Goal: Information Seeking & Learning: Learn about a topic

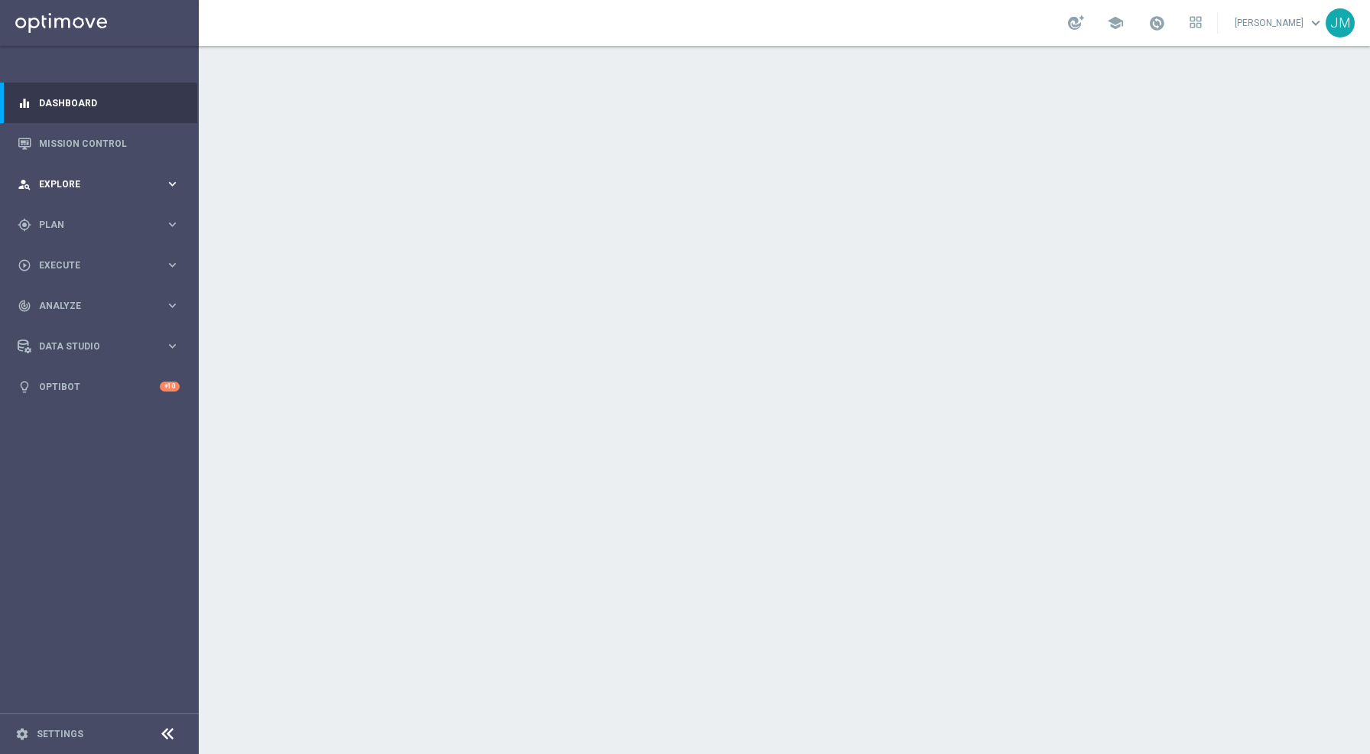
click at [172, 186] on icon "keyboard_arrow_right" at bounding box center [172, 184] width 15 height 15
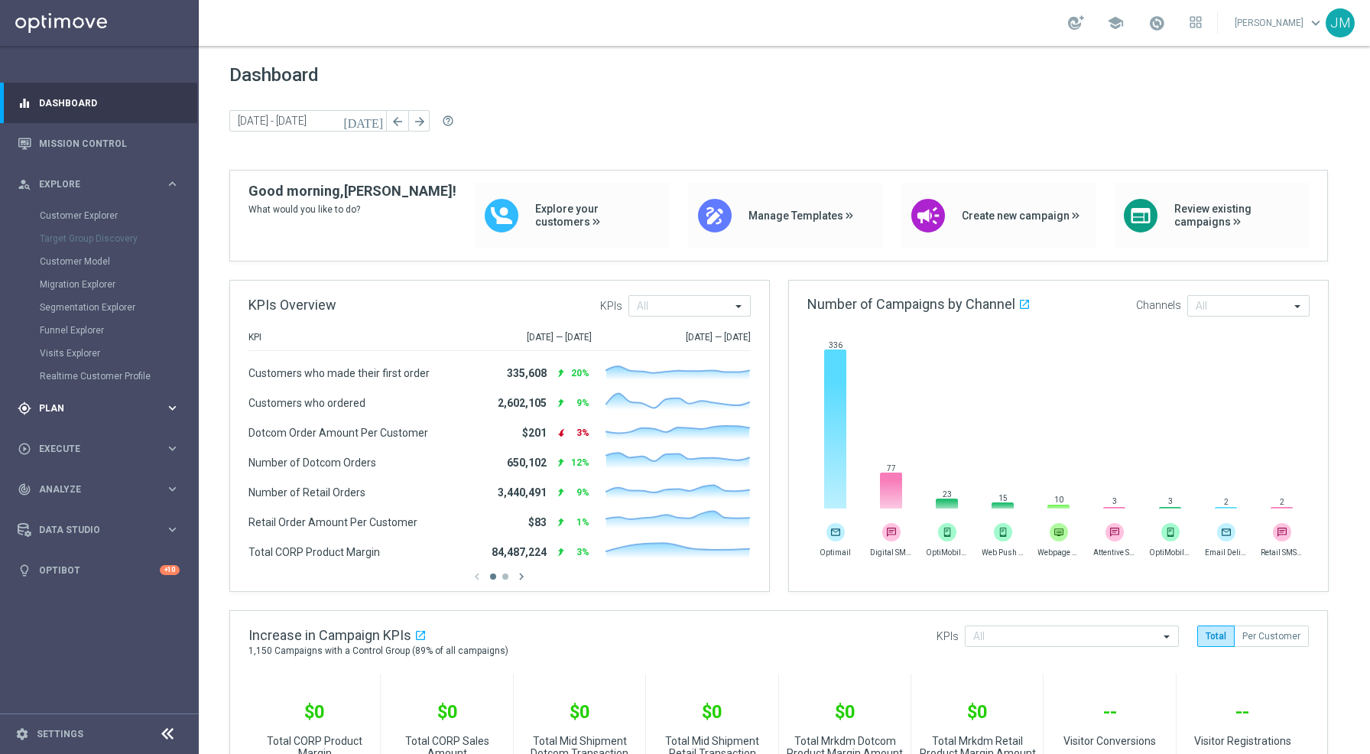
click at [96, 409] on span "Plan" at bounding box center [102, 408] width 126 height 9
click at [174, 180] on icon "keyboard_arrow_right" at bounding box center [172, 184] width 15 height 15
click at [112, 215] on link "Customer Explorer" at bounding box center [99, 215] width 119 height 12
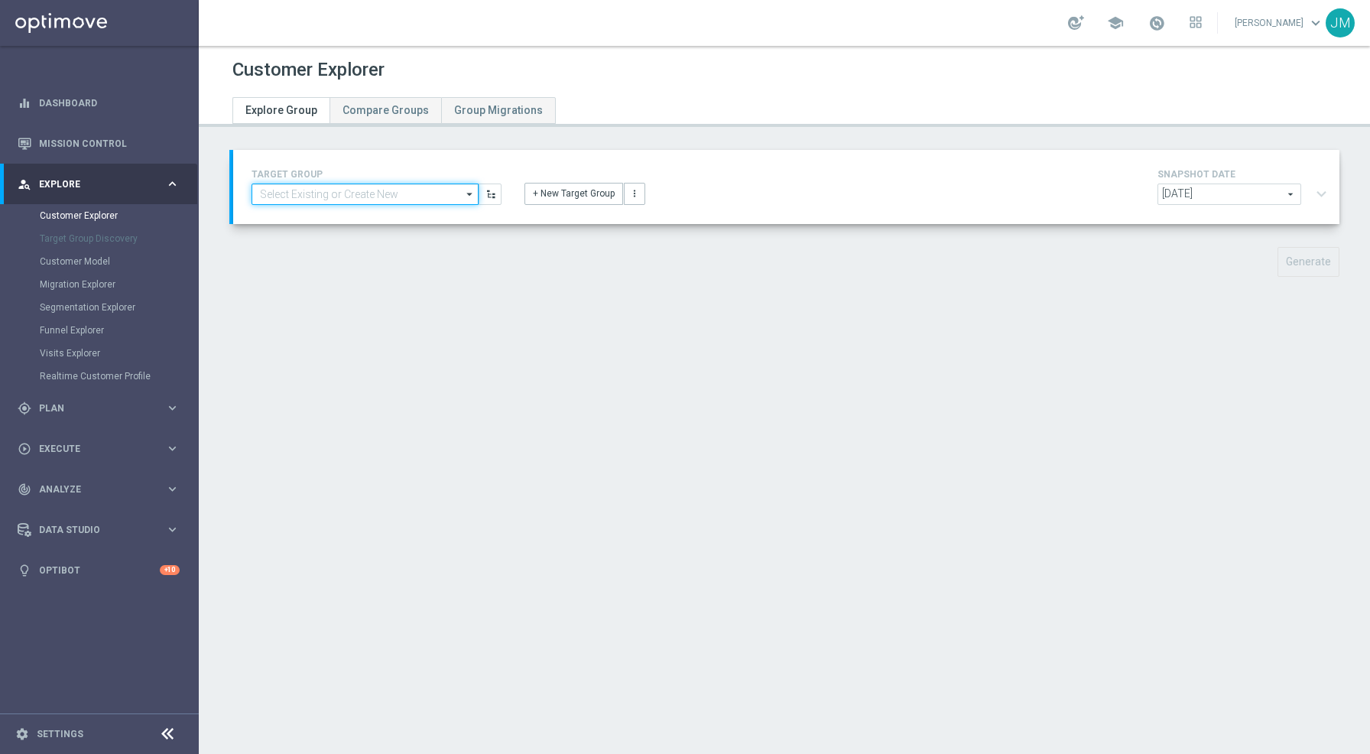
click at [319, 196] on input at bounding box center [364, 193] width 227 height 21
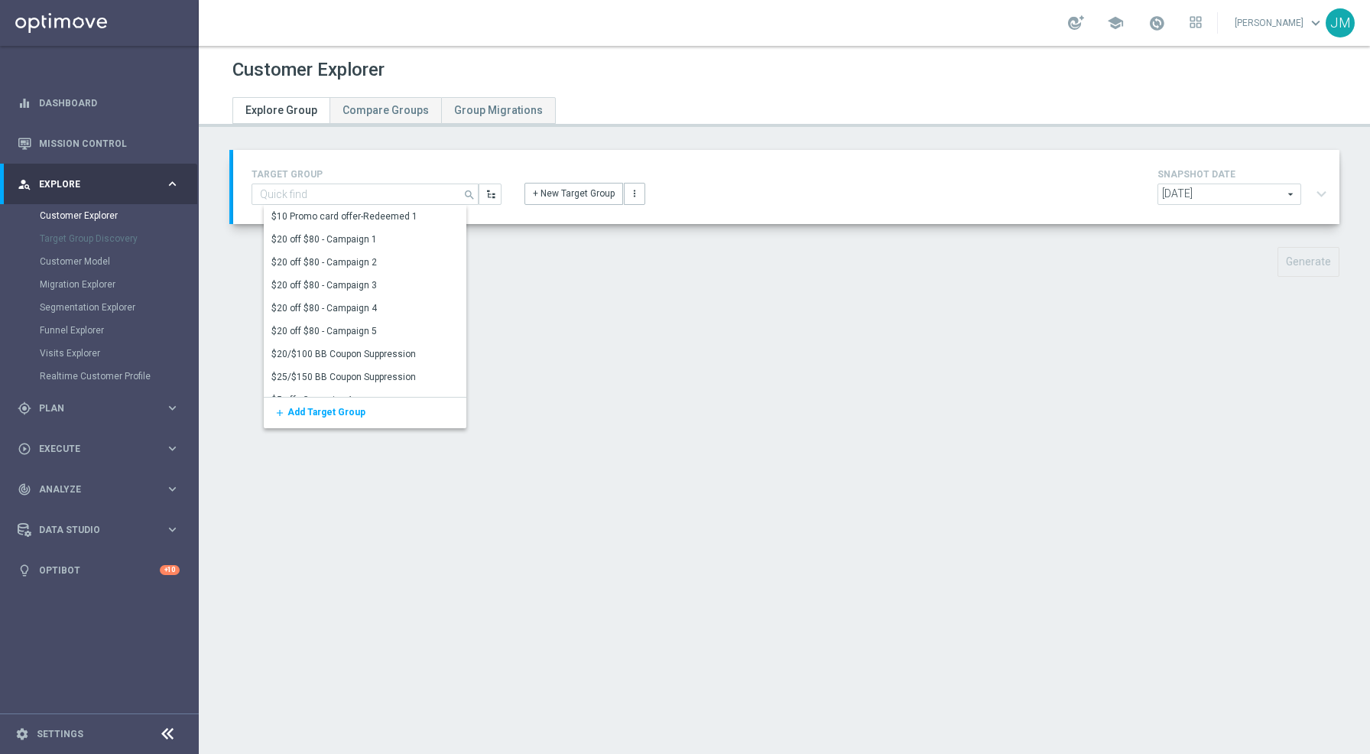
click at [553, 206] on div "TARGET GROUP search Show Selected 0 of 3098 $10 Promo card offer-Redeemed 1" at bounding box center [786, 187] width 1092 height 44
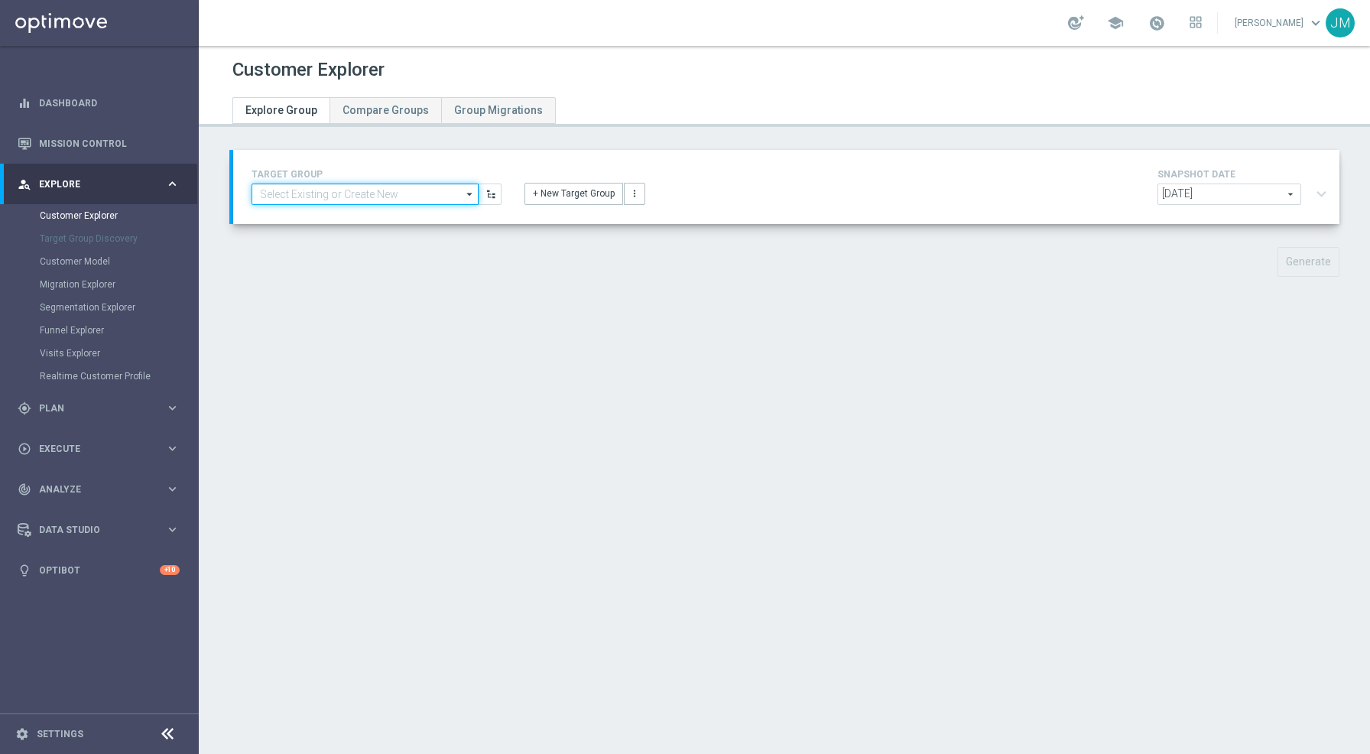
click at [436, 193] on input at bounding box center [364, 193] width 227 height 21
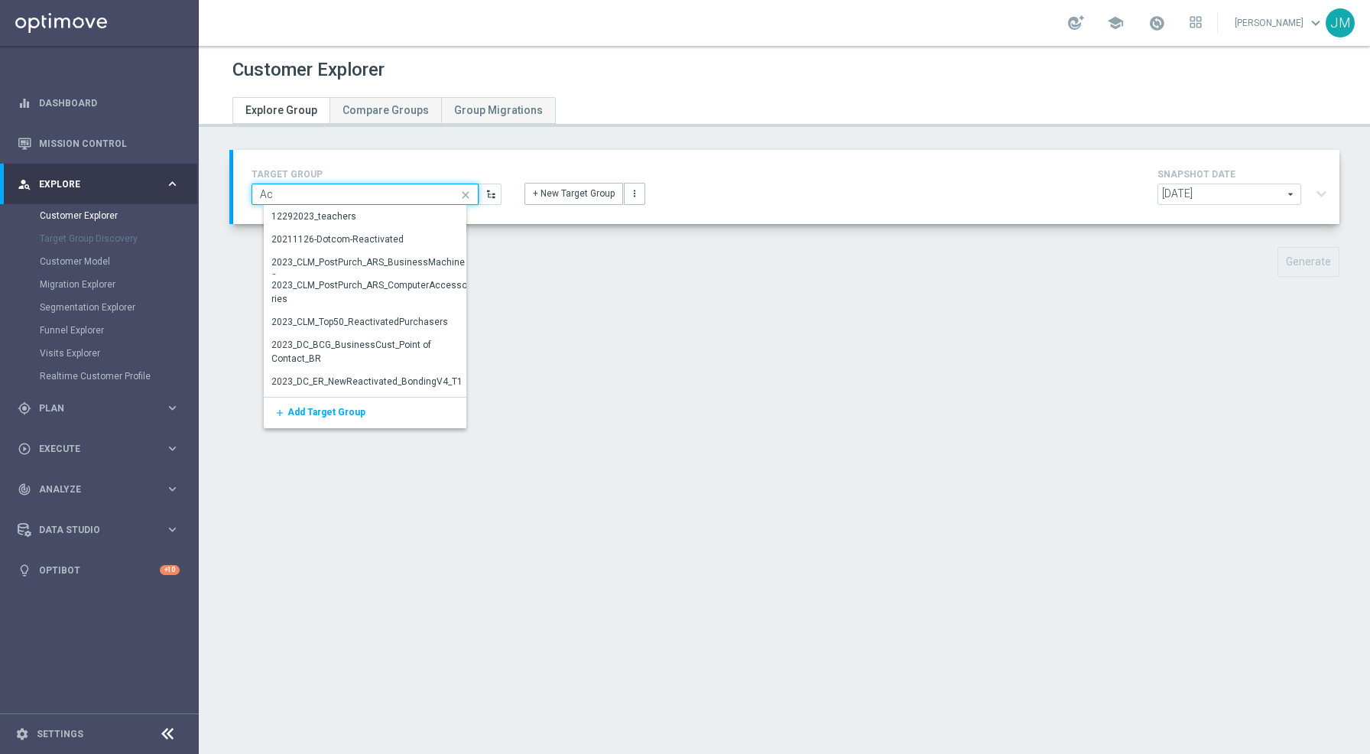
type input "A"
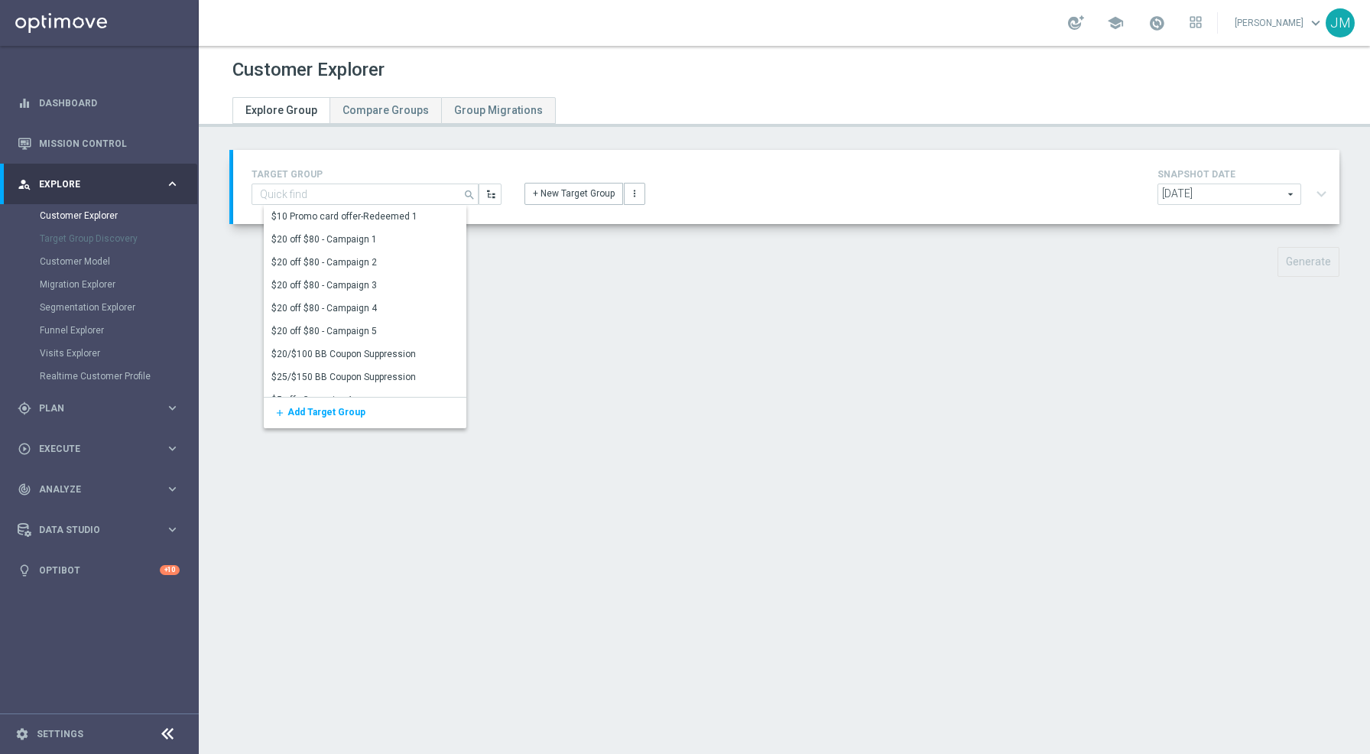
click at [511, 215] on div "TARGET GROUP search Show Selected 0 of 3098 $10 Promo card offer-Redeemed 1" at bounding box center [786, 187] width 1106 height 74
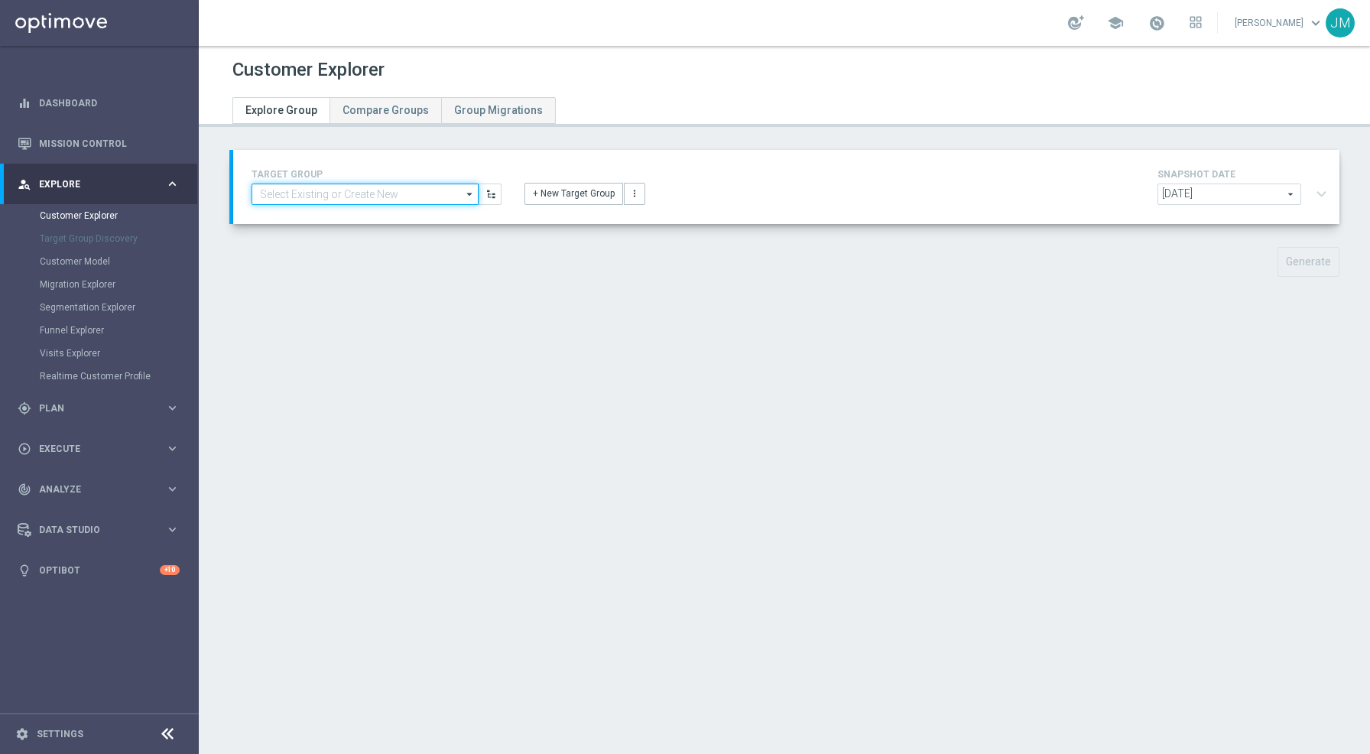
click at [401, 196] on input at bounding box center [364, 193] width 227 height 21
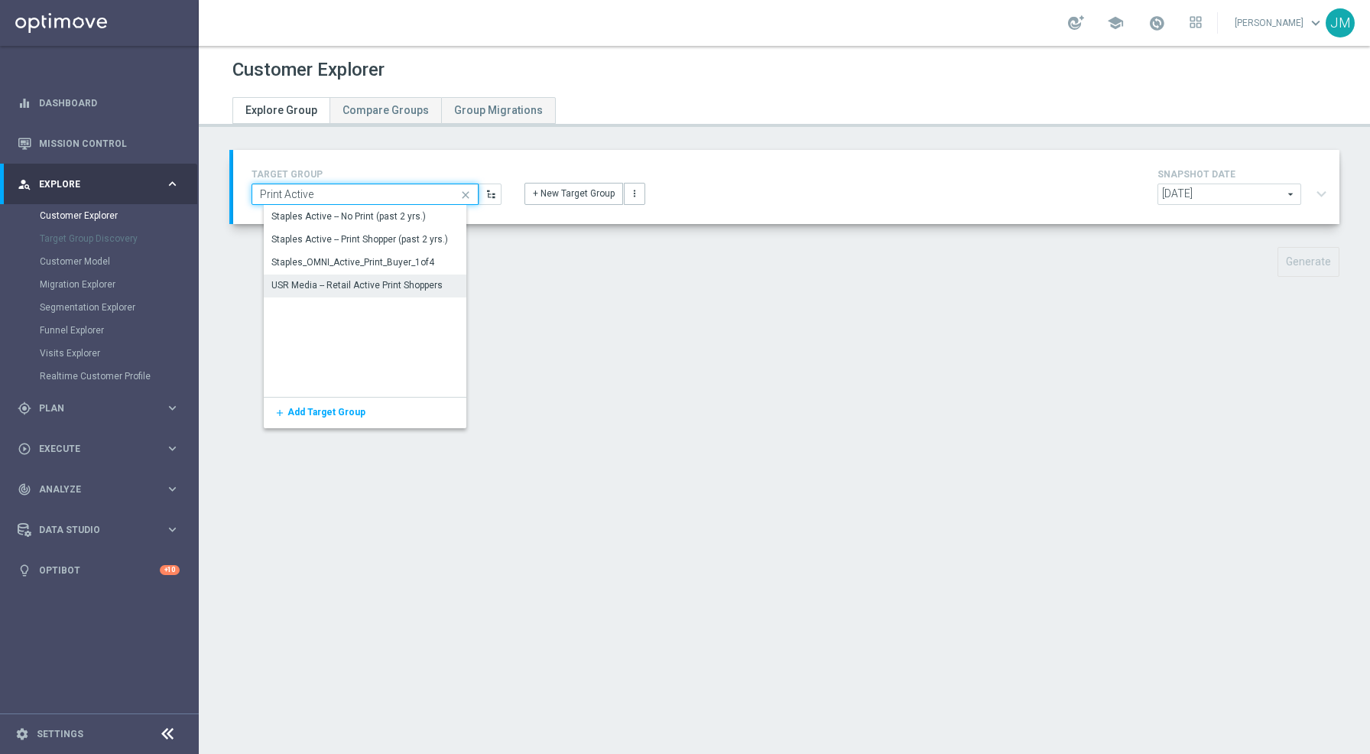
type input "Print Active"
click at [383, 284] on div "USR Media -- Retail Active Print Shoppers" at bounding box center [356, 285] width 171 height 14
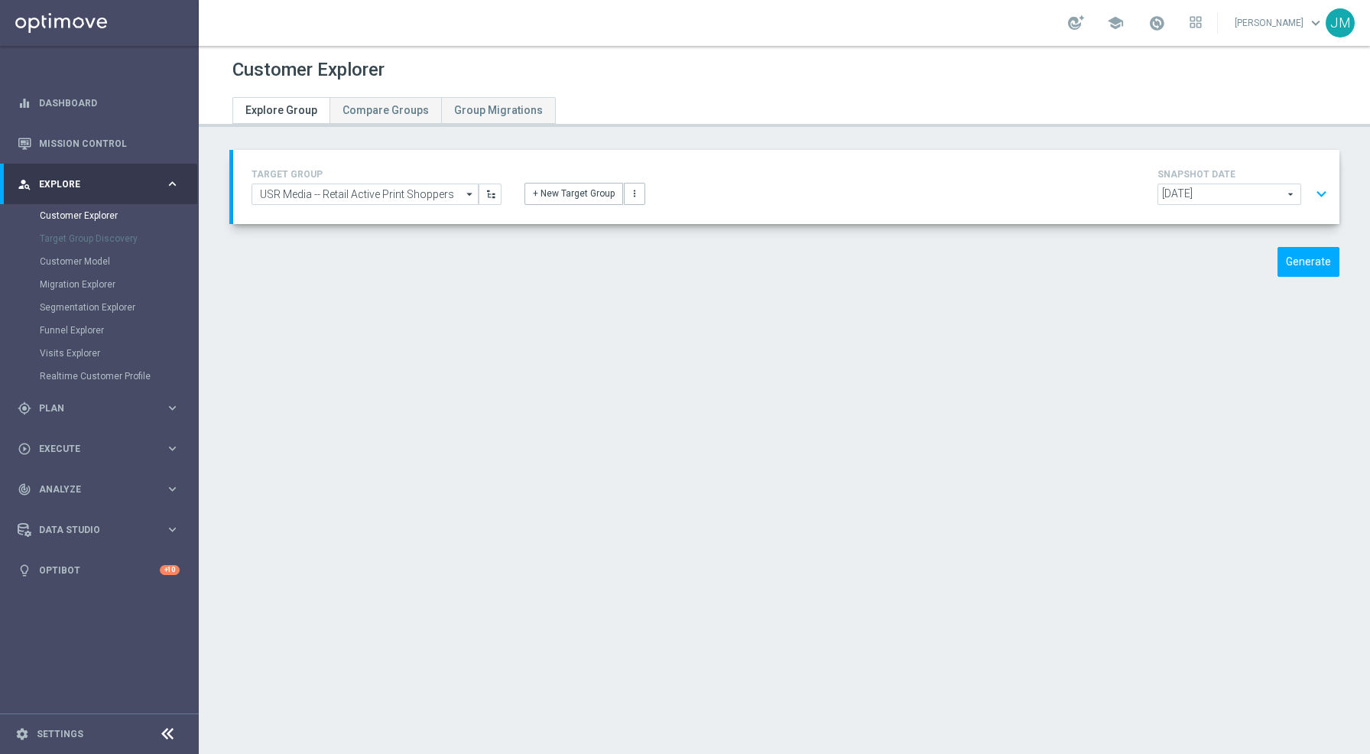
click at [1310, 190] on button "expand_more" at bounding box center [1321, 194] width 22 height 29
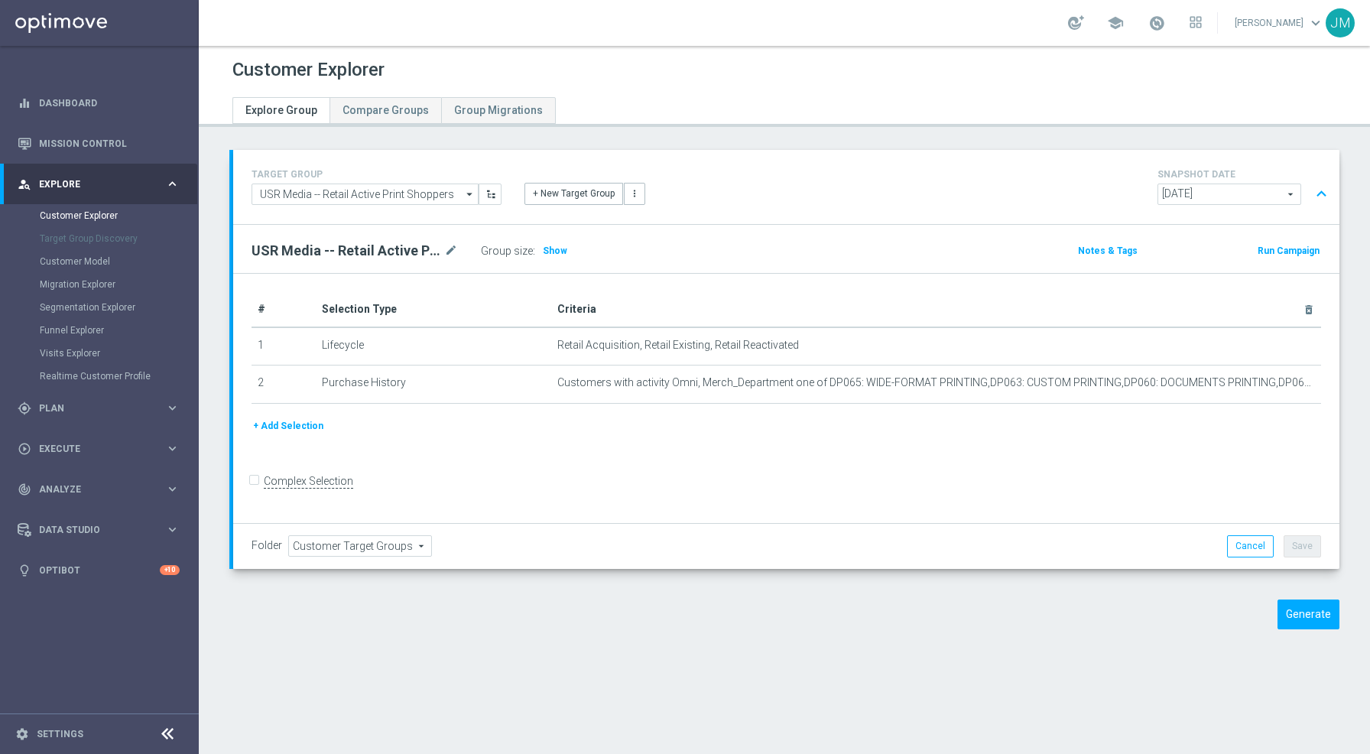
click at [467, 196] on icon "arrow_drop_down" at bounding box center [469, 194] width 15 height 20
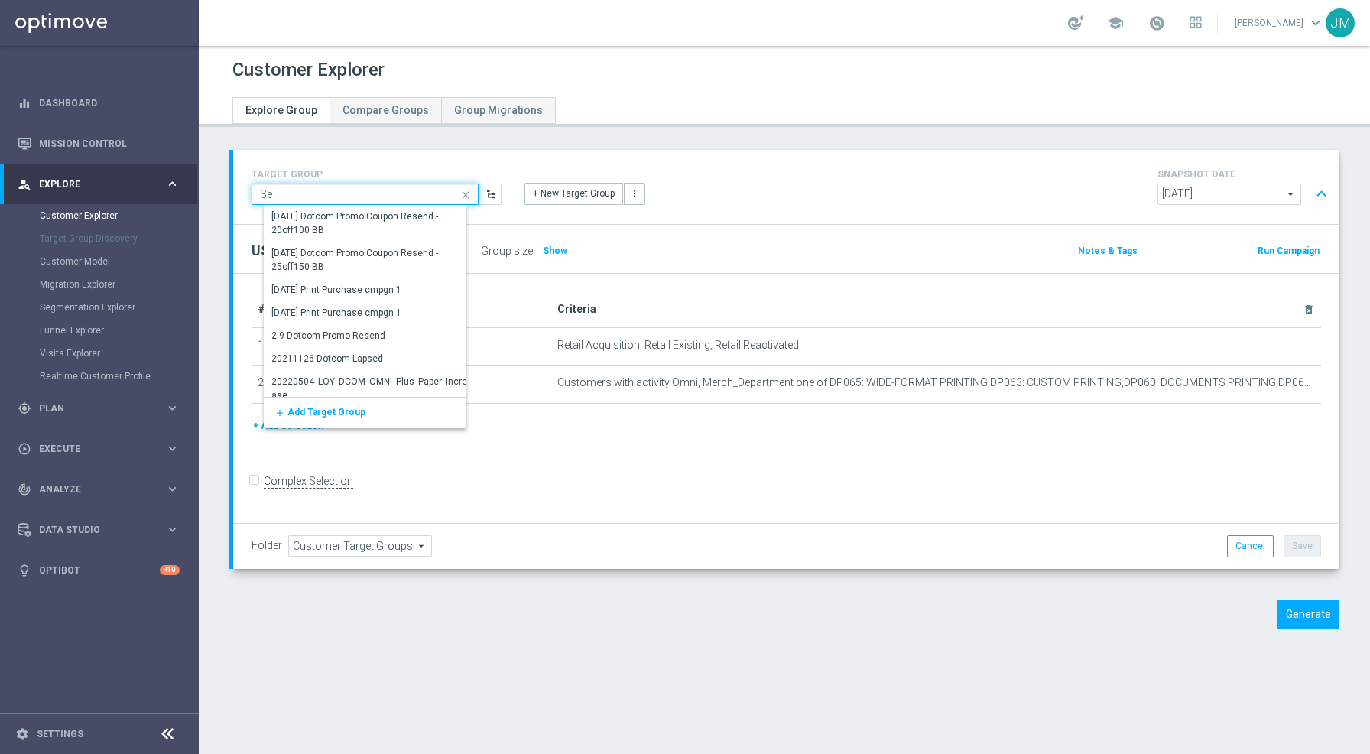
type input "S"
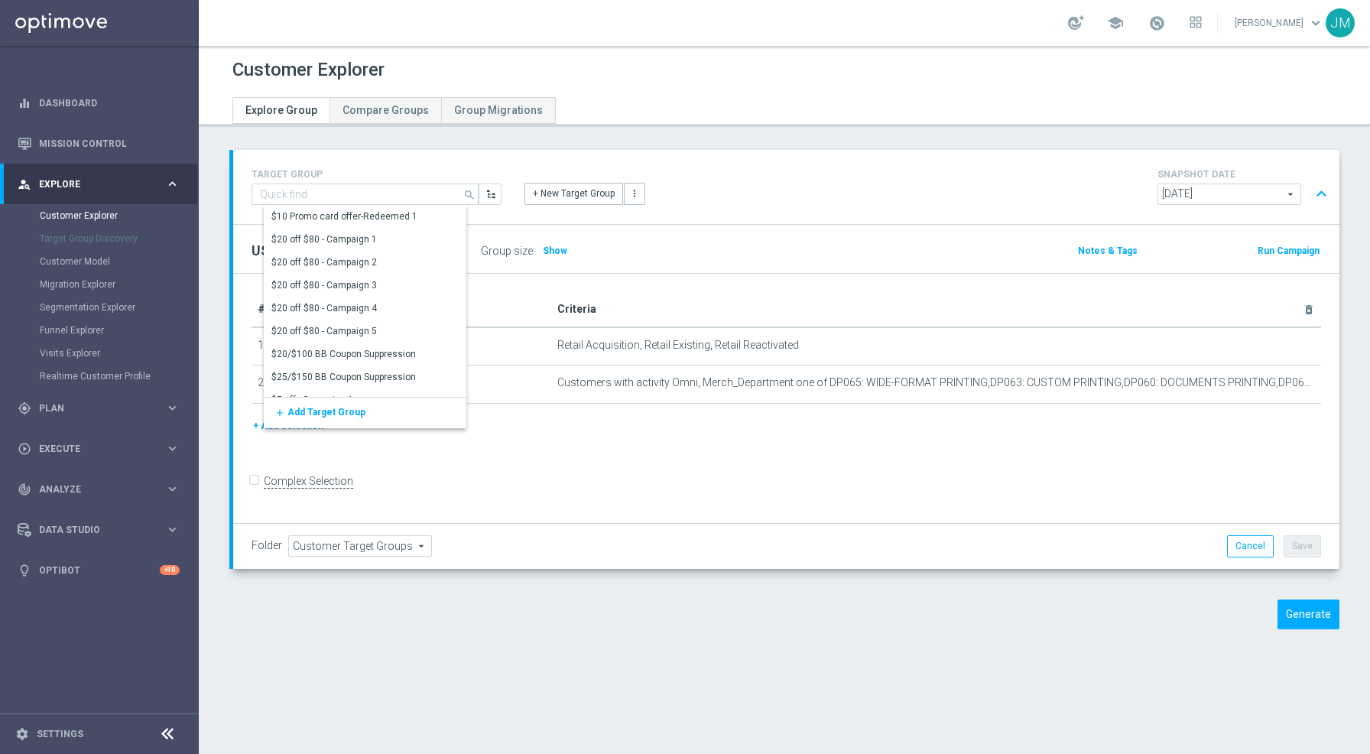
click at [698, 214] on div "TARGET GROUP USR Media -- Retail Active Print Shoppers search Show Selected 0 o…" at bounding box center [786, 187] width 1106 height 74
type input "USR Media -- Retail Active Print Shoppers"
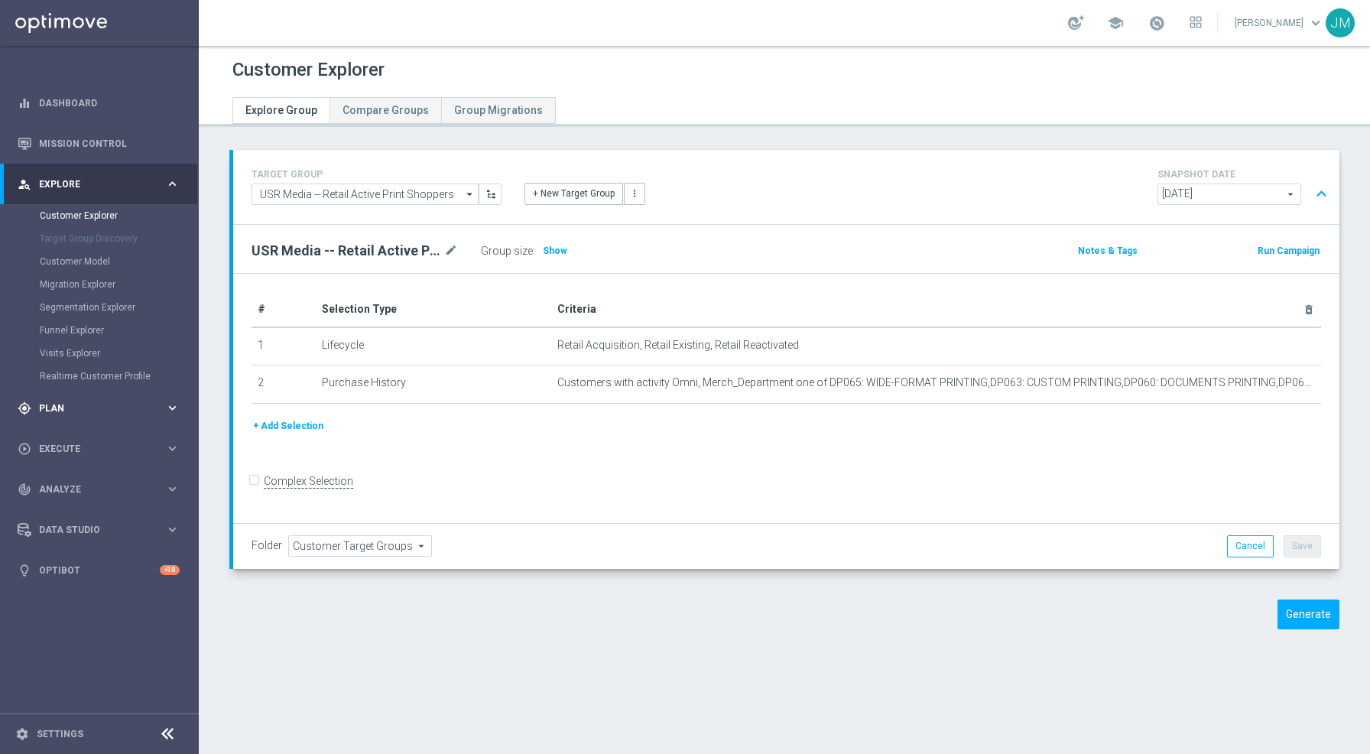
click at [104, 412] on span "Plan" at bounding box center [102, 408] width 126 height 9
click at [79, 258] on link "Target Groups" at bounding box center [99, 256] width 119 height 12
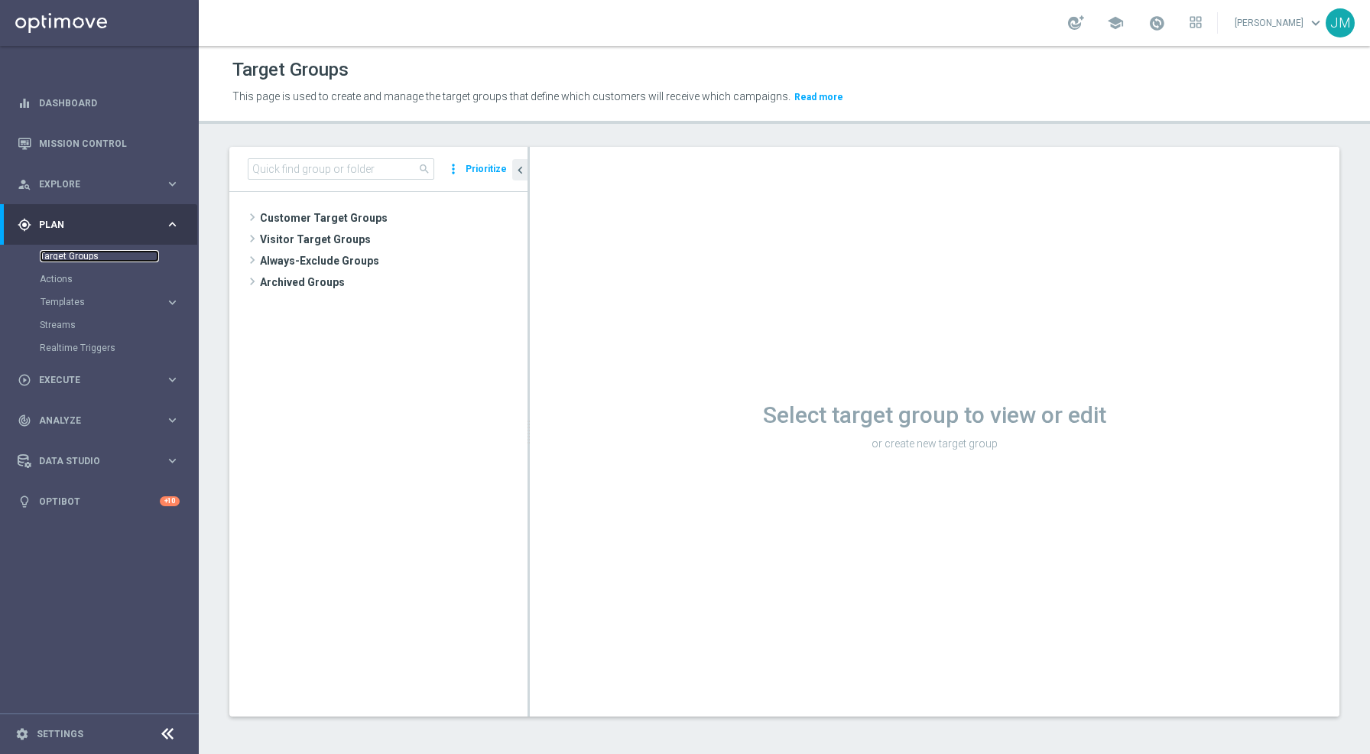
click at [79, 258] on link "Target Groups" at bounding box center [99, 256] width 119 height 12
click at [281, 172] on input at bounding box center [341, 168] width 186 height 21
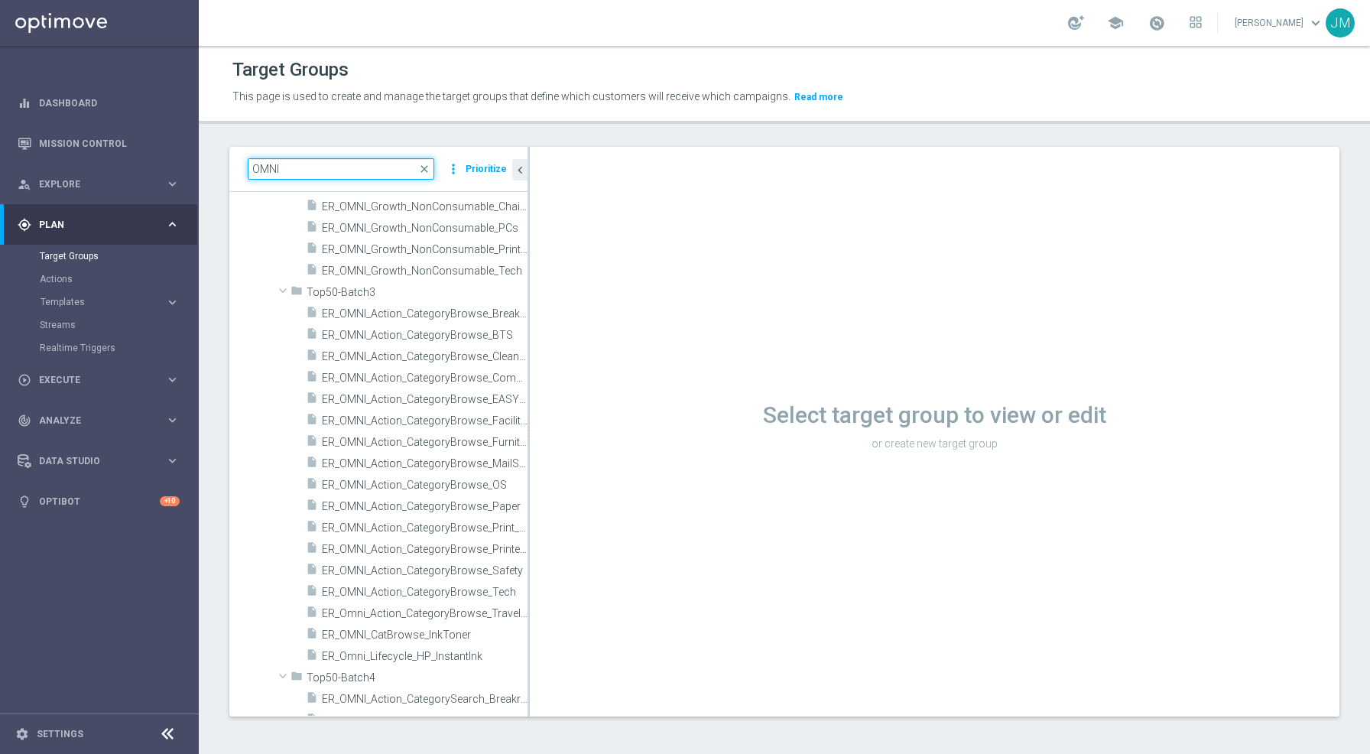
scroll to position [14483, 0]
type input "OMNI"
click at [102, 172] on div "person_search Explore keyboard_arrow_right" at bounding box center [98, 184] width 197 height 41
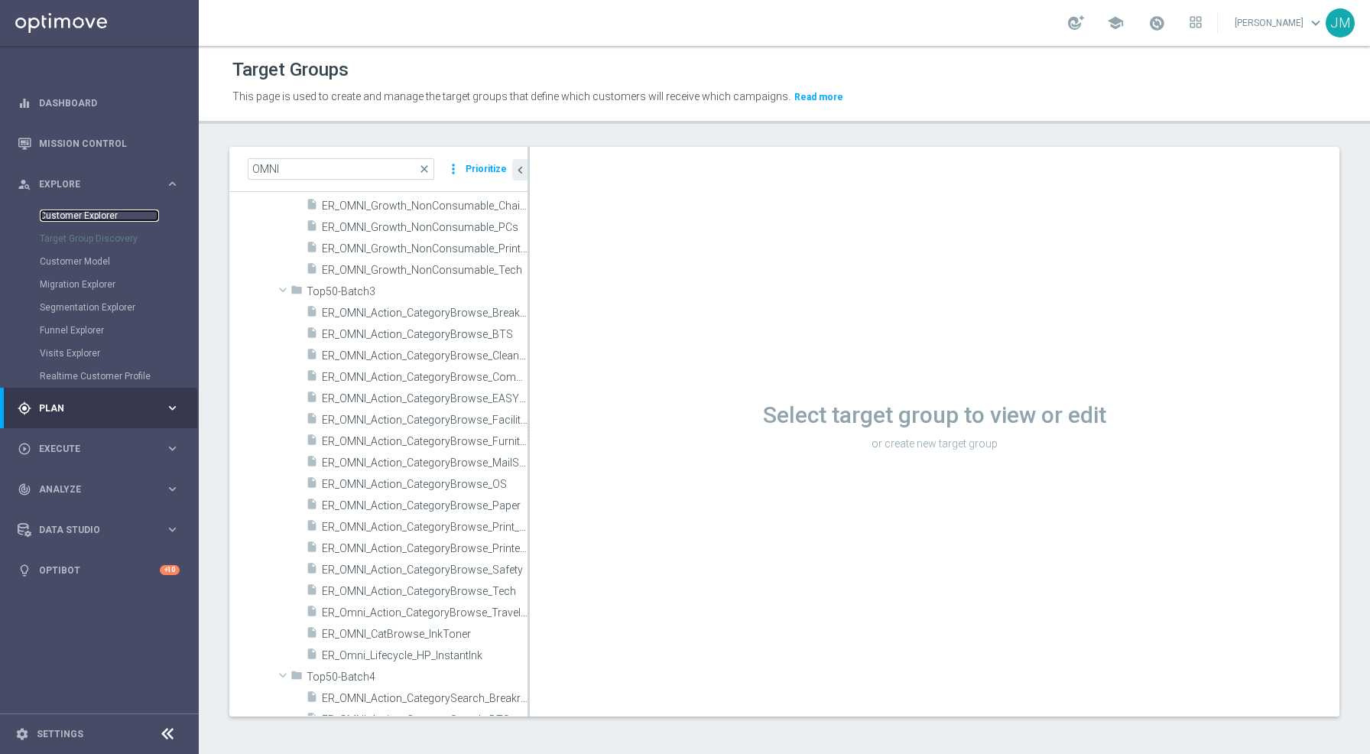
click at [92, 216] on link "Customer Explorer" at bounding box center [99, 215] width 119 height 12
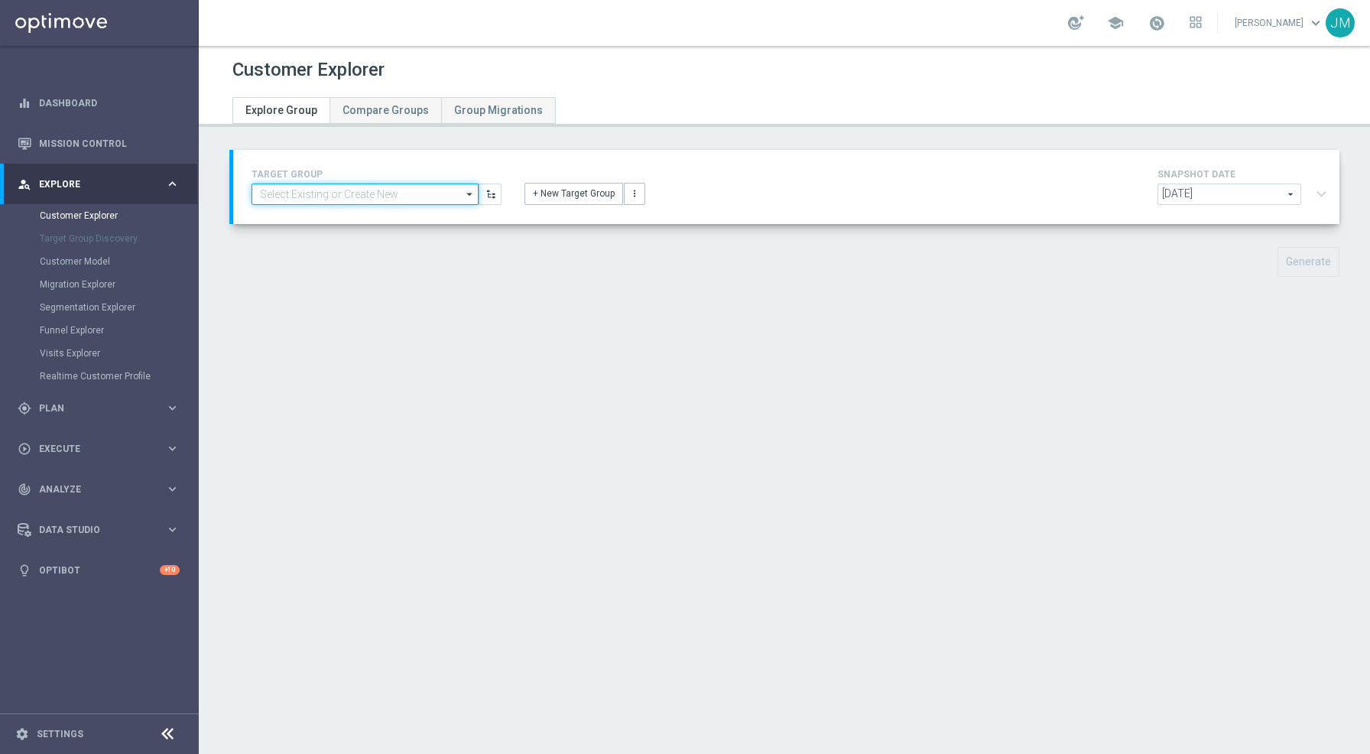
click at [394, 188] on input at bounding box center [364, 193] width 227 height 21
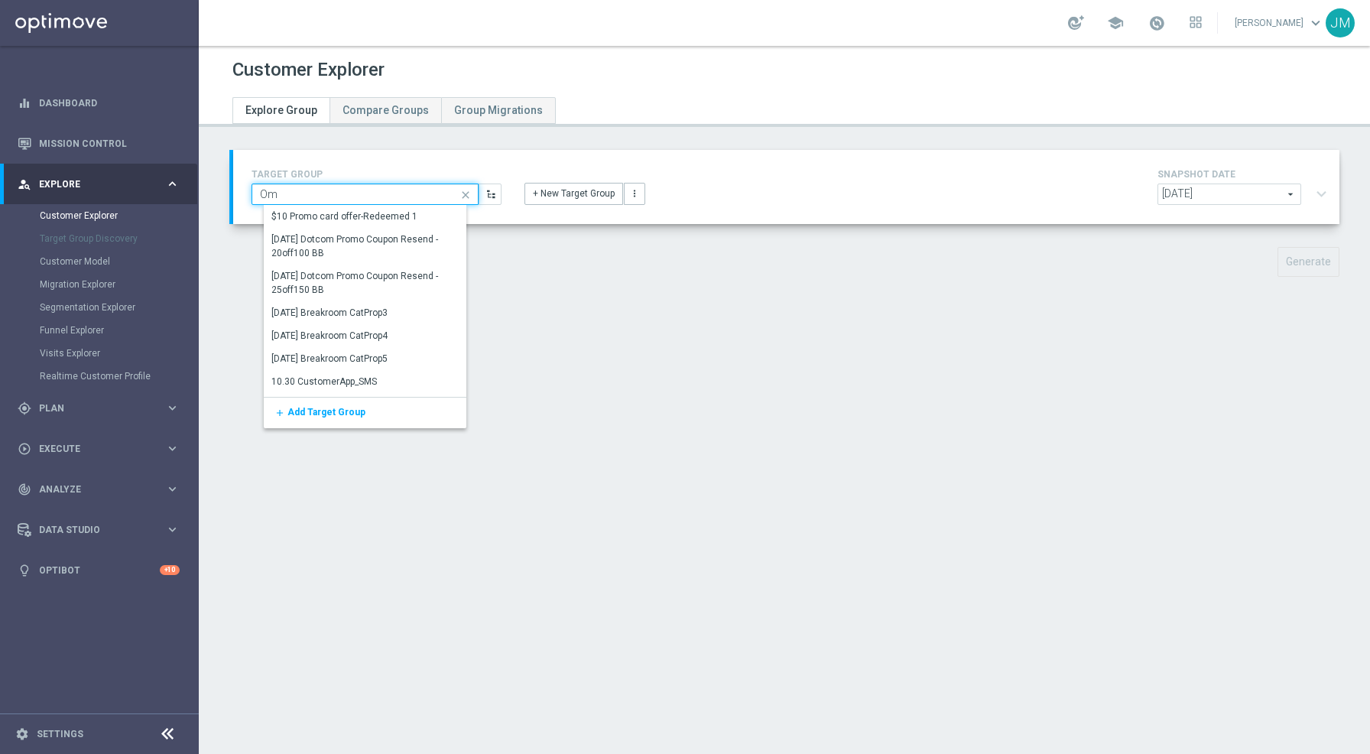
type input "O"
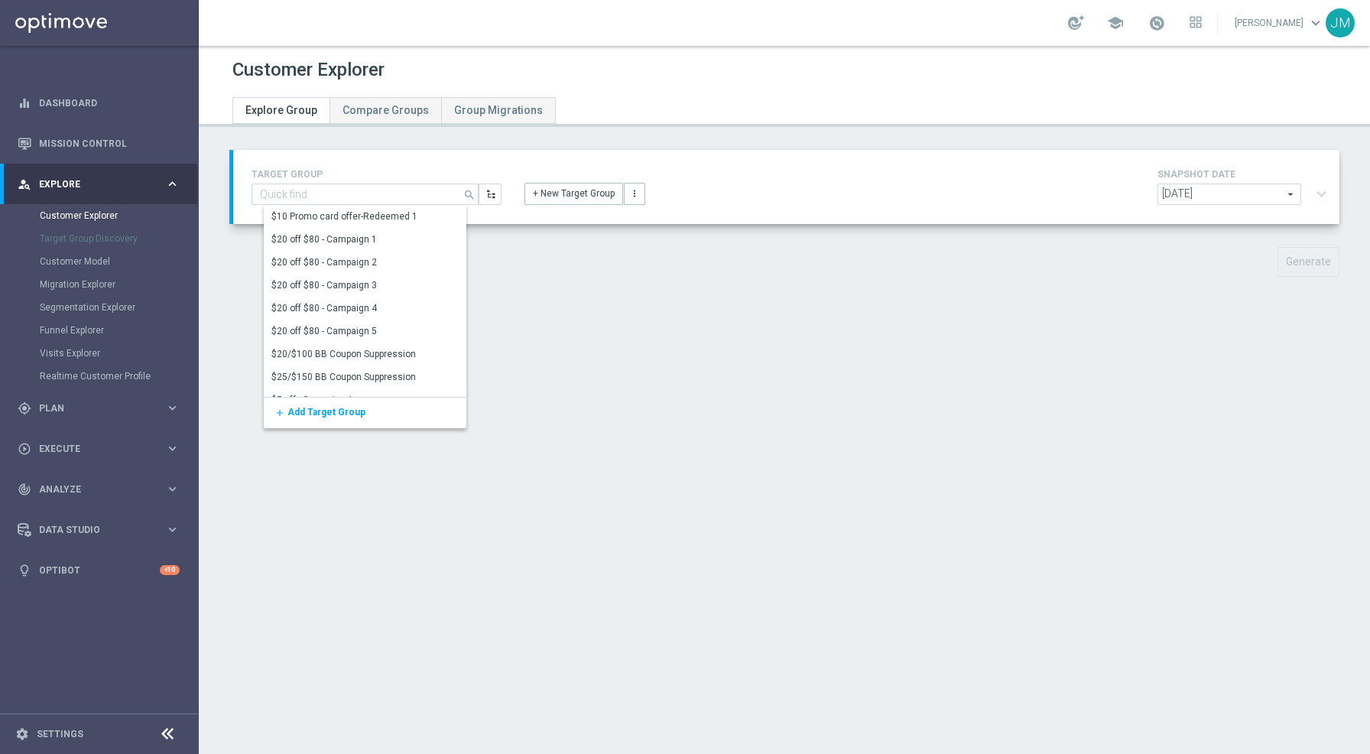
click at [702, 179] on div "+ New Target Group more_vert" at bounding box center [786, 185] width 546 height 40
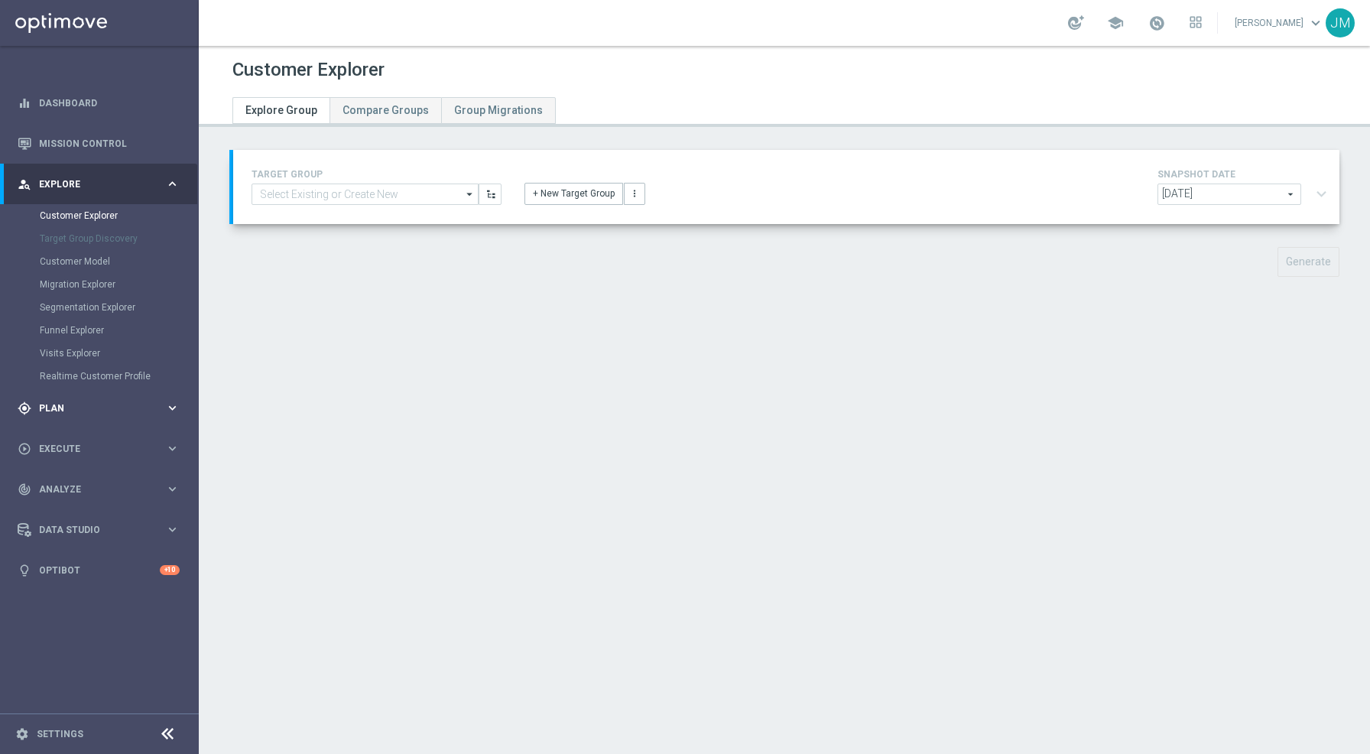
click at [128, 419] on div "gps_fixed Plan keyboard_arrow_right" at bounding box center [98, 407] width 197 height 41
click at [95, 257] on link "Target Groups" at bounding box center [99, 256] width 119 height 12
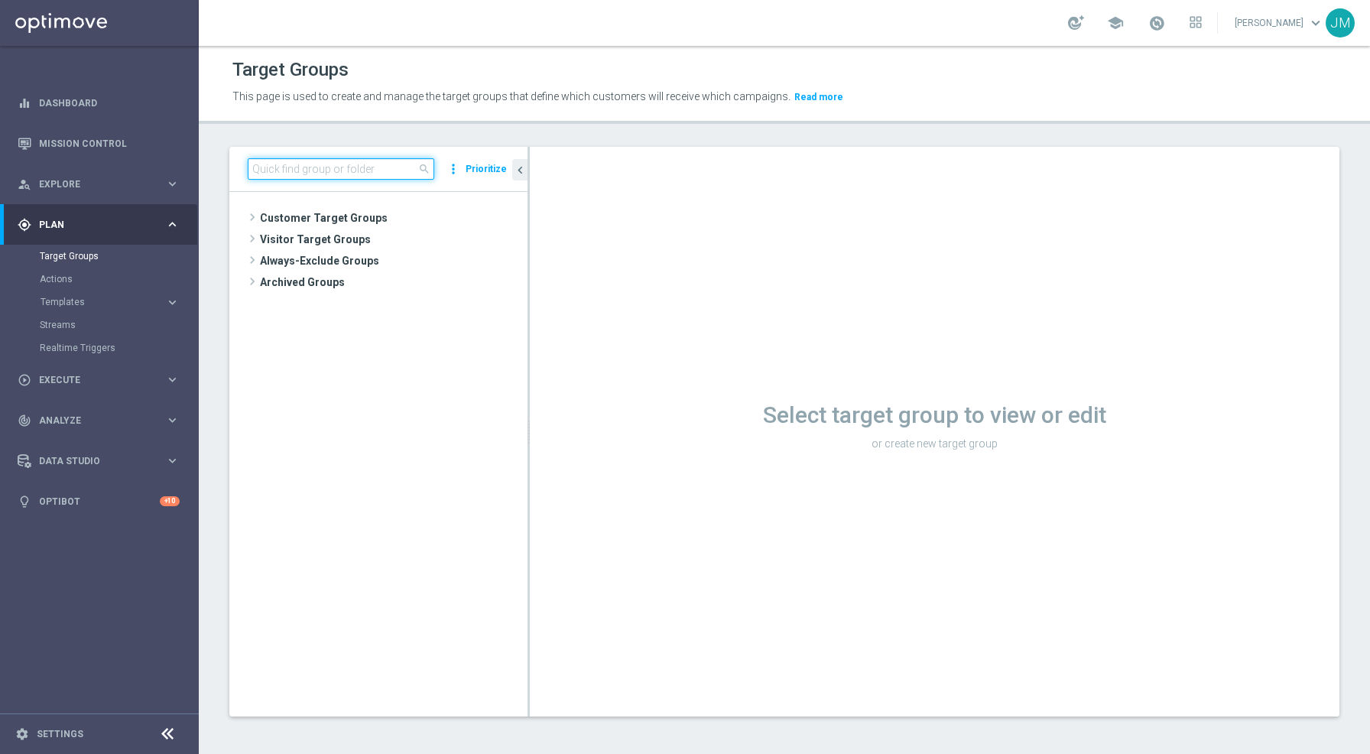
click at [326, 170] on input at bounding box center [341, 168] width 186 height 21
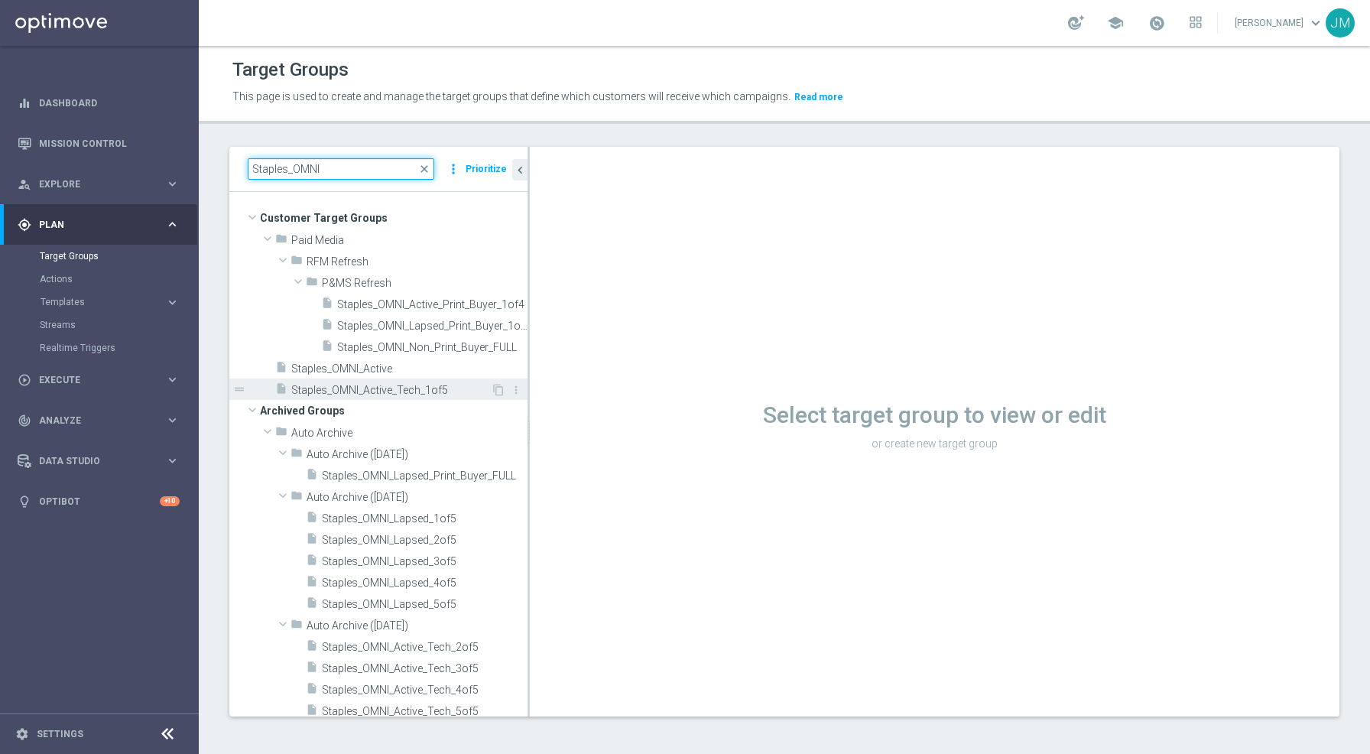
type input "Staples_OMNI"
click at [401, 396] on div "insert_drive_file Staples_OMNI_Active_Tech_1of5" at bounding box center [383, 388] width 216 height 21
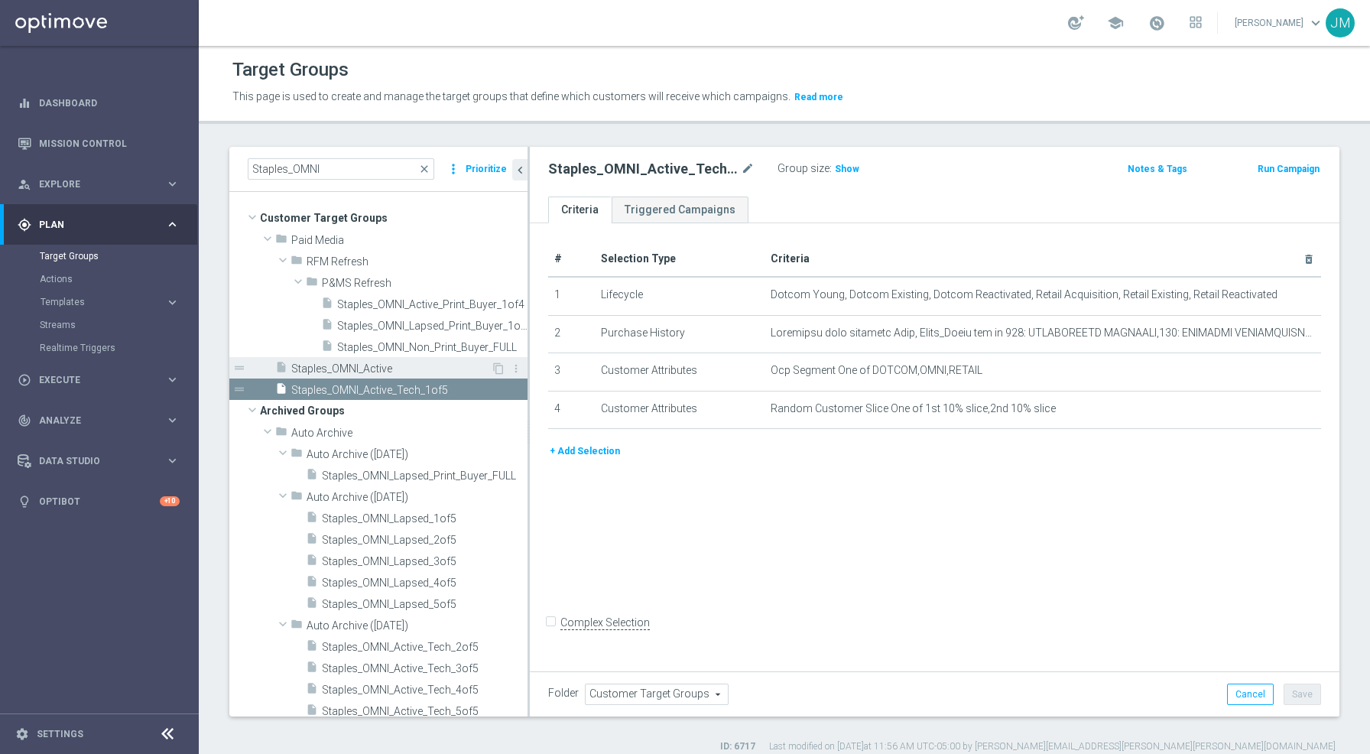
scroll to position [24, 0]
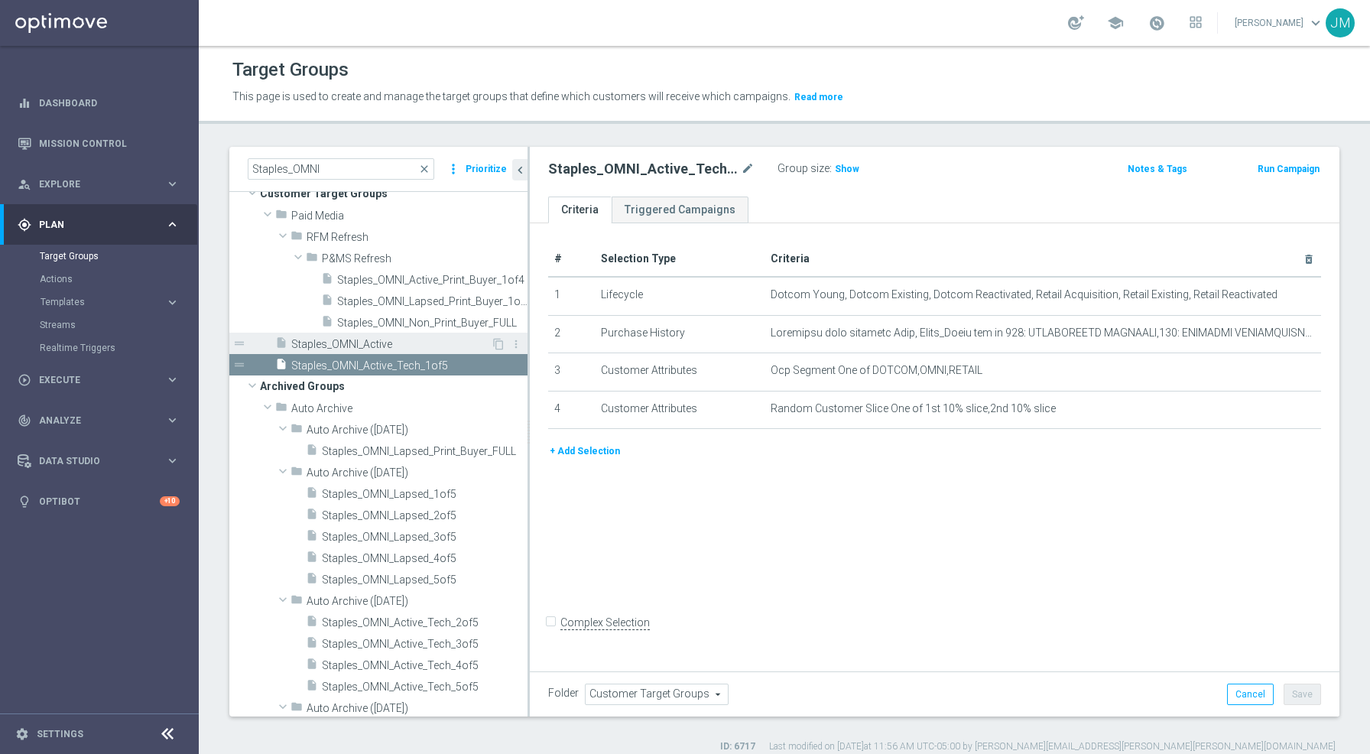
click at [402, 345] on span "Staples_OMNI_Active" at bounding box center [390, 344] width 199 height 13
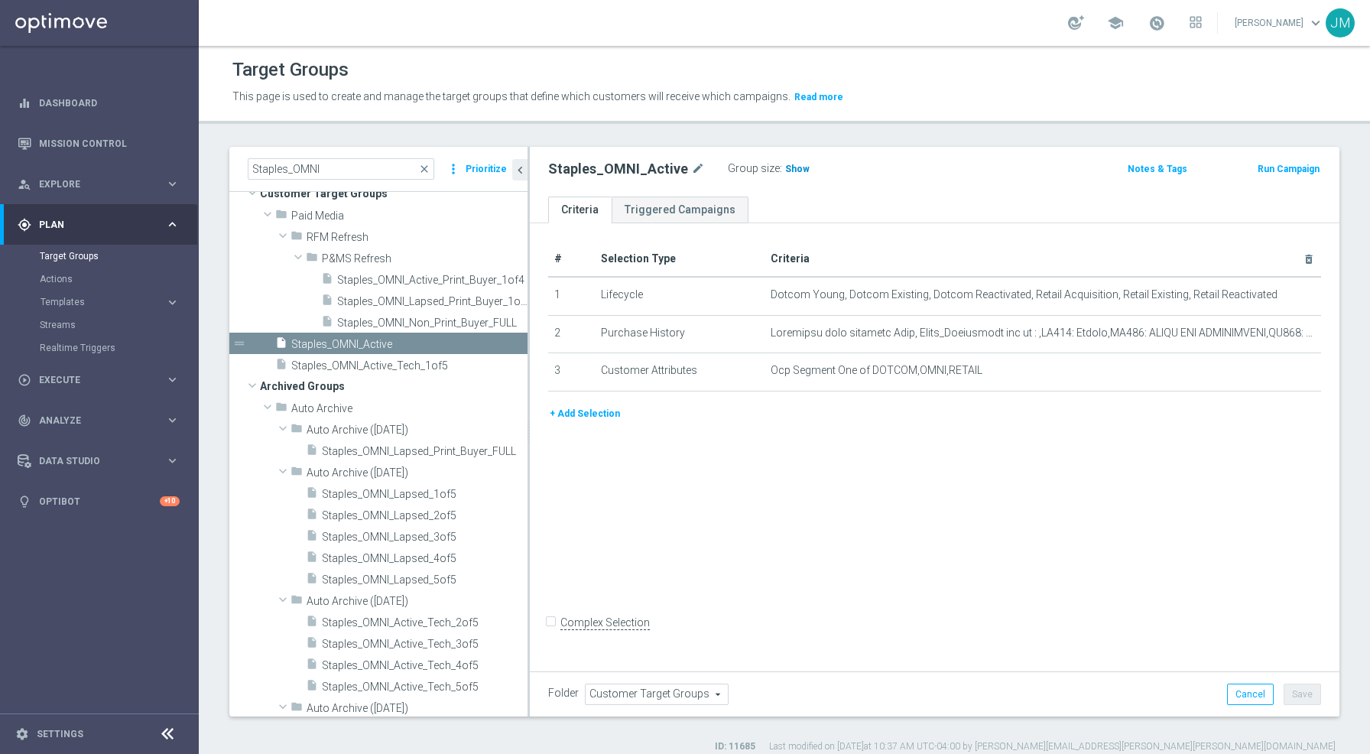
click at [791, 169] on span "Show" at bounding box center [797, 169] width 24 height 11
click at [492, 346] on icon "content_copy" at bounding box center [498, 344] width 12 height 12
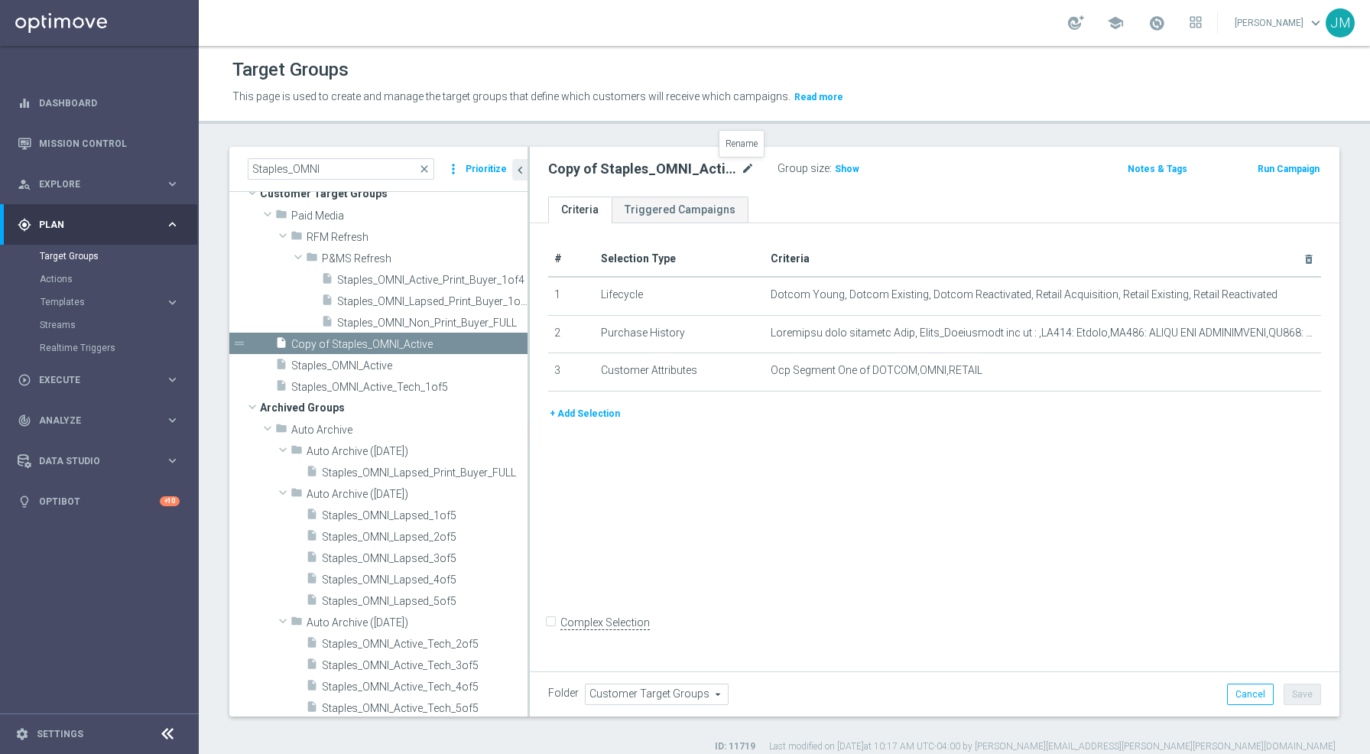
click at [741, 170] on icon "mode_edit" at bounding box center [748, 169] width 14 height 18
click at [587, 170] on input "Copy of Staples_OMNI_Active" at bounding box center [651, 170] width 206 height 21
click at [660, 165] on input "Staples_OMNI_Active" at bounding box center [651, 170] width 206 height 21
type input "Staples_OMNI_Active_1of10"
click at [919, 421] on div "+ Add Selection" at bounding box center [934, 419] width 796 height 28
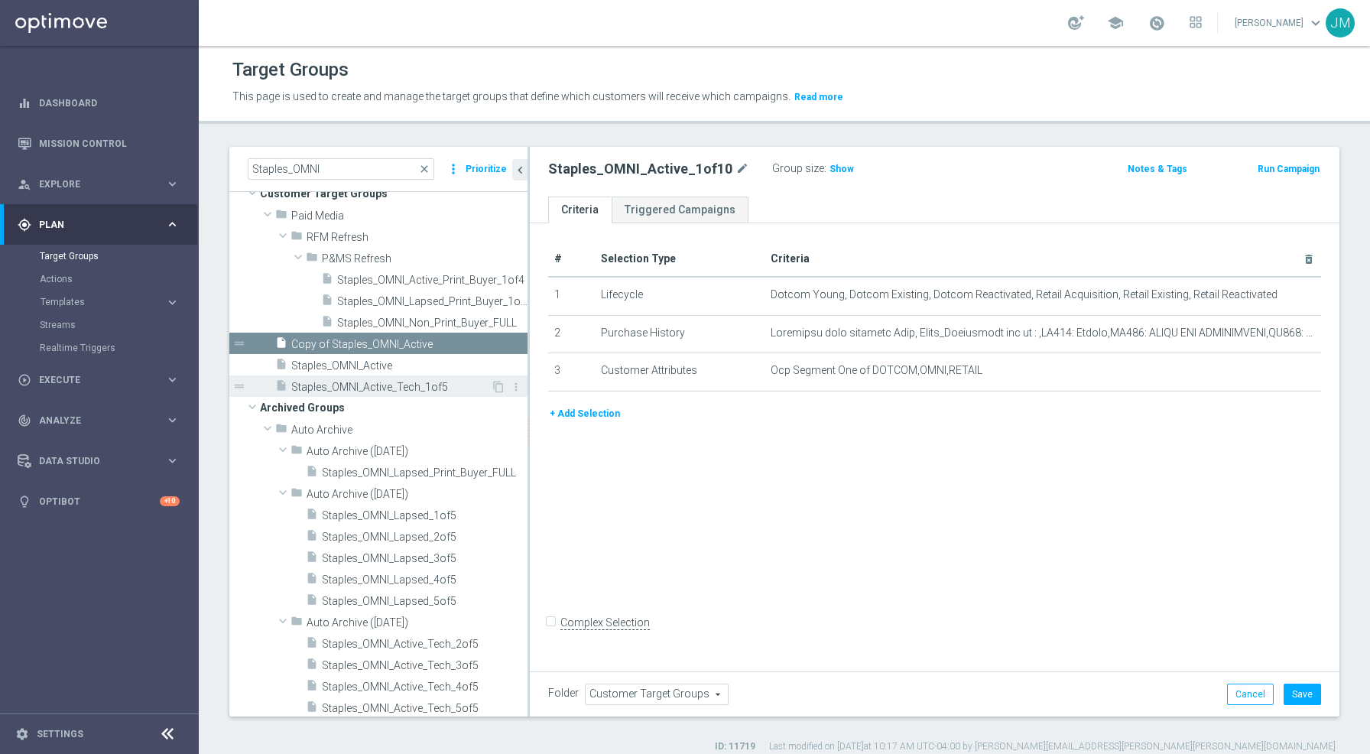
click at [437, 393] on div "insert_drive_file Staples_OMNI_Active_Tech_1of5" at bounding box center [383, 385] width 216 height 21
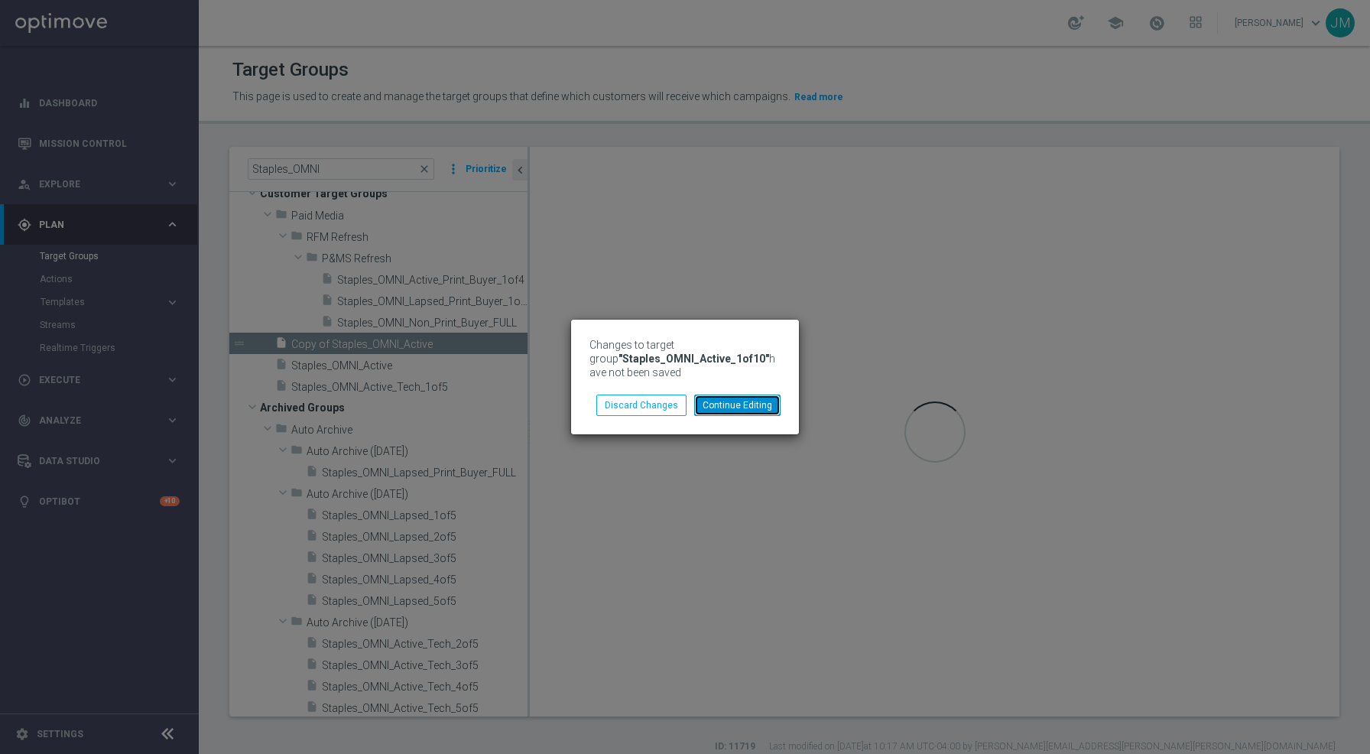
click at [715, 406] on button "Continue Editing" at bounding box center [737, 404] width 86 height 21
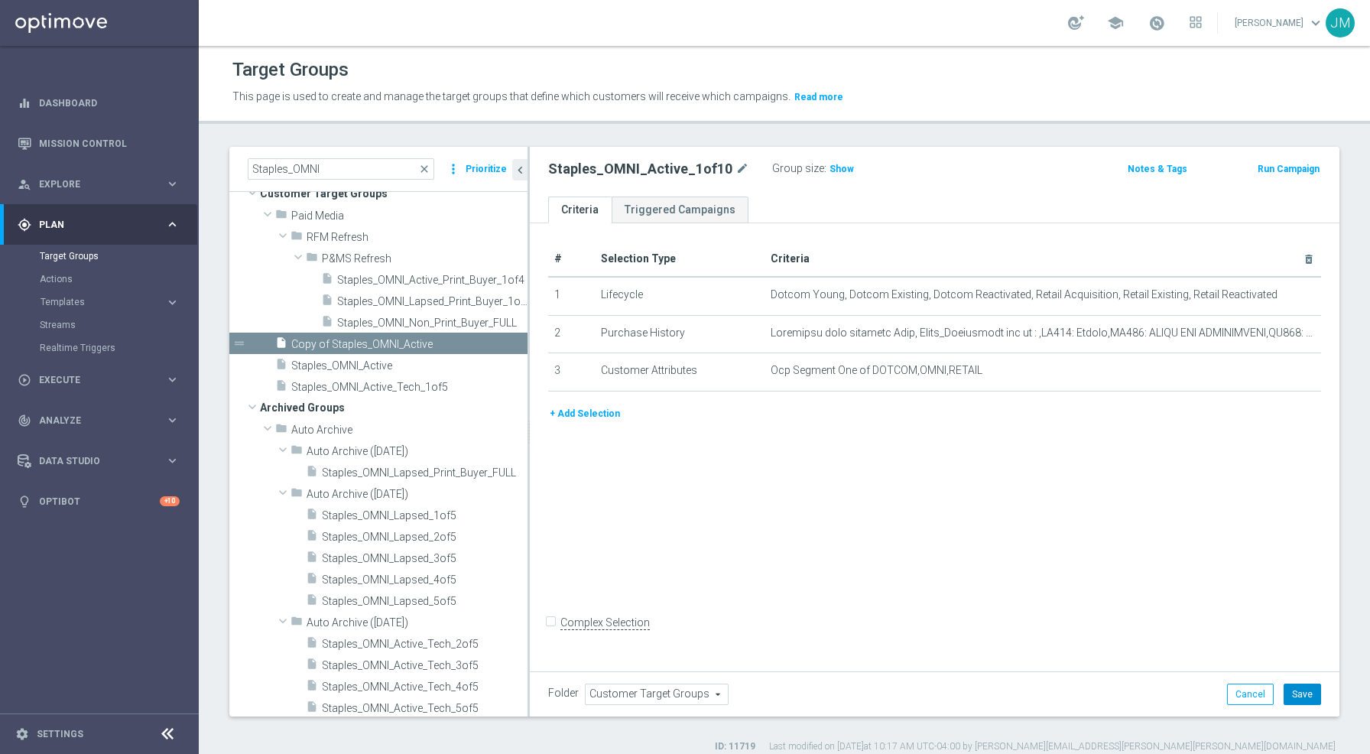
click at [1296, 691] on button "Save" at bounding box center [1301, 693] width 37 height 21
click at [413, 386] on span "Staples_OMNI_Active_Tech_1of5" at bounding box center [390, 387] width 199 height 13
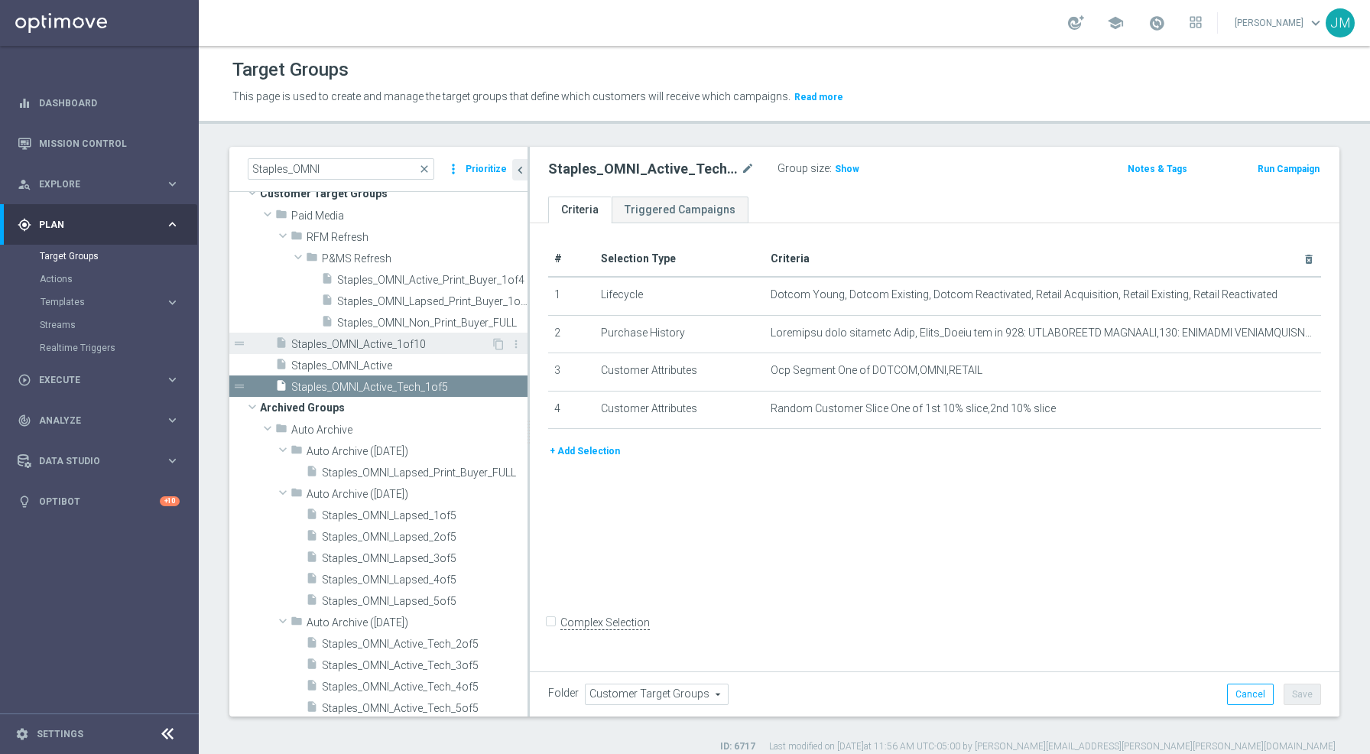
click at [420, 344] on span "Staples_OMNI_Active_1of10" at bounding box center [390, 344] width 199 height 13
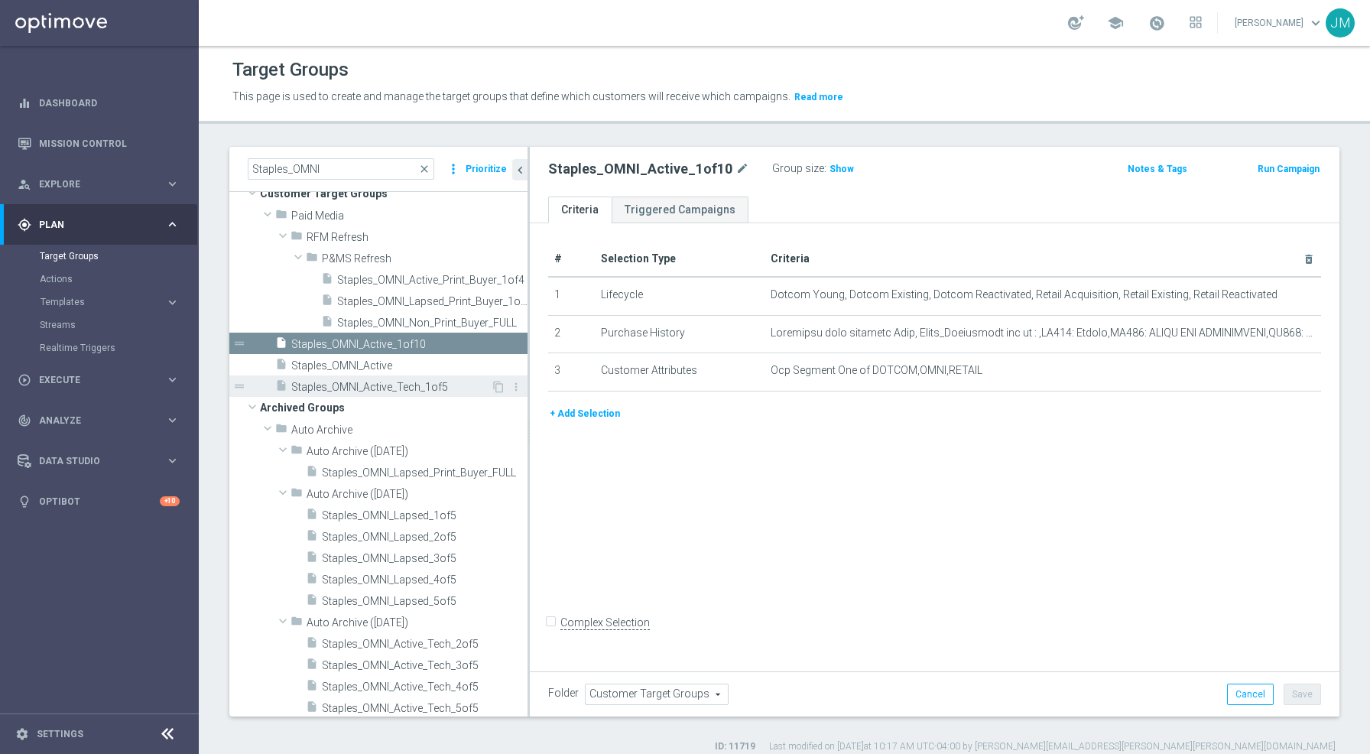
click at [407, 384] on span "Staples_OMNI_Active_Tech_1of5" at bounding box center [390, 387] width 199 height 13
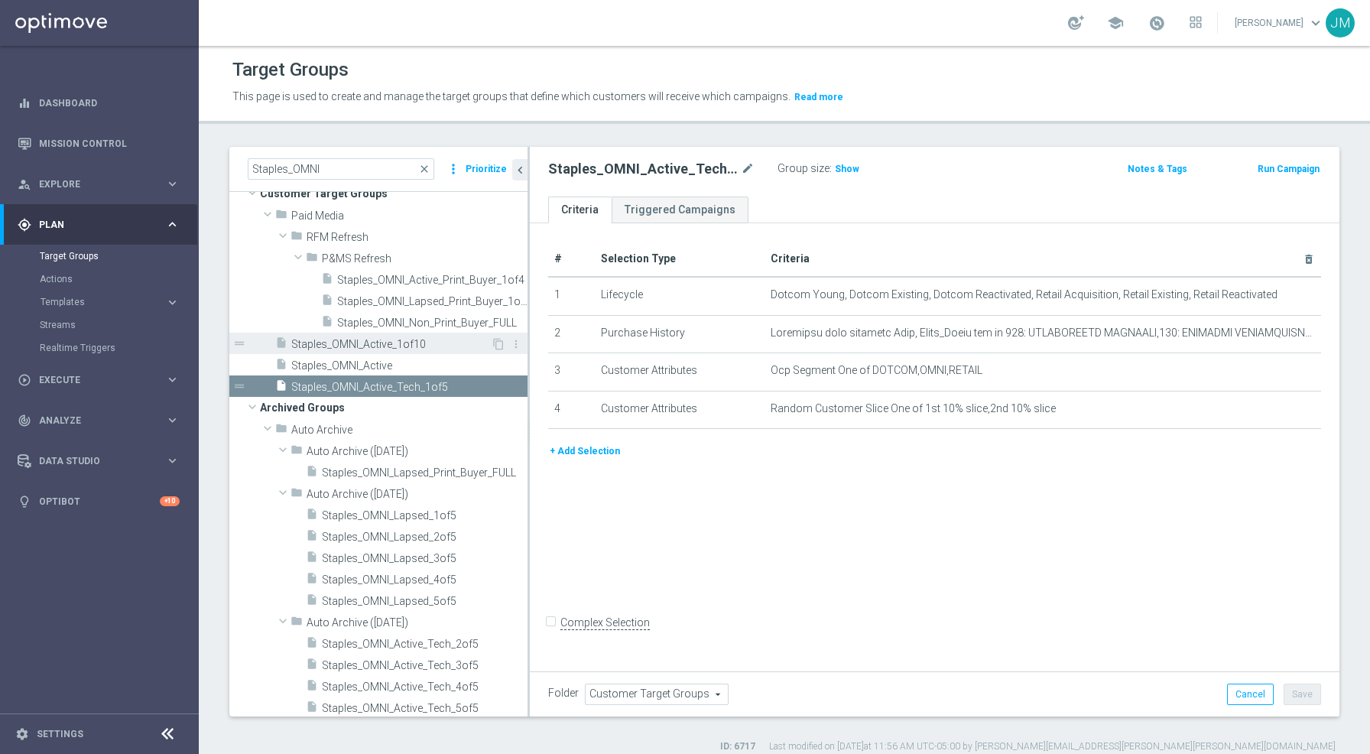
click at [390, 346] on span "Staples_OMNI_Active_1of10" at bounding box center [390, 344] width 199 height 13
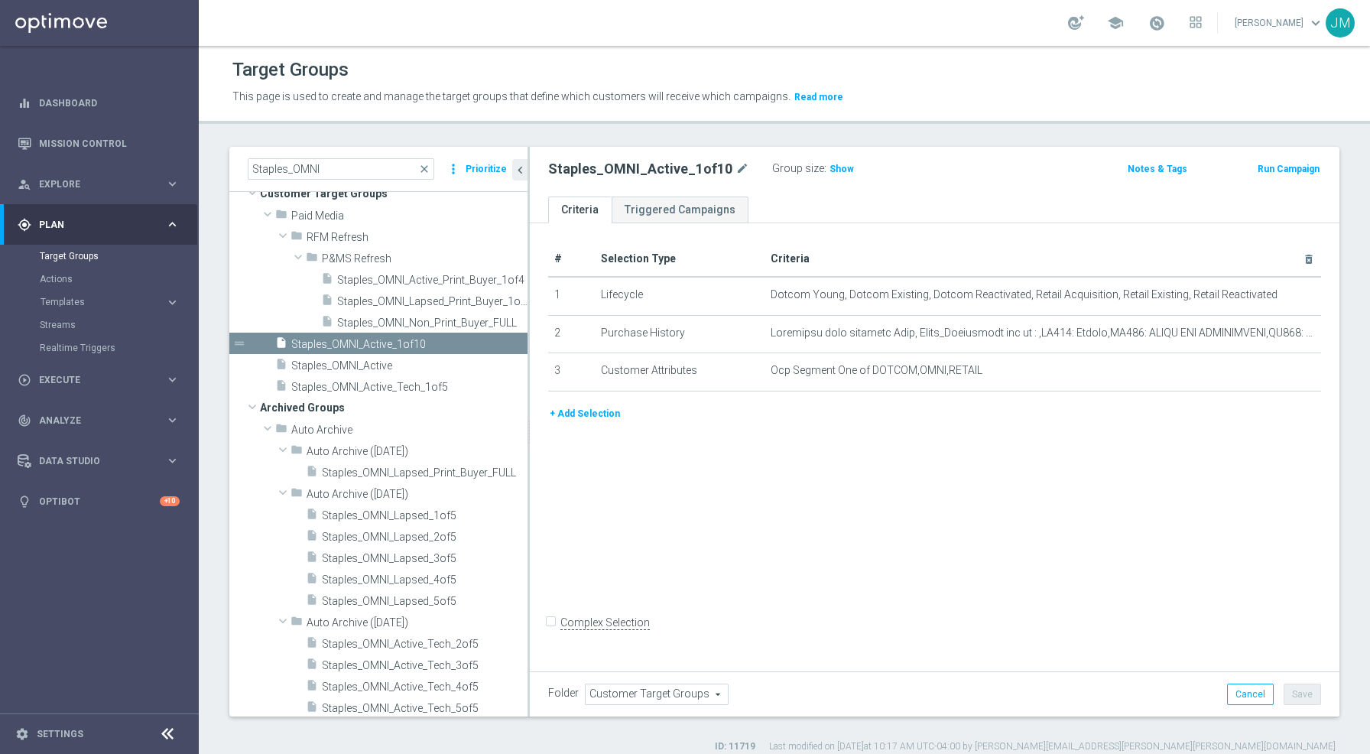
click at [601, 413] on button "+ Add Selection" at bounding box center [584, 413] width 73 height 17
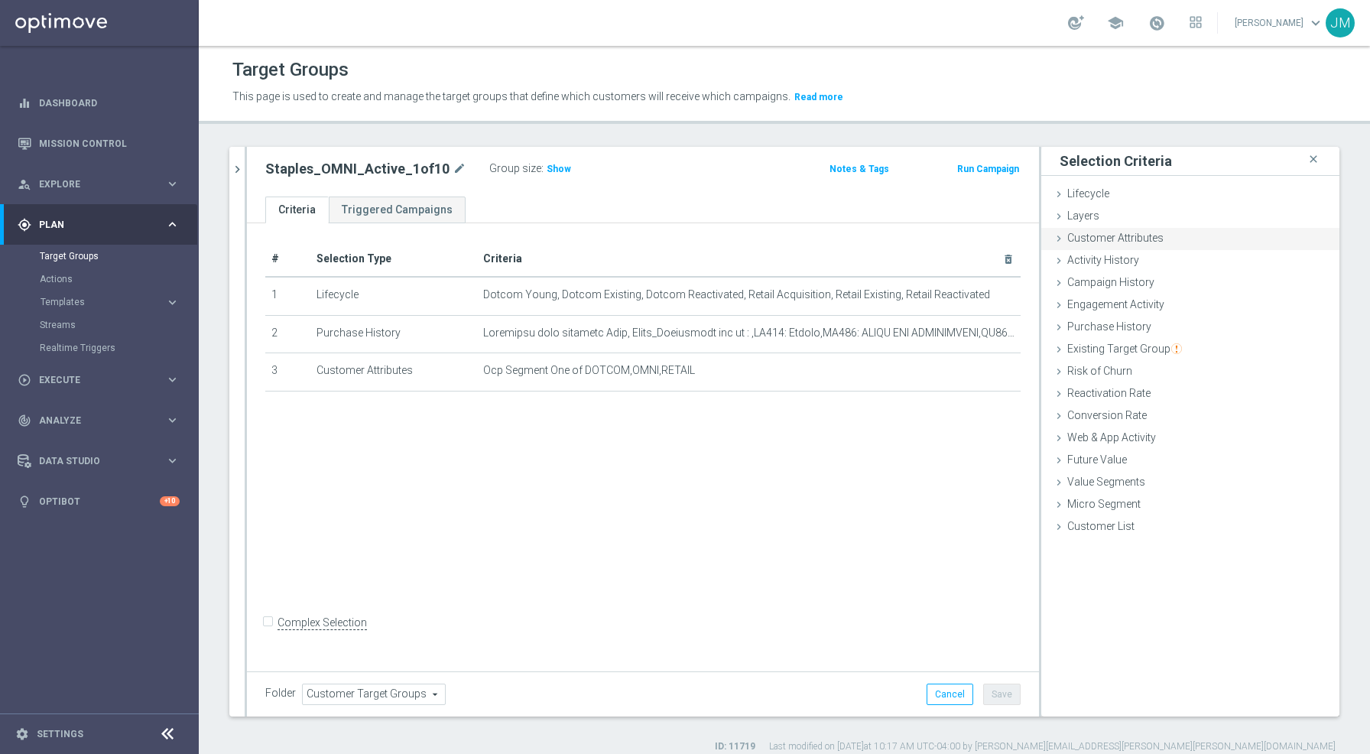
click at [1086, 233] on span "Customer Attributes" at bounding box center [1115, 238] width 96 height 12
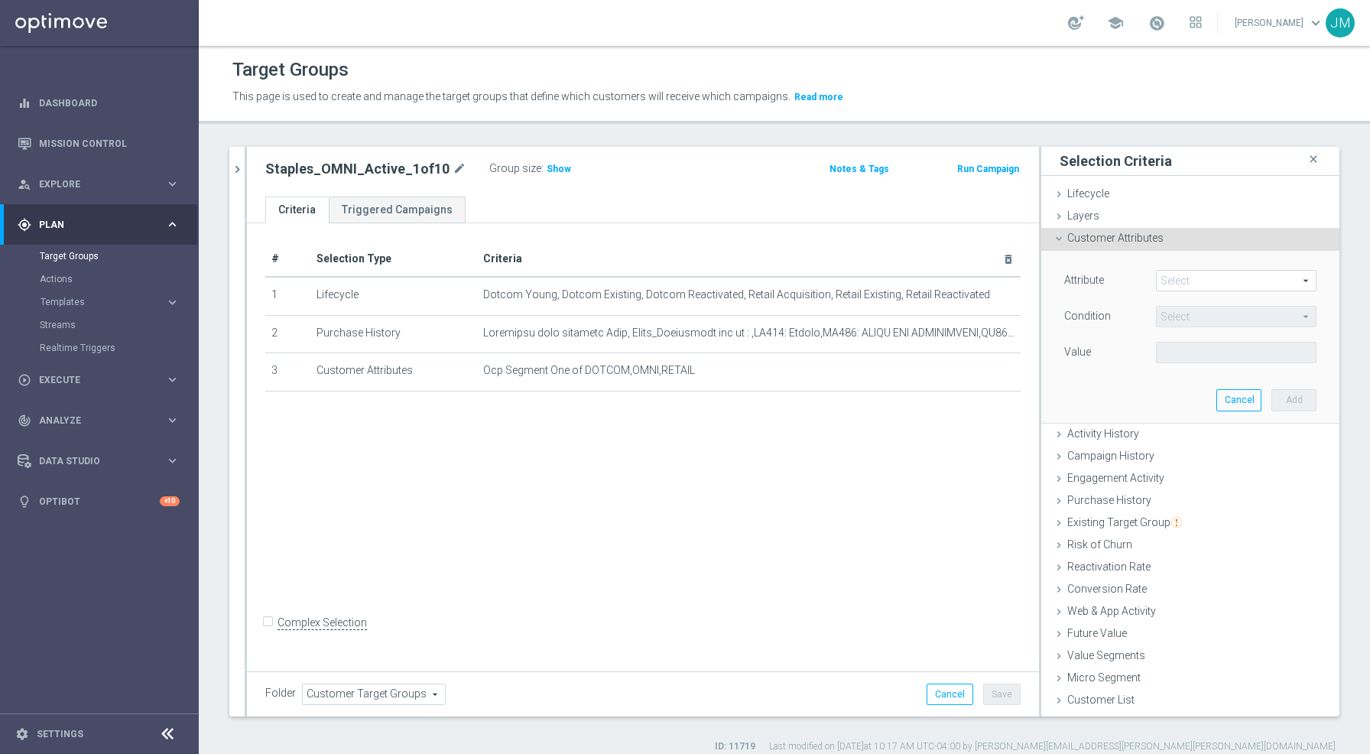
click at [1161, 279] on span at bounding box center [1235, 281] width 159 height 20
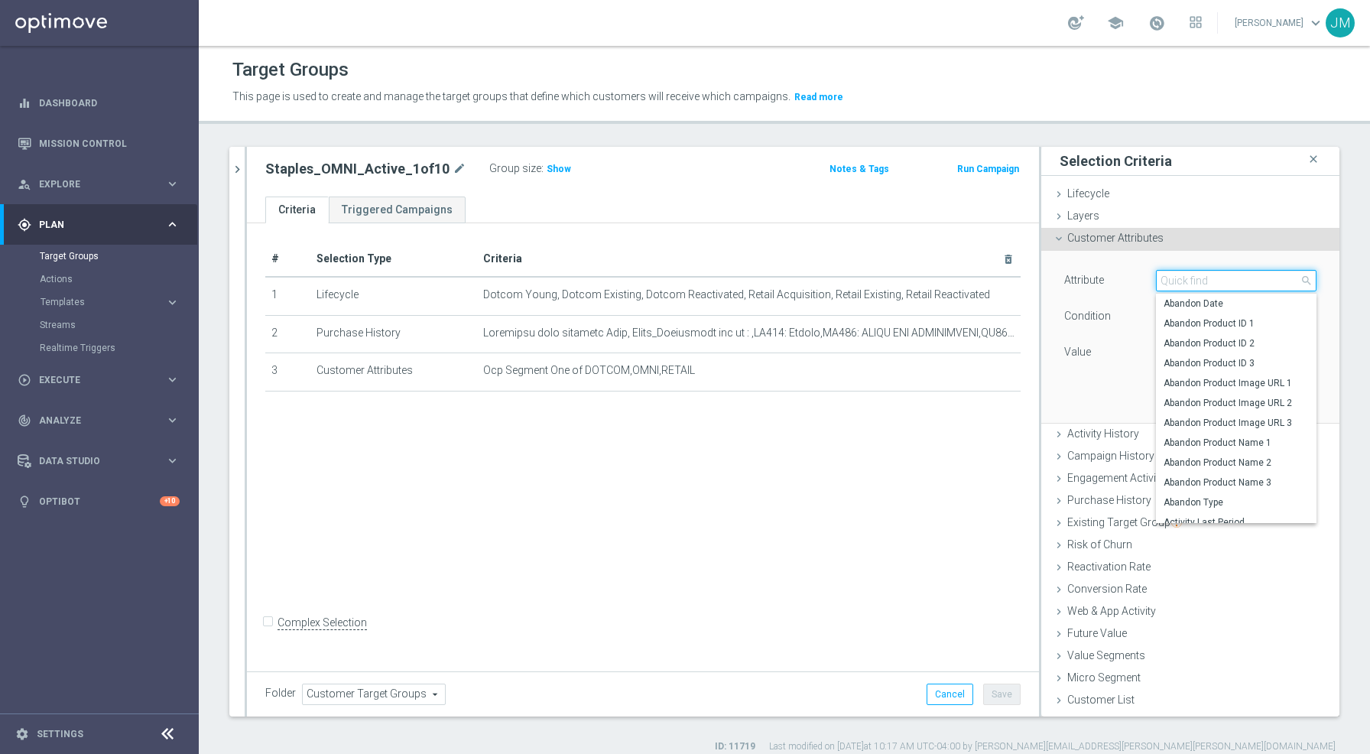
click at [1169, 284] on input "search" at bounding box center [1236, 280] width 160 height 21
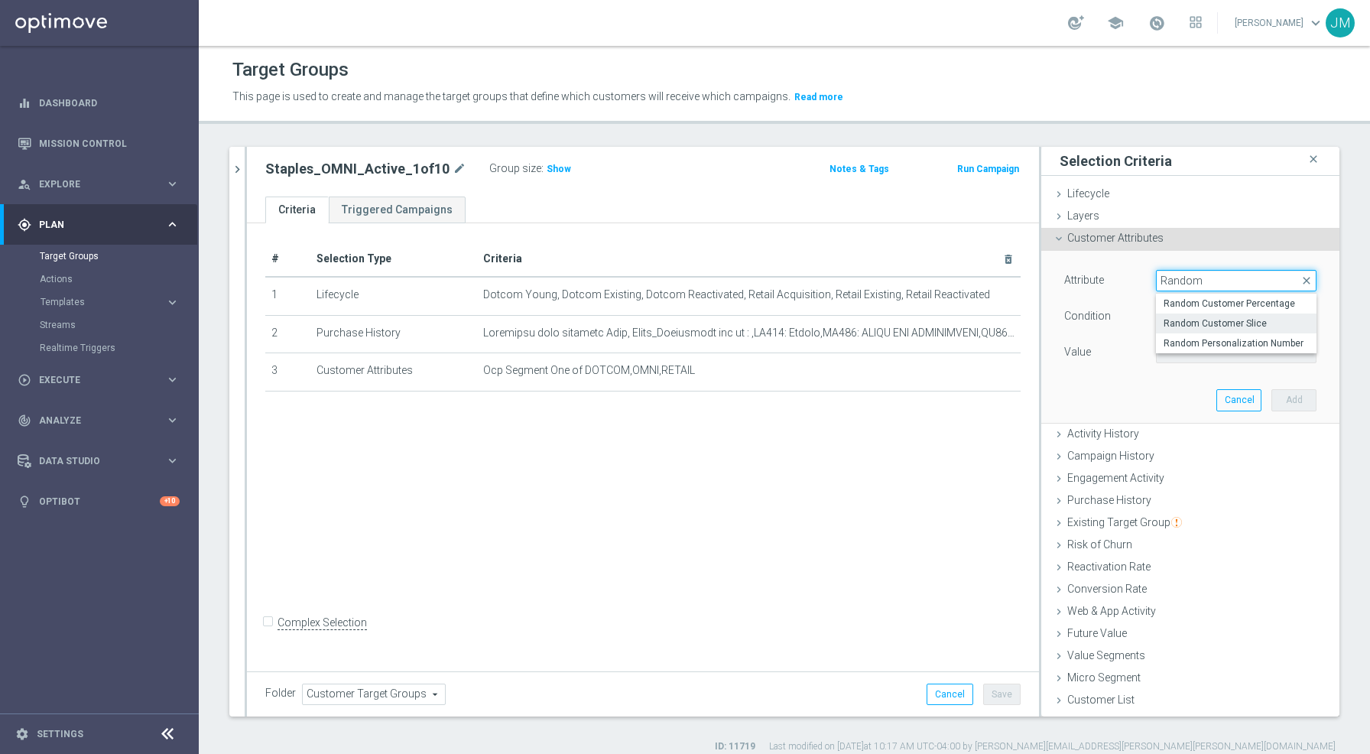
type input "Random"
click at [1191, 319] on span "Random Customer Slice" at bounding box center [1235, 323] width 145 height 12
type input "Random Customer Slice"
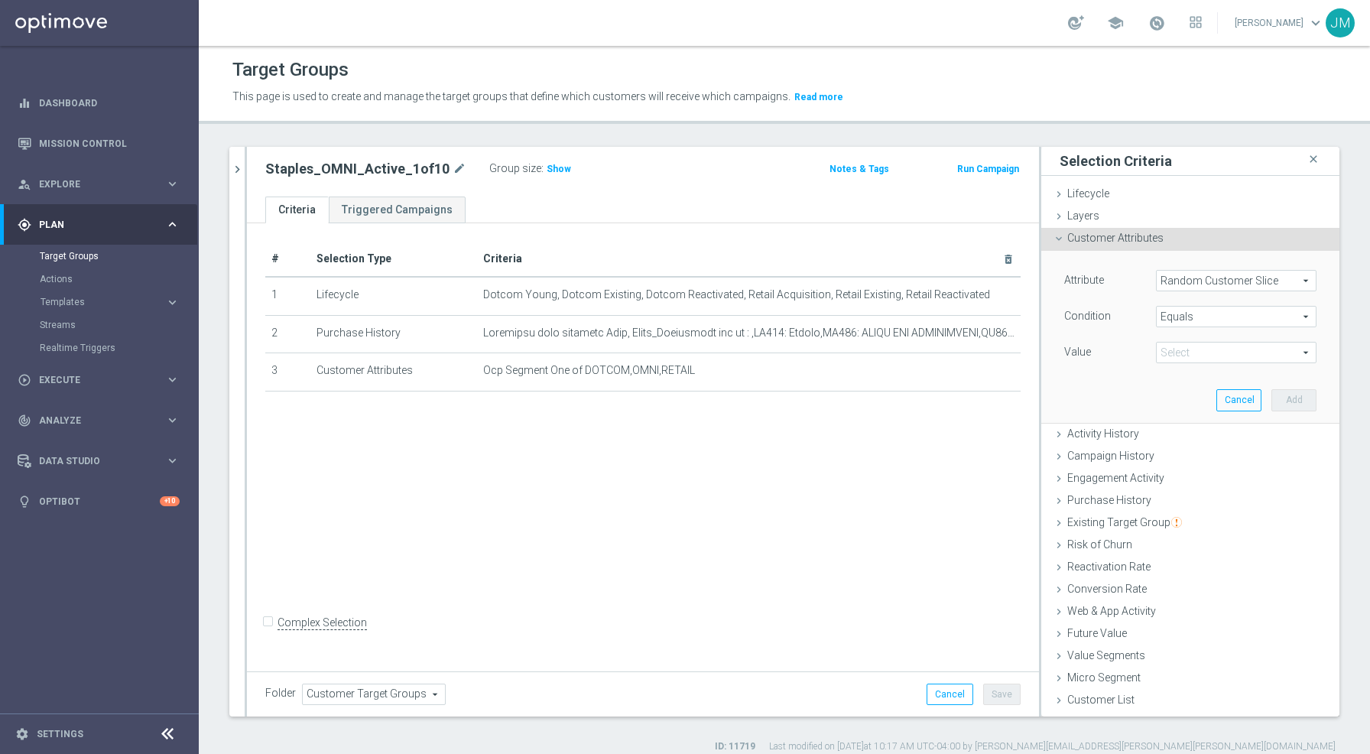
click at [1216, 316] on span "Equals" at bounding box center [1235, 316] width 159 height 20
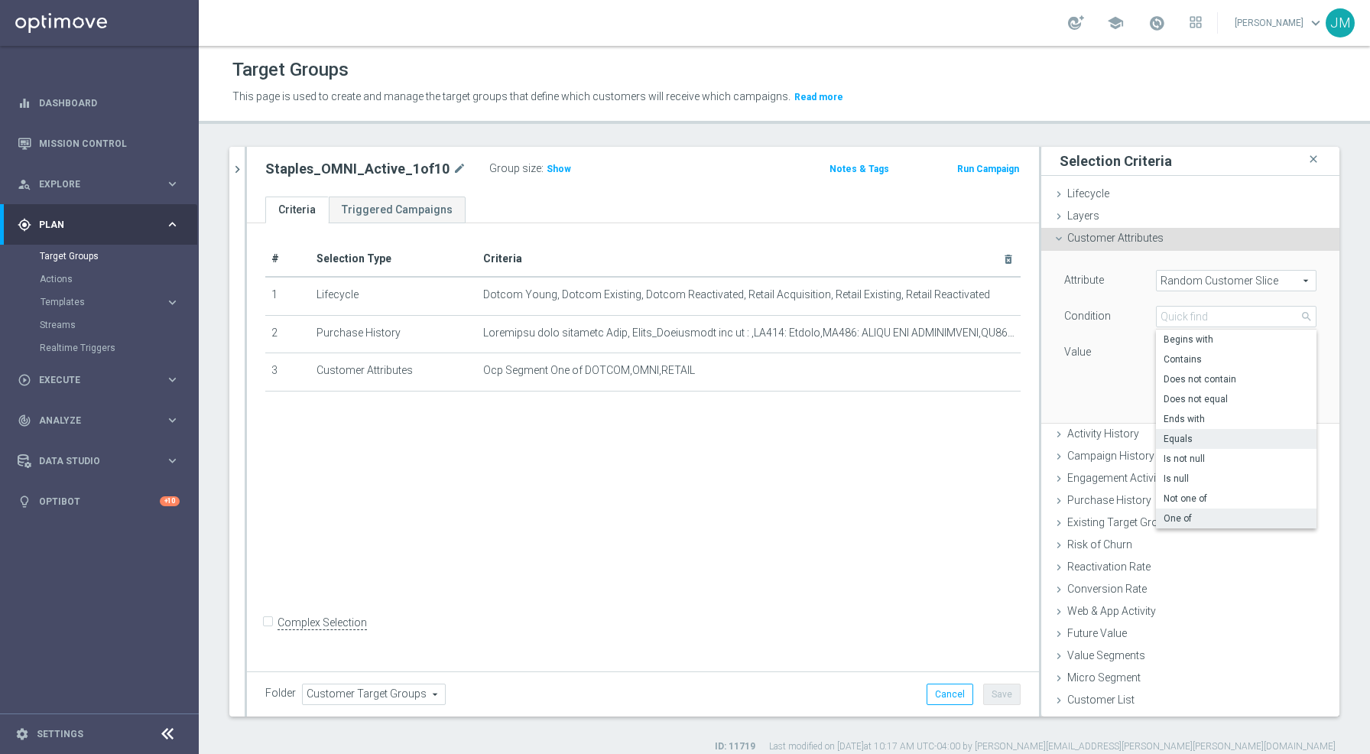
click at [1169, 512] on span "One of" at bounding box center [1235, 518] width 145 height 12
type input "One of"
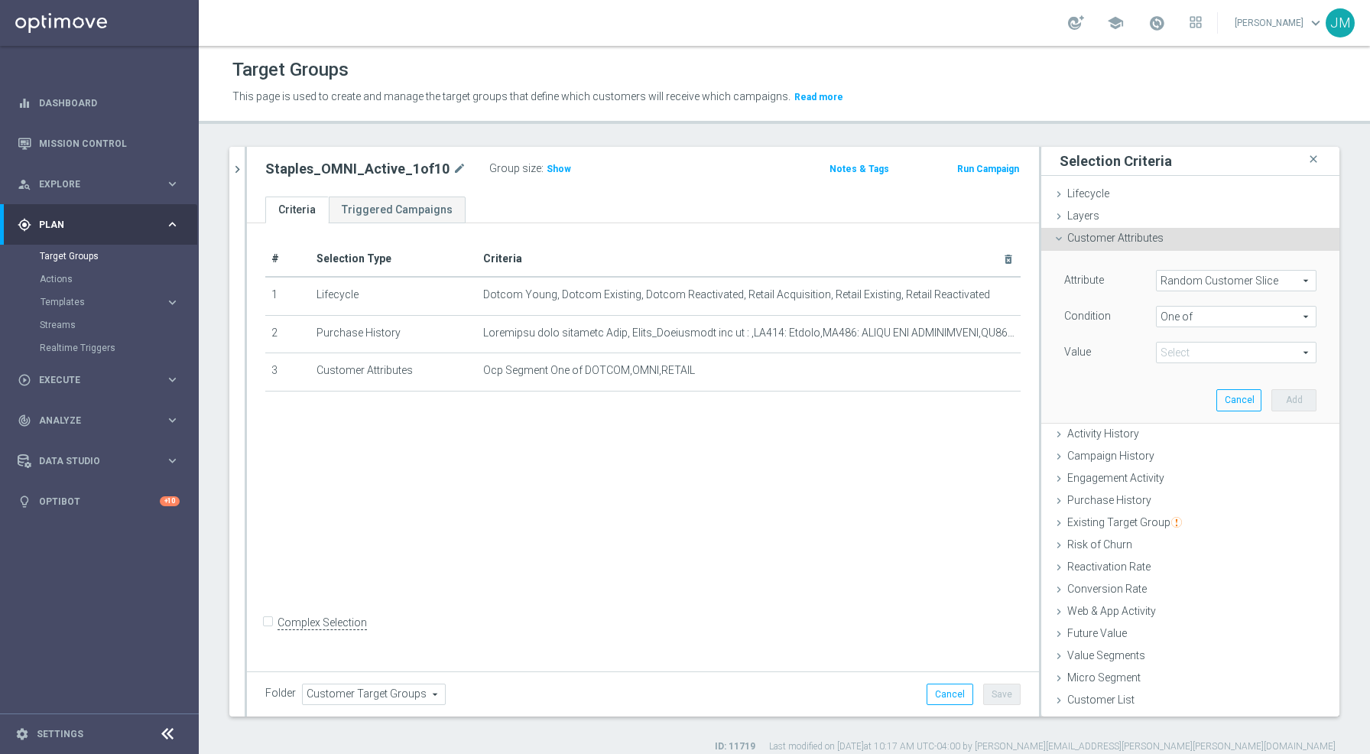
click at [1192, 352] on span at bounding box center [1235, 352] width 159 height 20
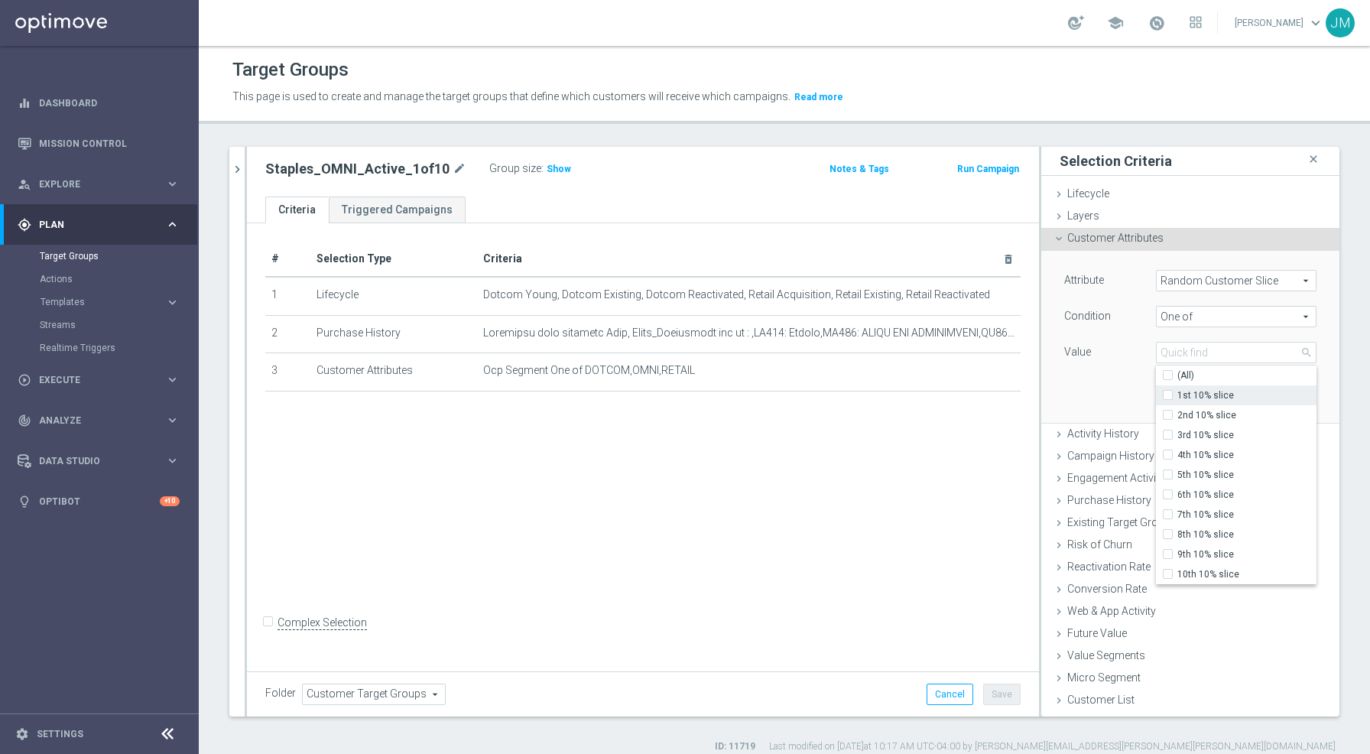
click at [1167, 395] on input "1st 10% slice" at bounding box center [1172, 396] width 10 height 10
checkbox input "true"
type input "1st 10% slice"
click at [1107, 387] on div "Attribute Random Customer Slice Random Customer Slice arrow_drop_down search Co…" at bounding box center [1189, 336] width 275 height 171
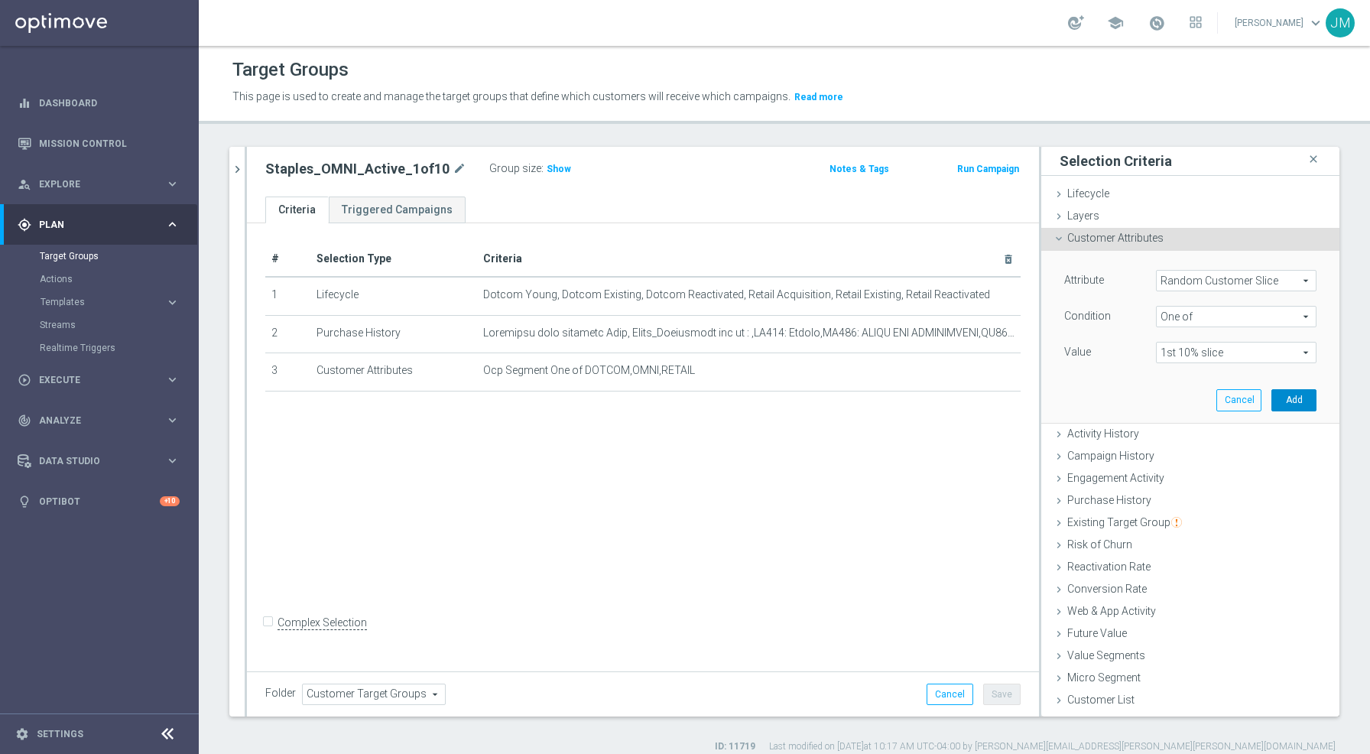
click at [1281, 405] on button "Add" at bounding box center [1293, 399] width 45 height 21
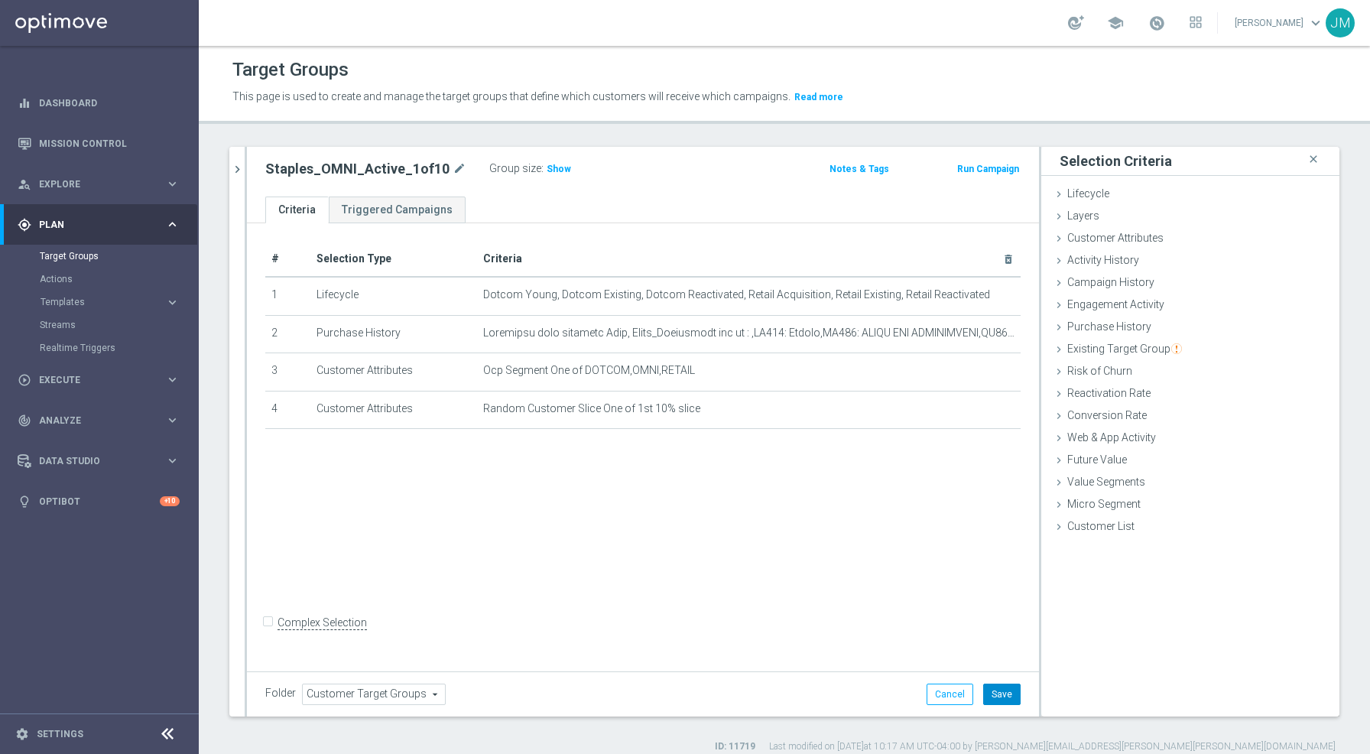
click at [994, 692] on button "Save" at bounding box center [1001, 693] width 37 height 21
click at [232, 168] on icon "chevron_right" at bounding box center [237, 169] width 15 height 15
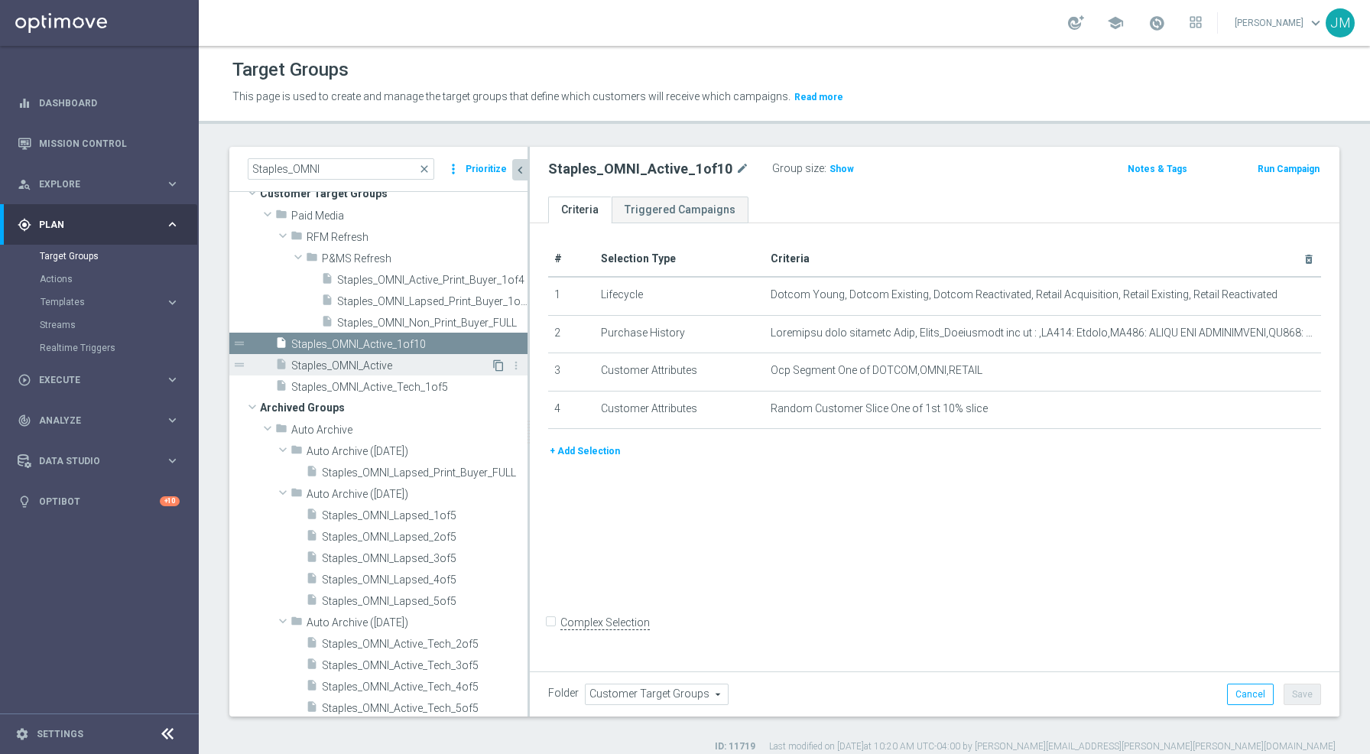
click at [492, 364] on icon "content_copy" at bounding box center [498, 365] width 12 height 12
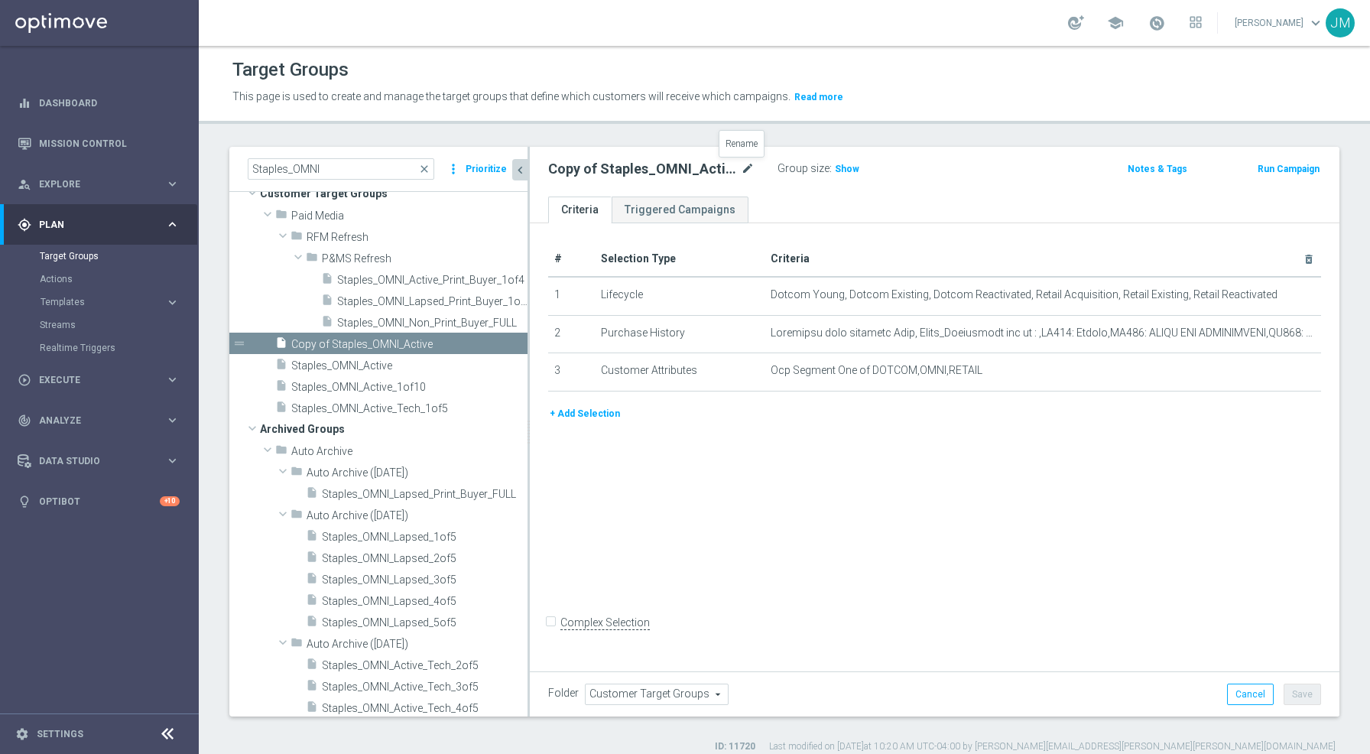
click at [741, 163] on icon "mode_edit" at bounding box center [748, 169] width 14 height 18
click at [590, 171] on input "Copy of Staples_OMNI_Active" at bounding box center [651, 170] width 206 height 21
click at [658, 172] on input "Staples_OMNI_Active" at bounding box center [651, 170] width 206 height 21
type input "Staples_OMNI_Active_2of10"
click at [887, 481] on div "# Selection Type Criteria delete_forever 1 Lifecycle Dotcom Young, Dotcom Exist…" at bounding box center [934, 444] width 809 height 443
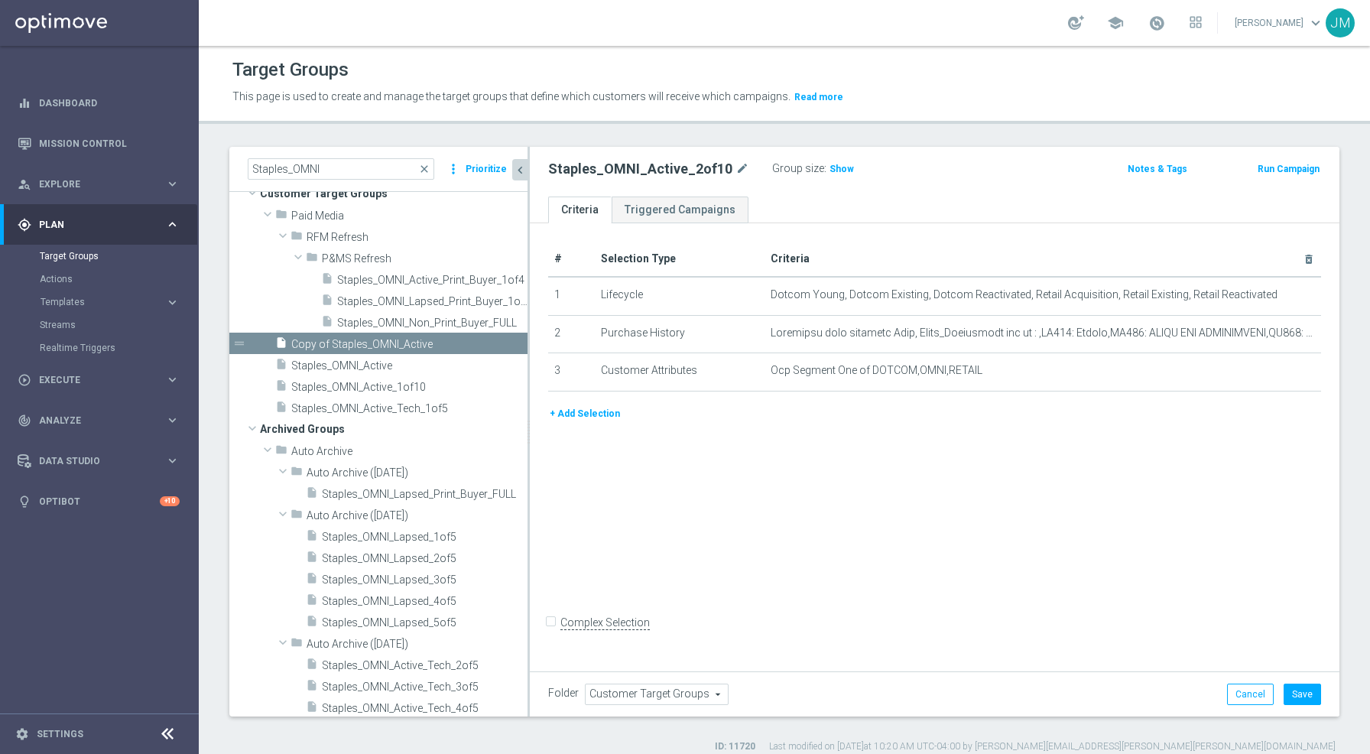
click at [589, 408] on button "+ Add Selection" at bounding box center [584, 413] width 73 height 17
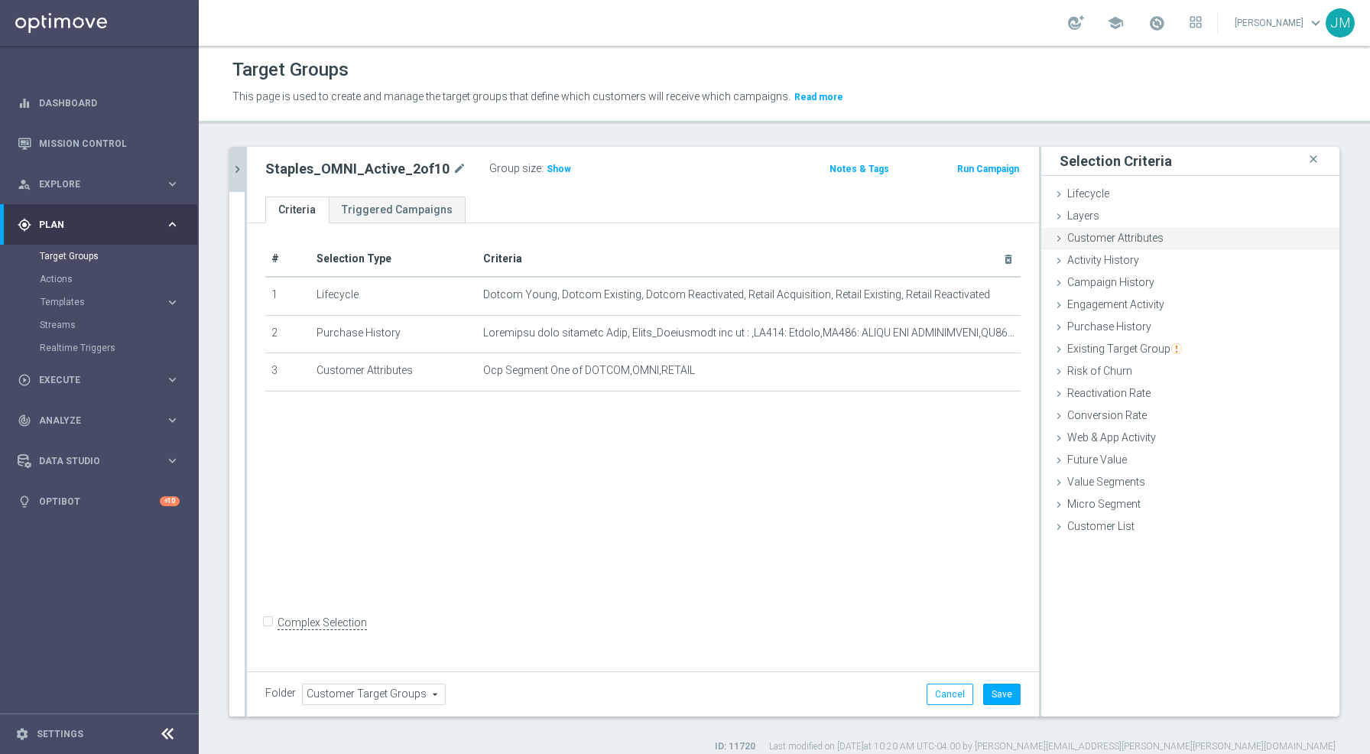
click at [1105, 233] on span "Customer Attributes" at bounding box center [1115, 238] width 96 height 12
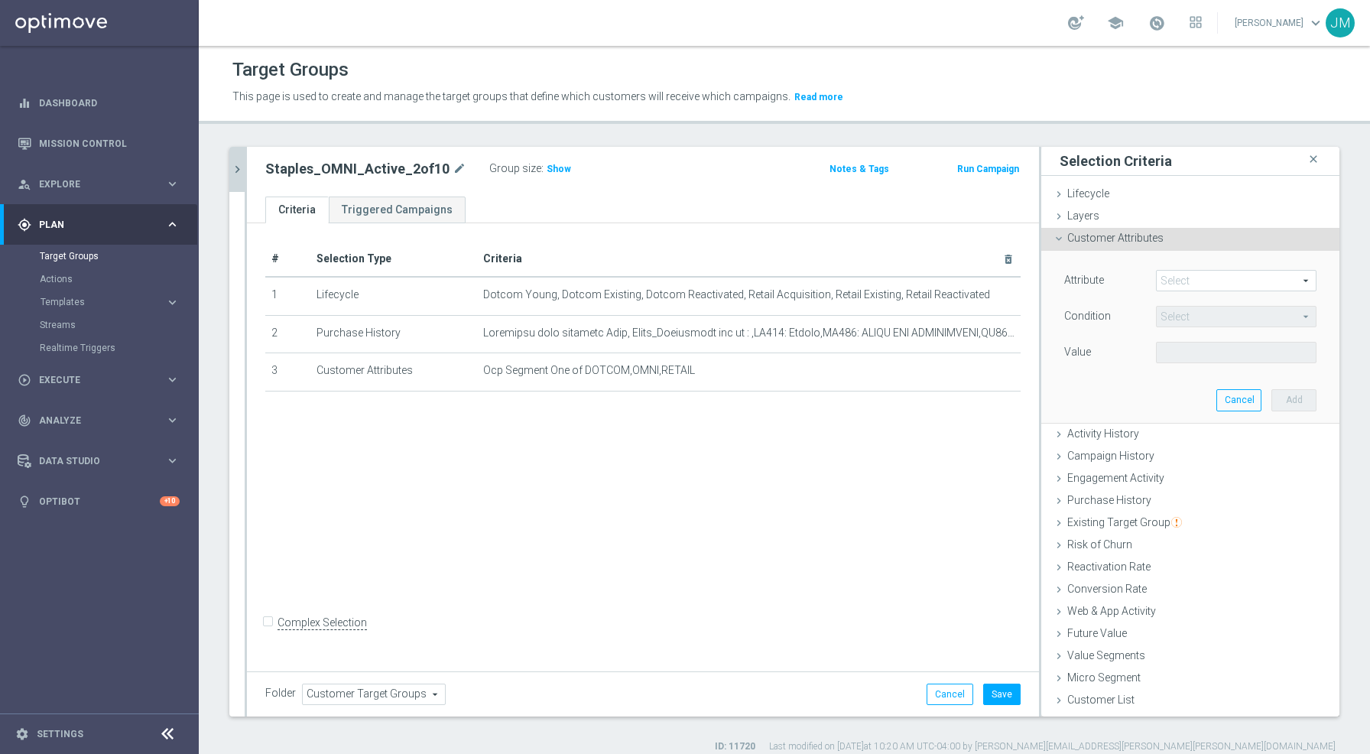
click at [1174, 284] on span at bounding box center [1235, 281] width 159 height 20
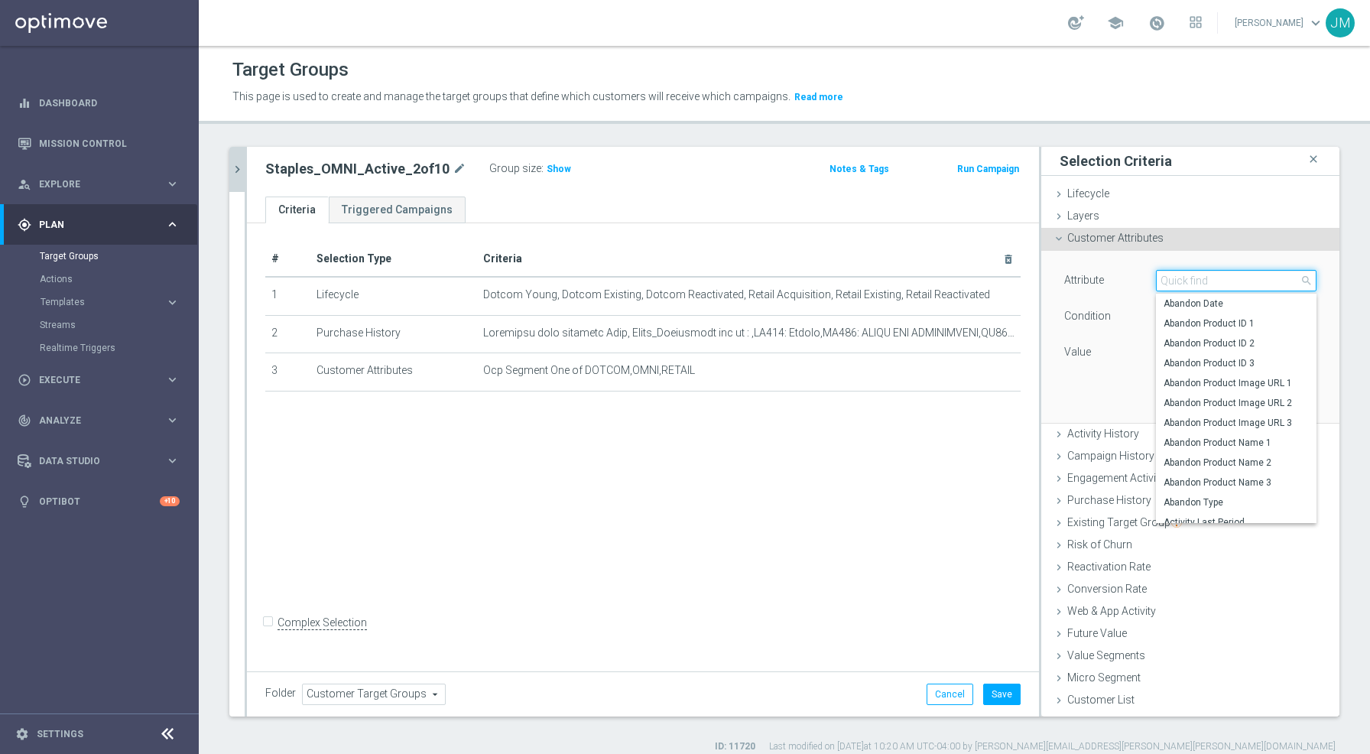
click at [1174, 277] on input "search" at bounding box center [1236, 280] width 160 height 21
type input "Random"
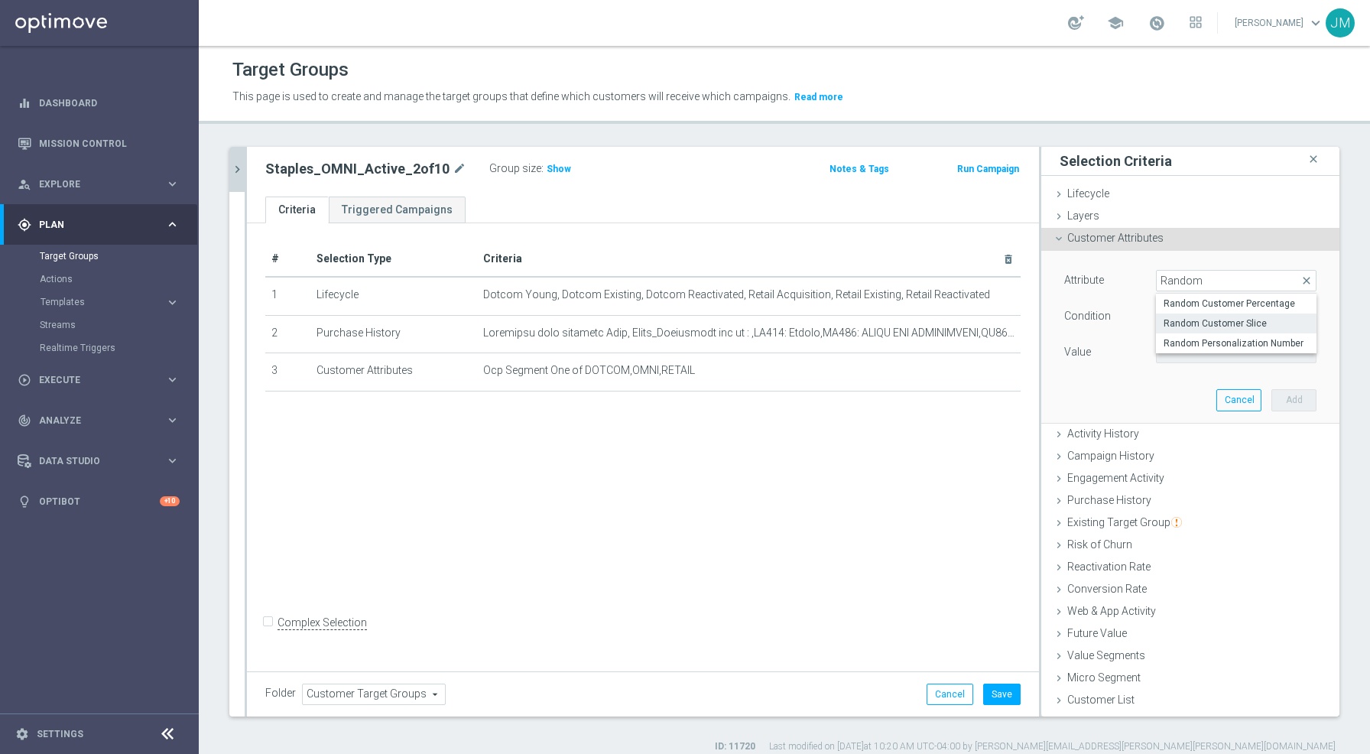
click at [1229, 322] on span "Random Customer Slice" at bounding box center [1235, 323] width 145 height 12
type input "Random Customer Slice"
click at [1201, 317] on span "Equals" at bounding box center [1235, 316] width 159 height 20
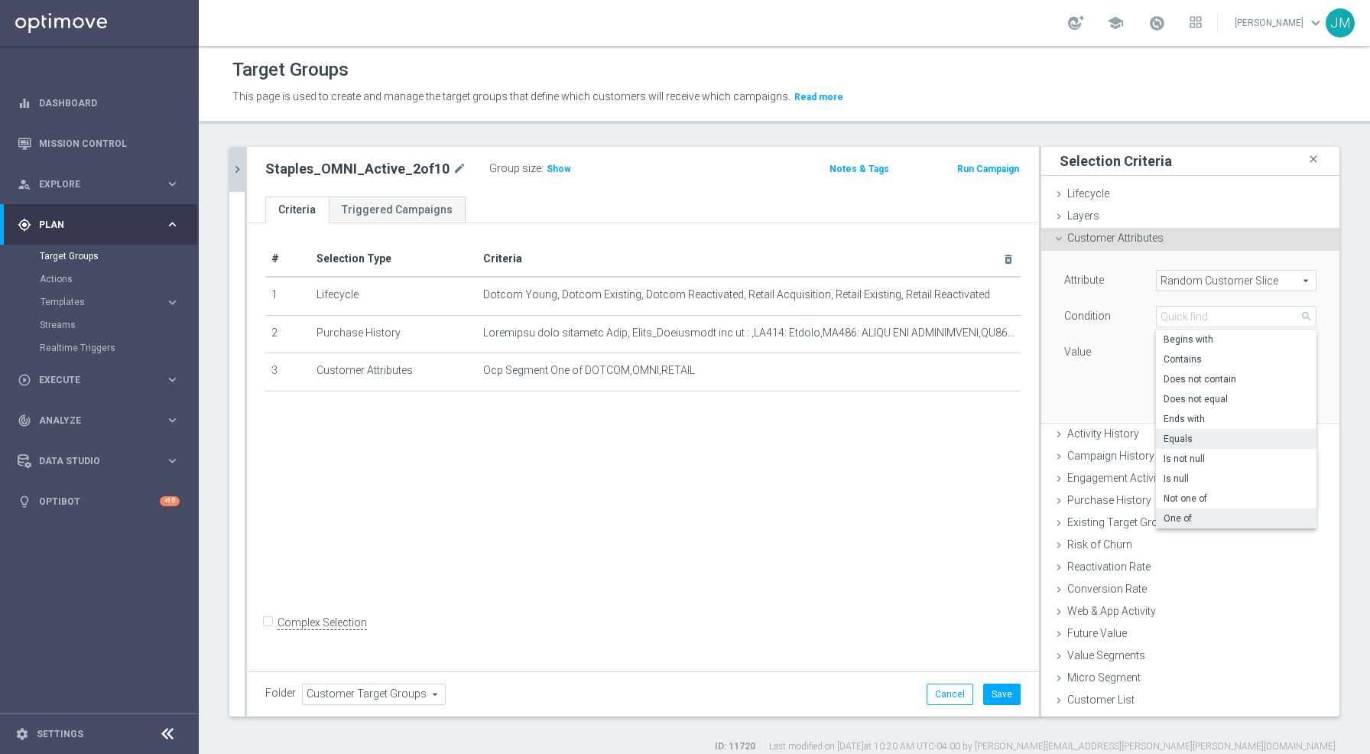
click at [1178, 514] on span "One of" at bounding box center [1235, 518] width 145 height 12
type input "One of"
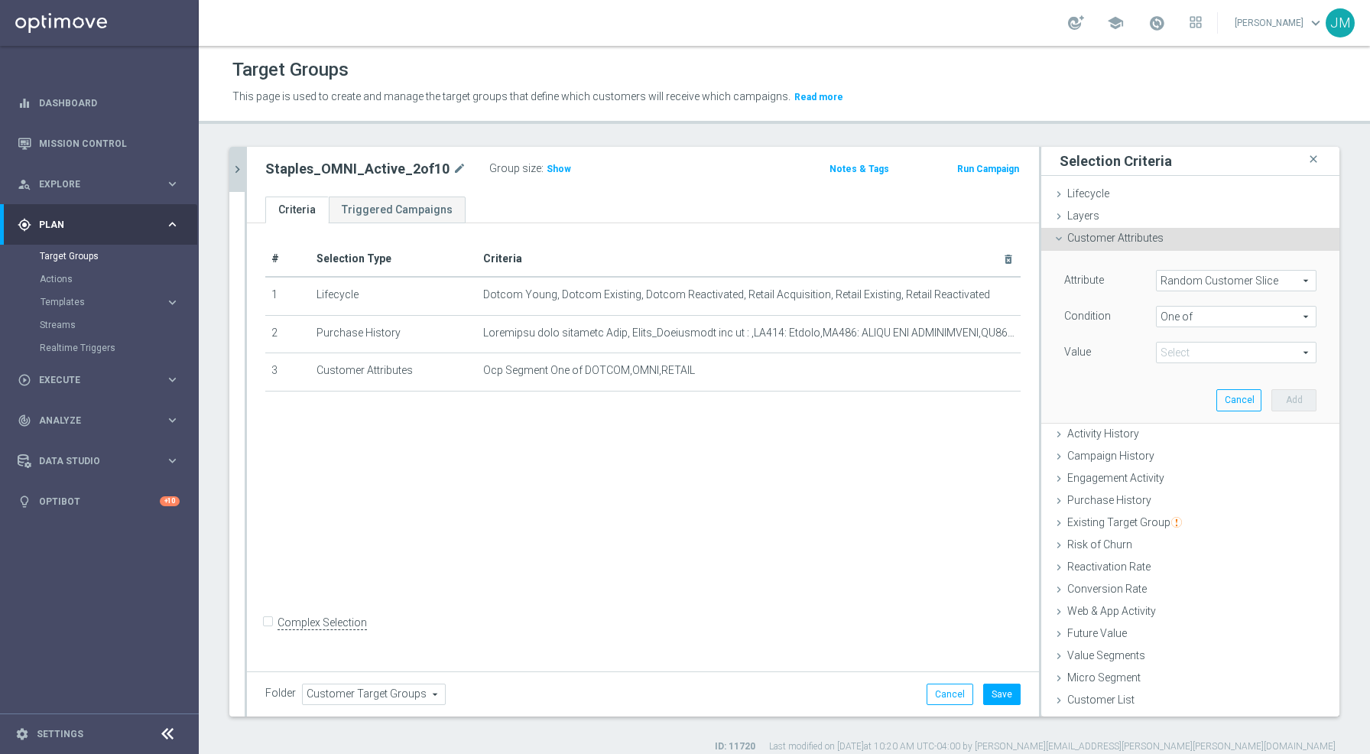
click at [1196, 357] on span at bounding box center [1235, 352] width 159 height 20
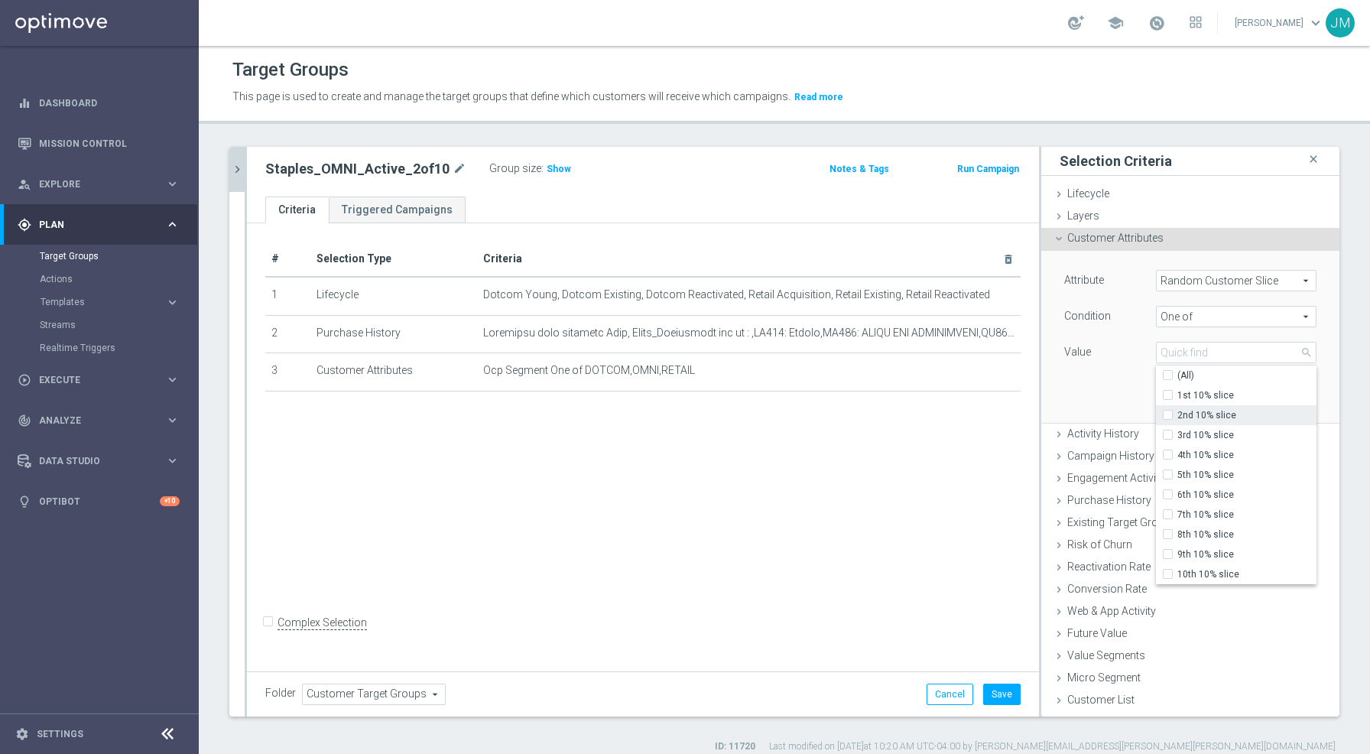
click at [1183, 413] on span "2nd 10% slice" at bounding box center [1246, 415] width 139 height 12
click at [1177, 413] on input "2nd 10% slice" at bounding box center [1172, 415] width 10 height 10
checkbox input "true"
type input "2nd 10% slice"
click at [1327, 394] on div "Staples_OMNI close more_vert Prioritize Customer Target Groups library_add crea…" at bounding box center [784, 450] width 1171 height 606
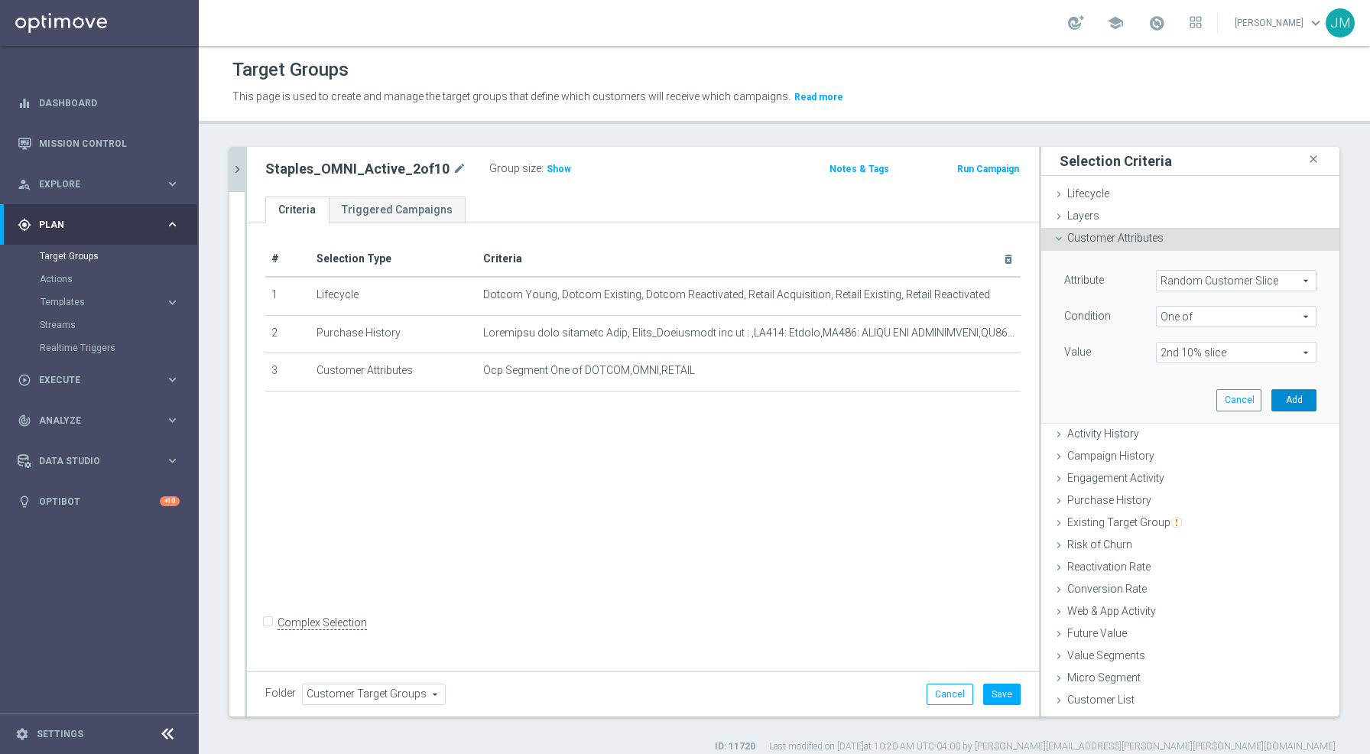
click at [1276, 397] on button "Add" at bounding box center [1293, 399] width 45 height 21
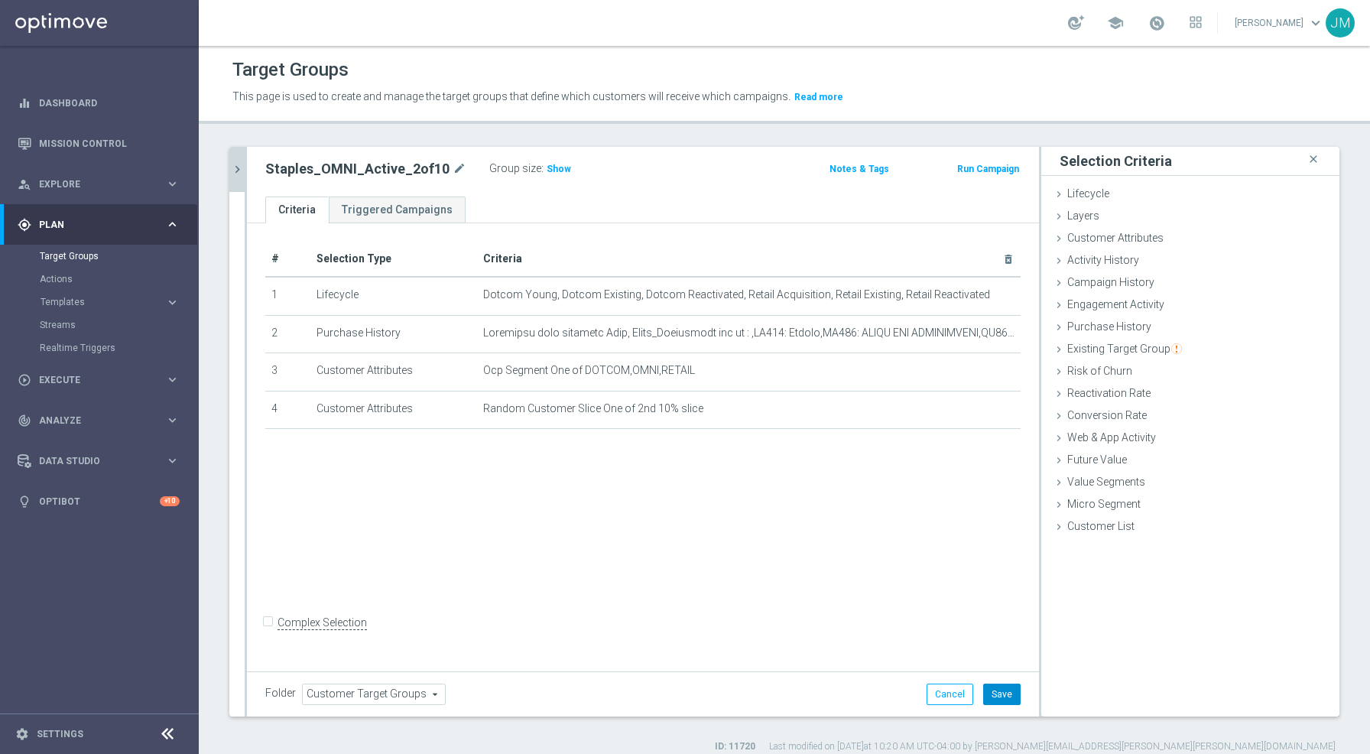
click at [992, 695] on button "Save" at bounding box center [1001, 693] width 37 height 21
click at [235, 162] on icon "chevron_right" at bounding box center [237, 169] width 15 height 15
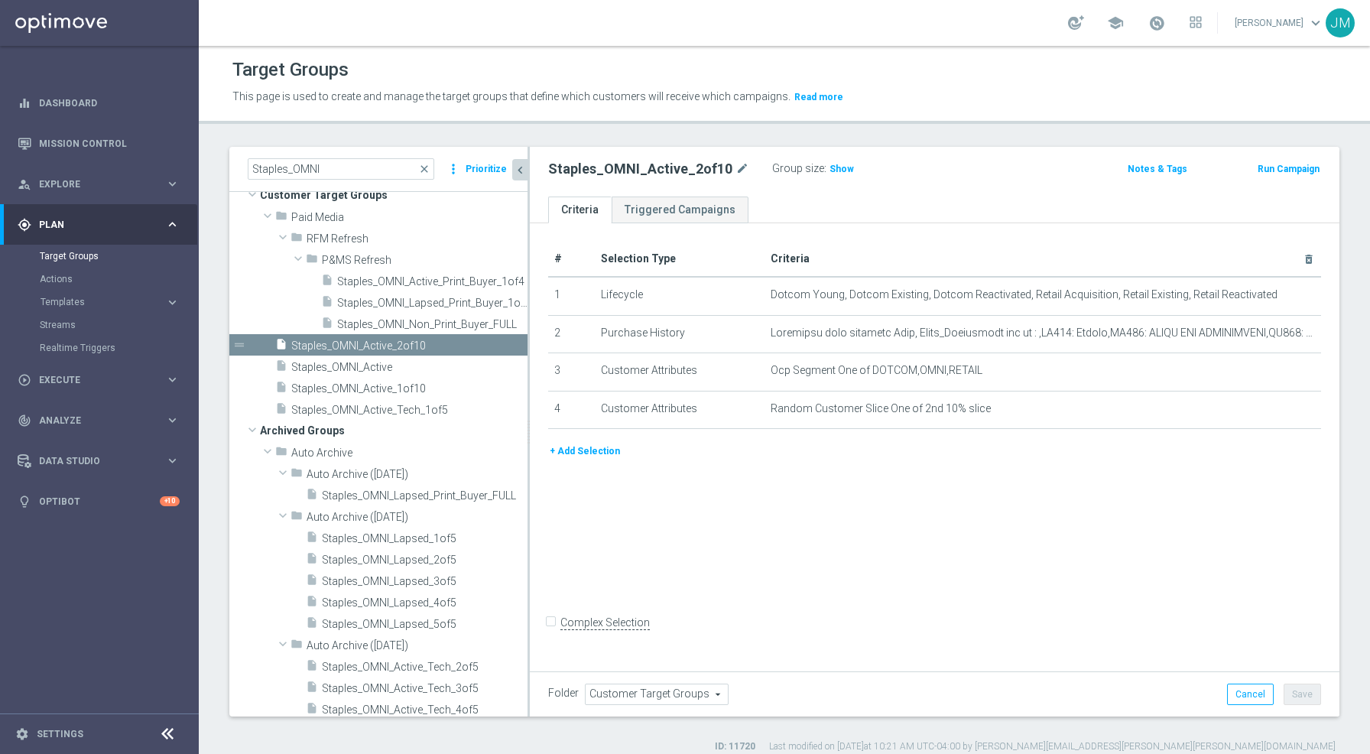
scroll to position [15, 0]
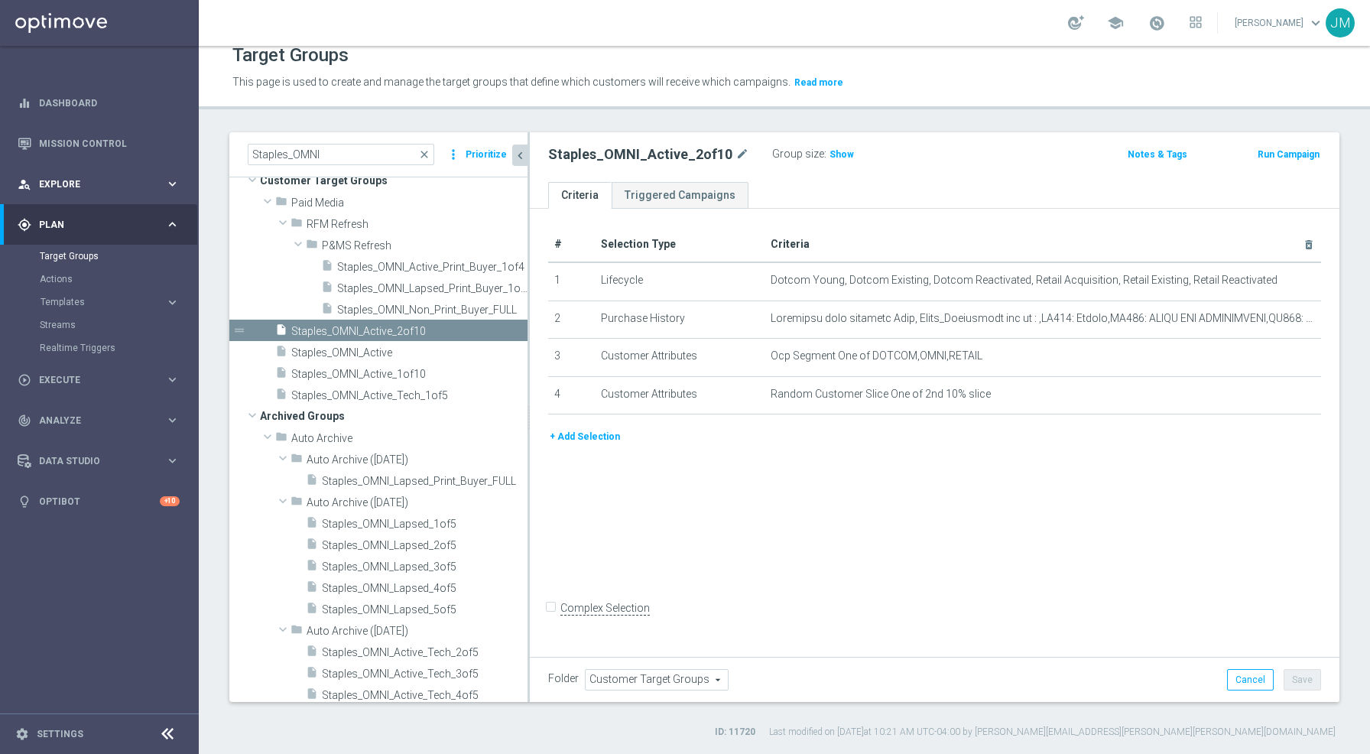
click at [125, 193] on div "person_search Explore keyboard_arrow_right" at bounding box center [98, 184] width 197 height 41
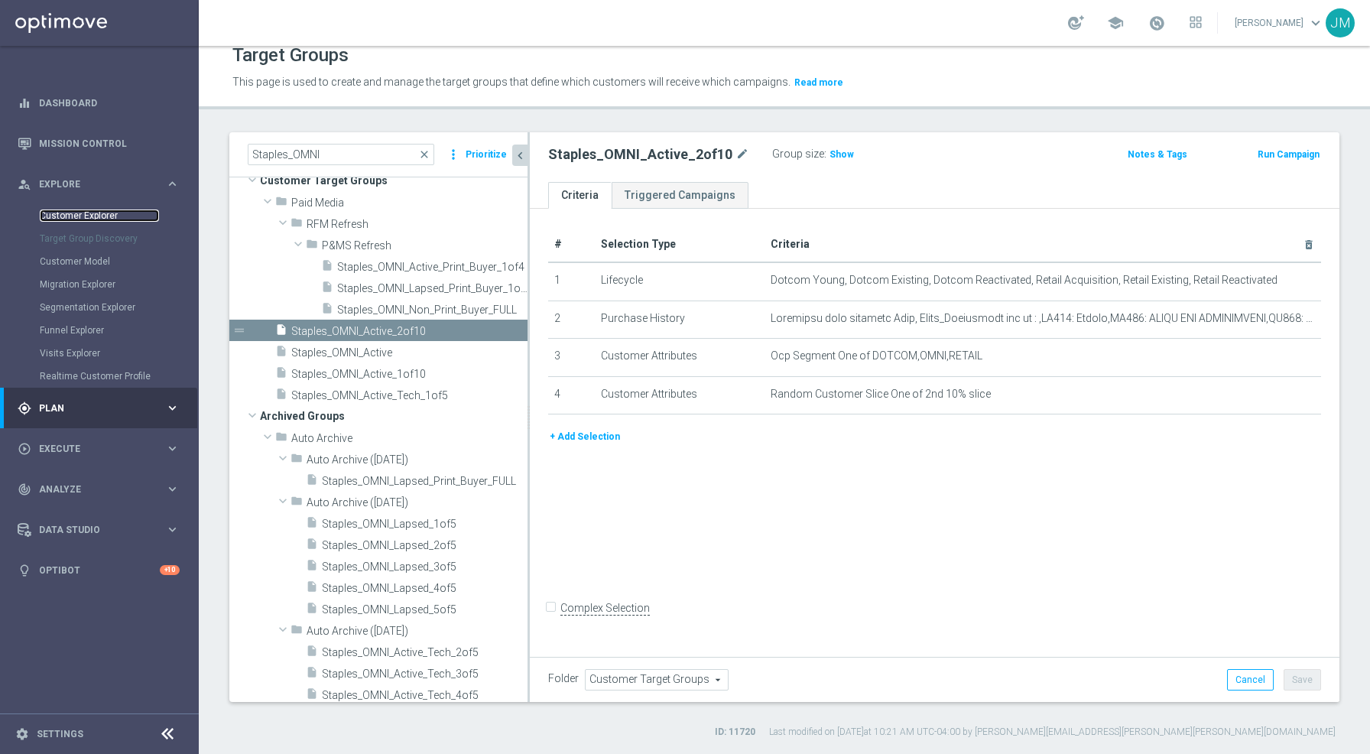
click at [102, 221] on link "Customer Explorer" at bounding box center [99, 215] width 119 height 12
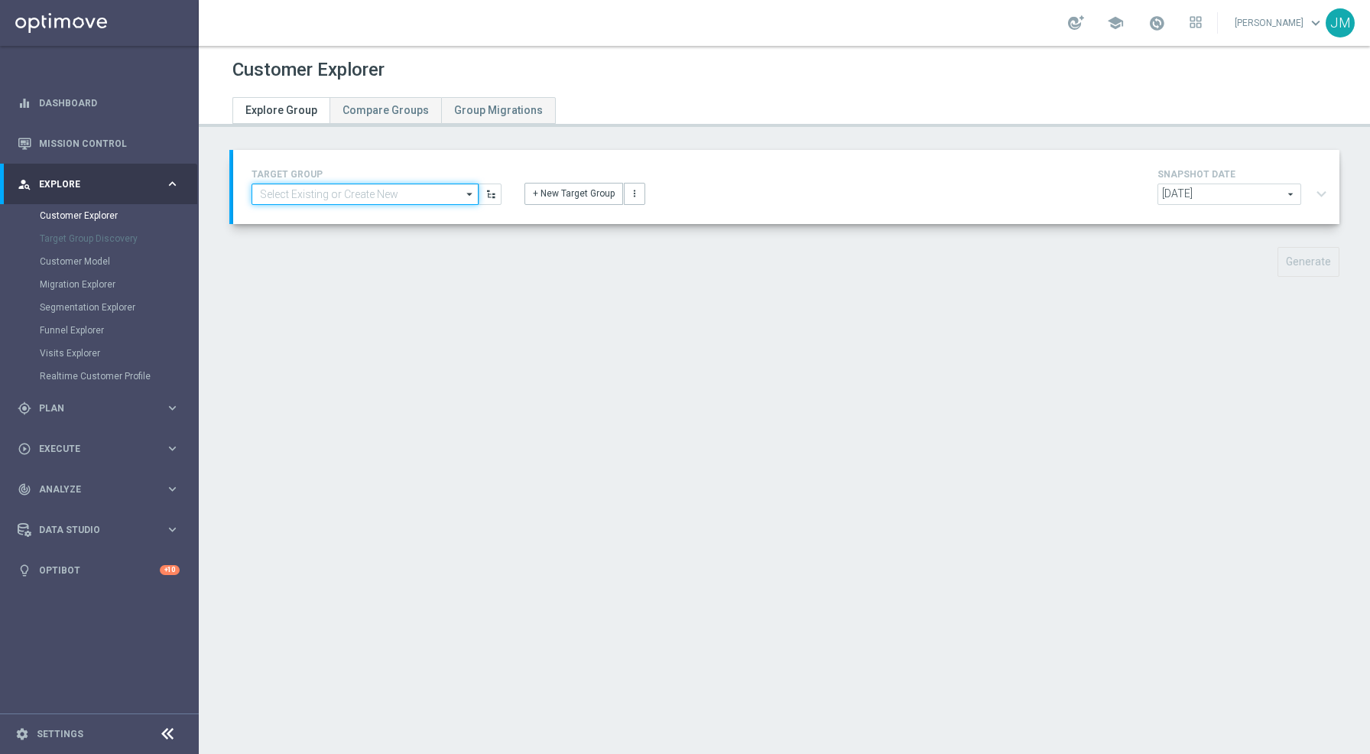
click at [361, 200] on input at bounding box center [364, 193] width 227 height 21
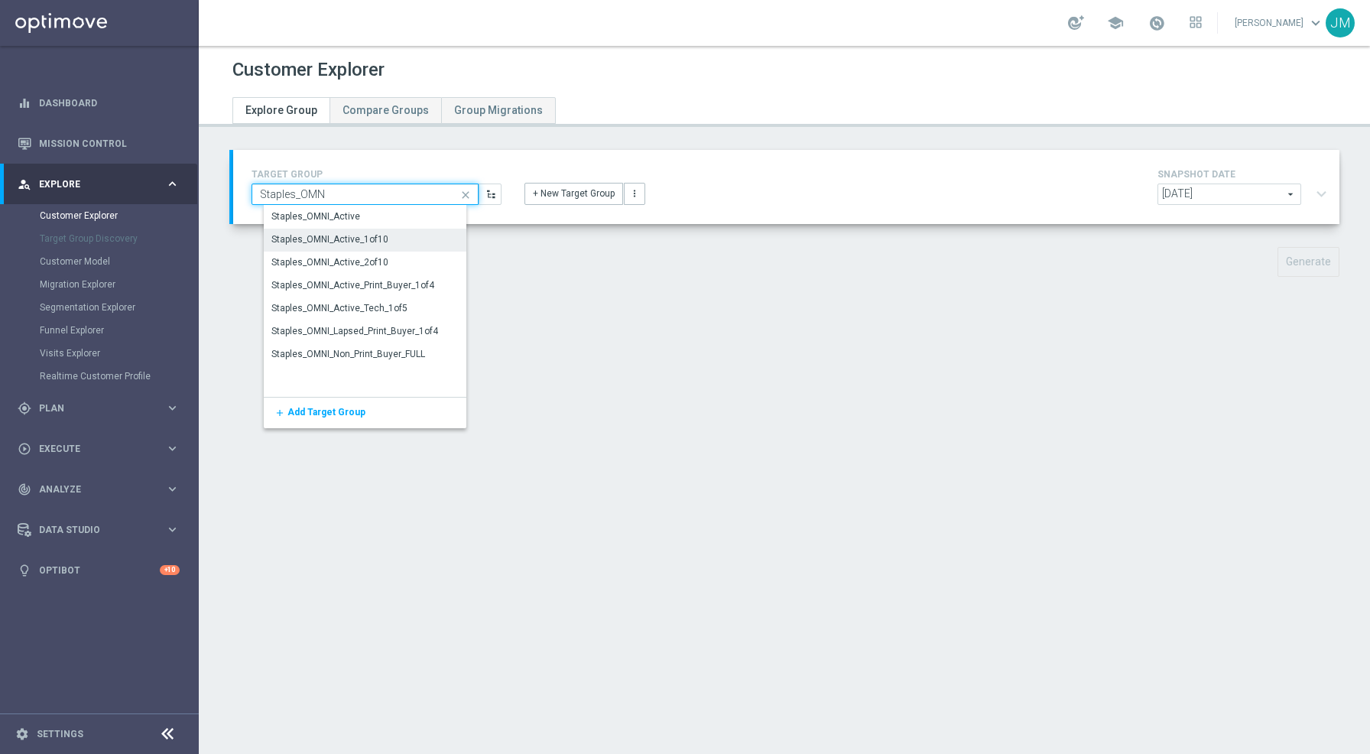
type input "Staples_OMN"
click at [359, 242] on div "Staples_OMNI_Active_1of10" at bounding box center [329, 239] width 117 height 14
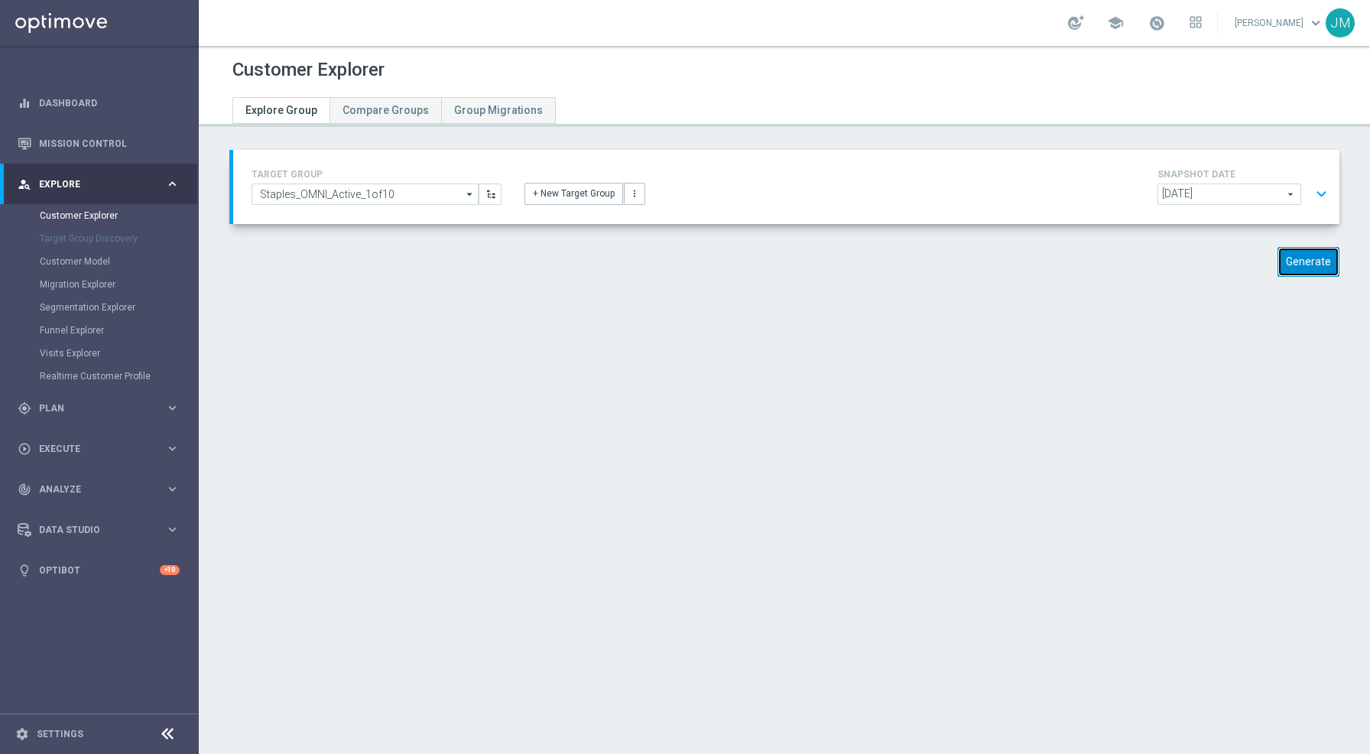
click at [1302, 267] on button "Generate" at bounding box center [1308, 262] width 62 height 30
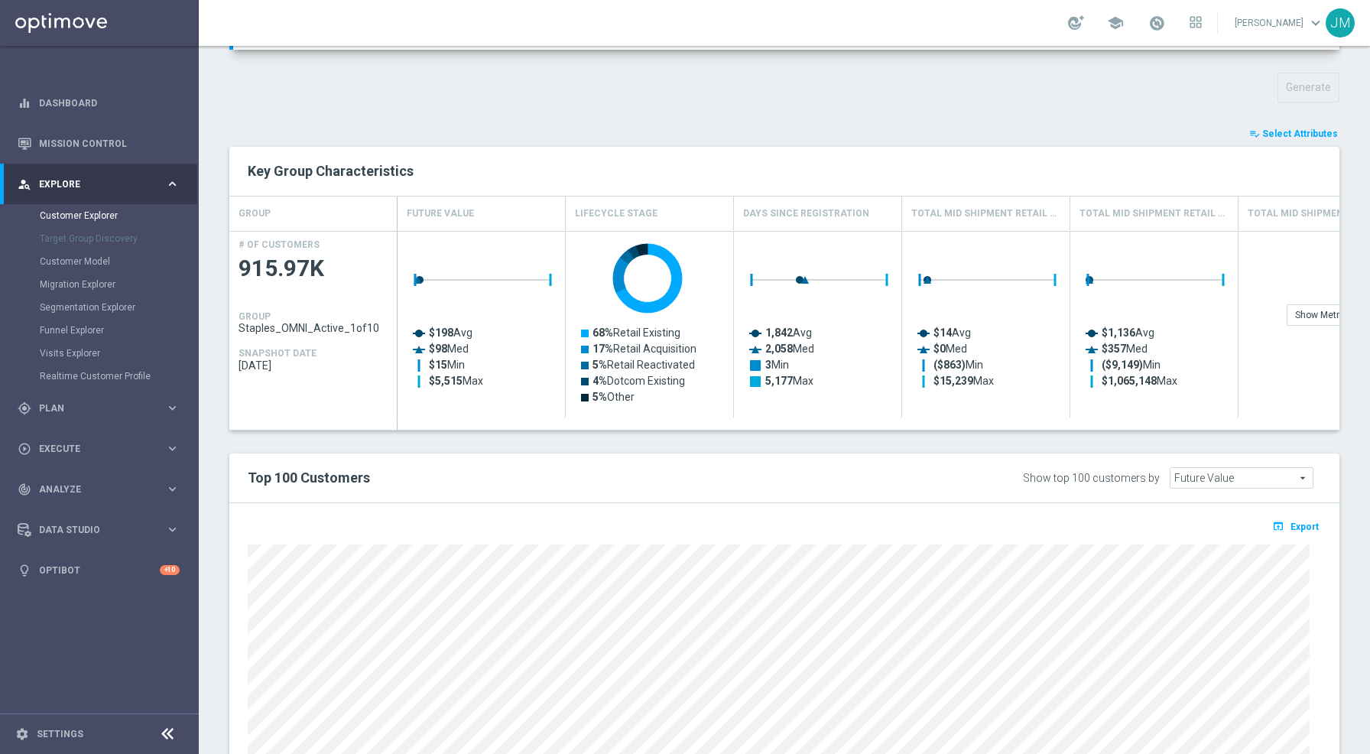
scroll to position [165, 0]
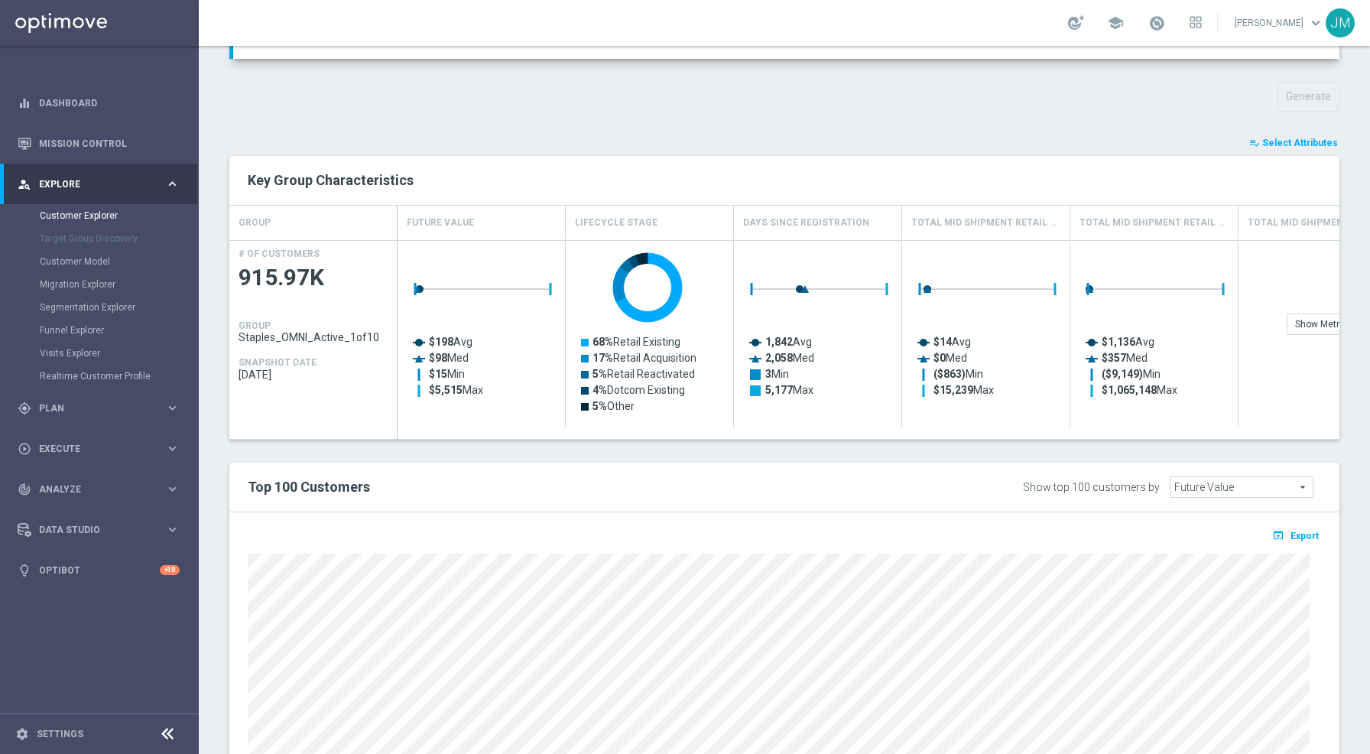
click at [1287, 141] on span "Select Attributes" at bounding box center [1300, 143] width 76 height 11
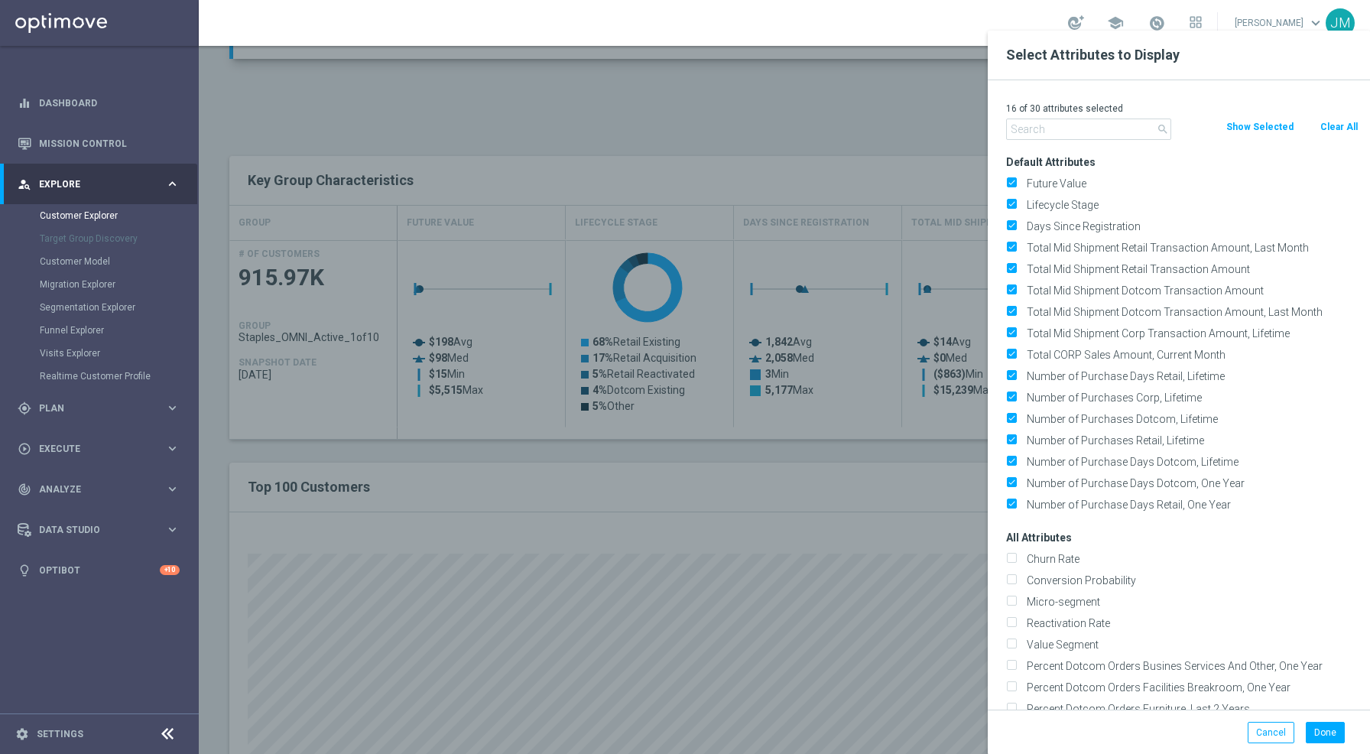
click at [1337, 124] on button "Clear All" at bounding box center [1338, 126] width 41 height 17
checkbox input "false"
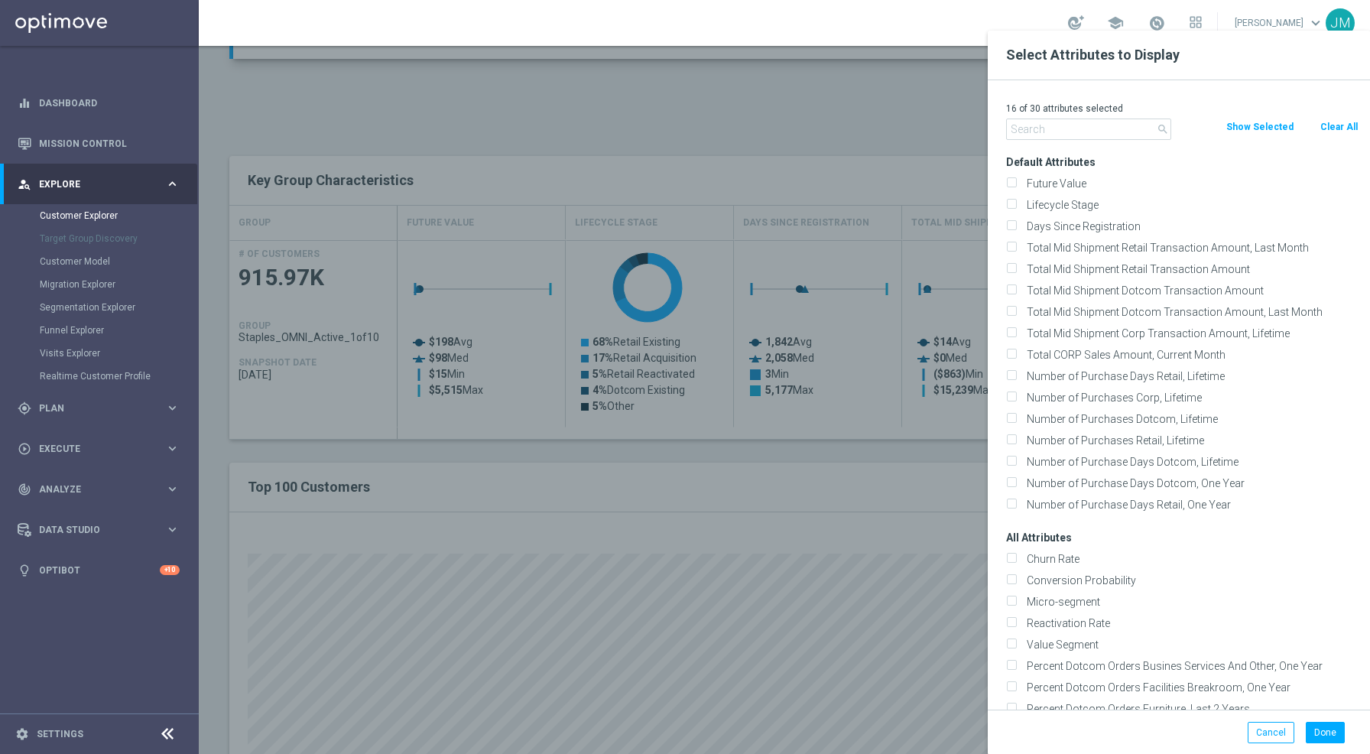
checkbox input "false"
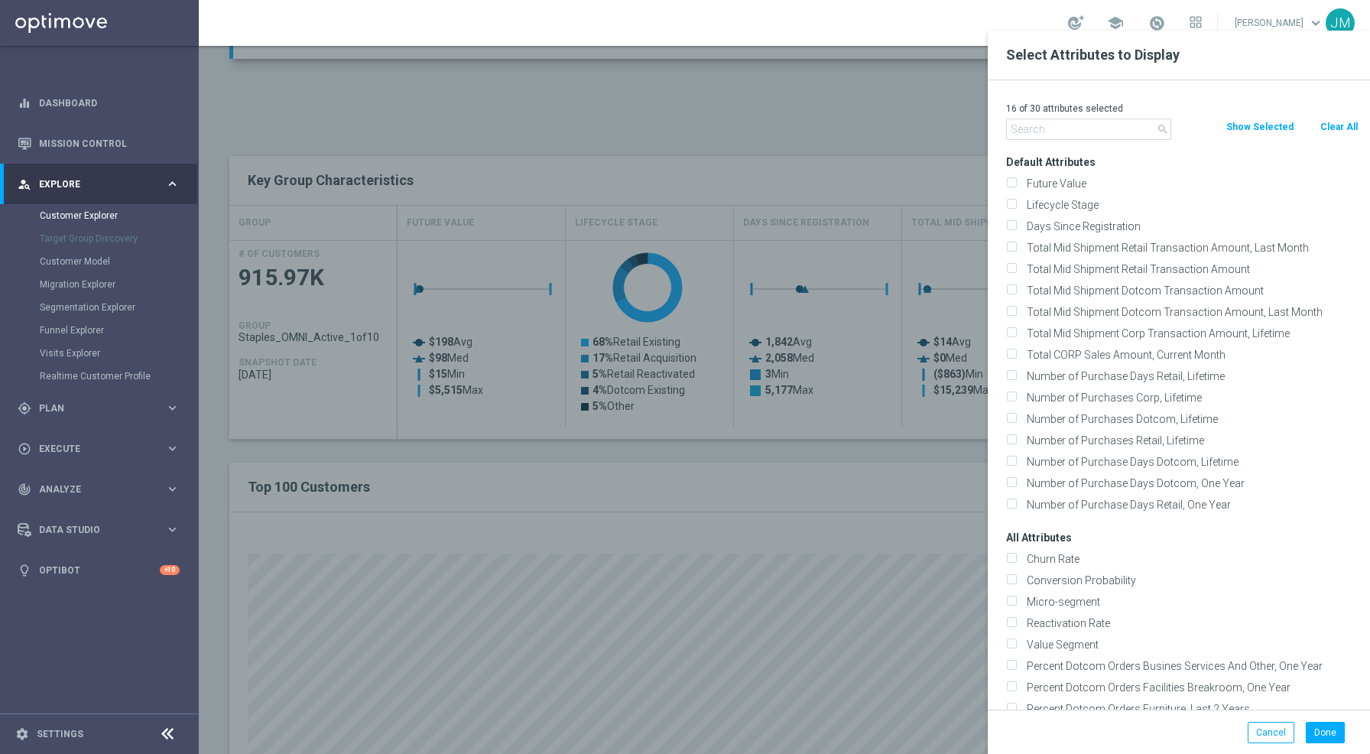
checkbox input "false"
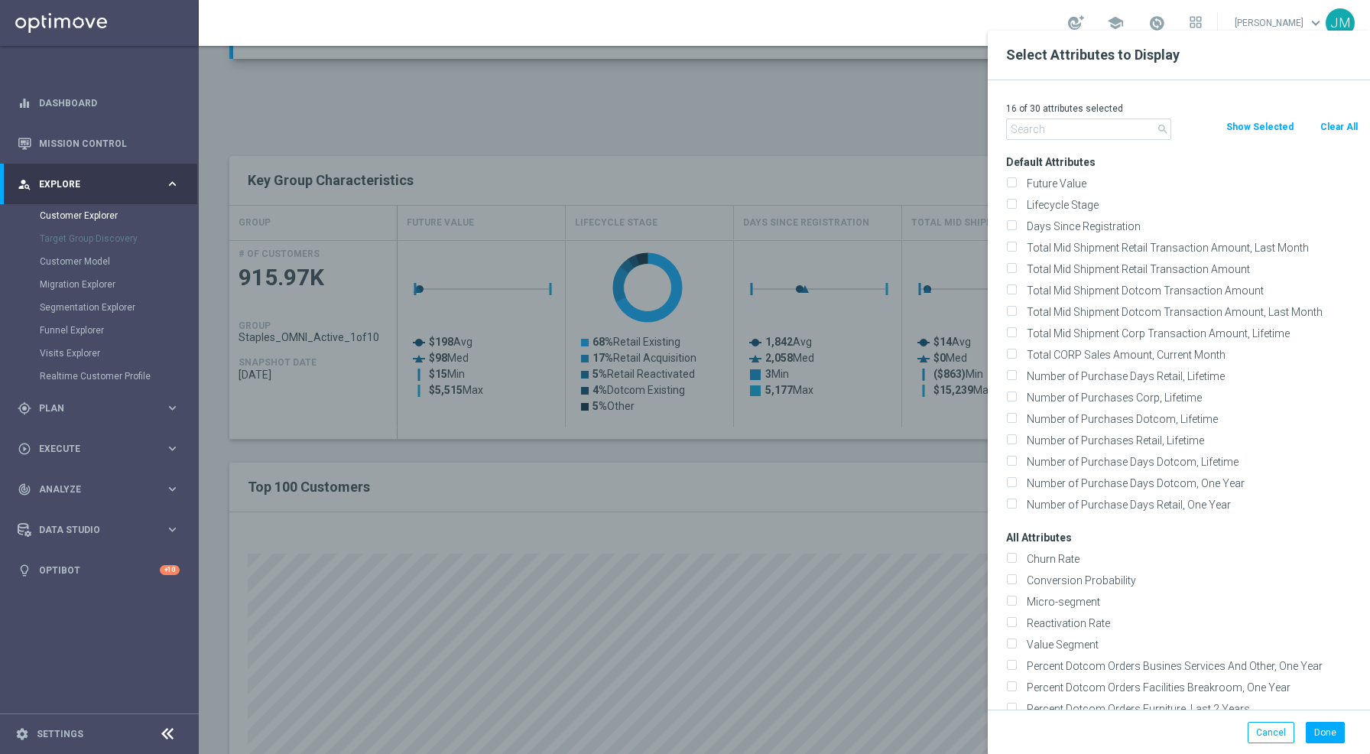
checkbox input "false"
click at [1077, 127] on input "text" at bounding box center [1088, 128] width 165 height 21
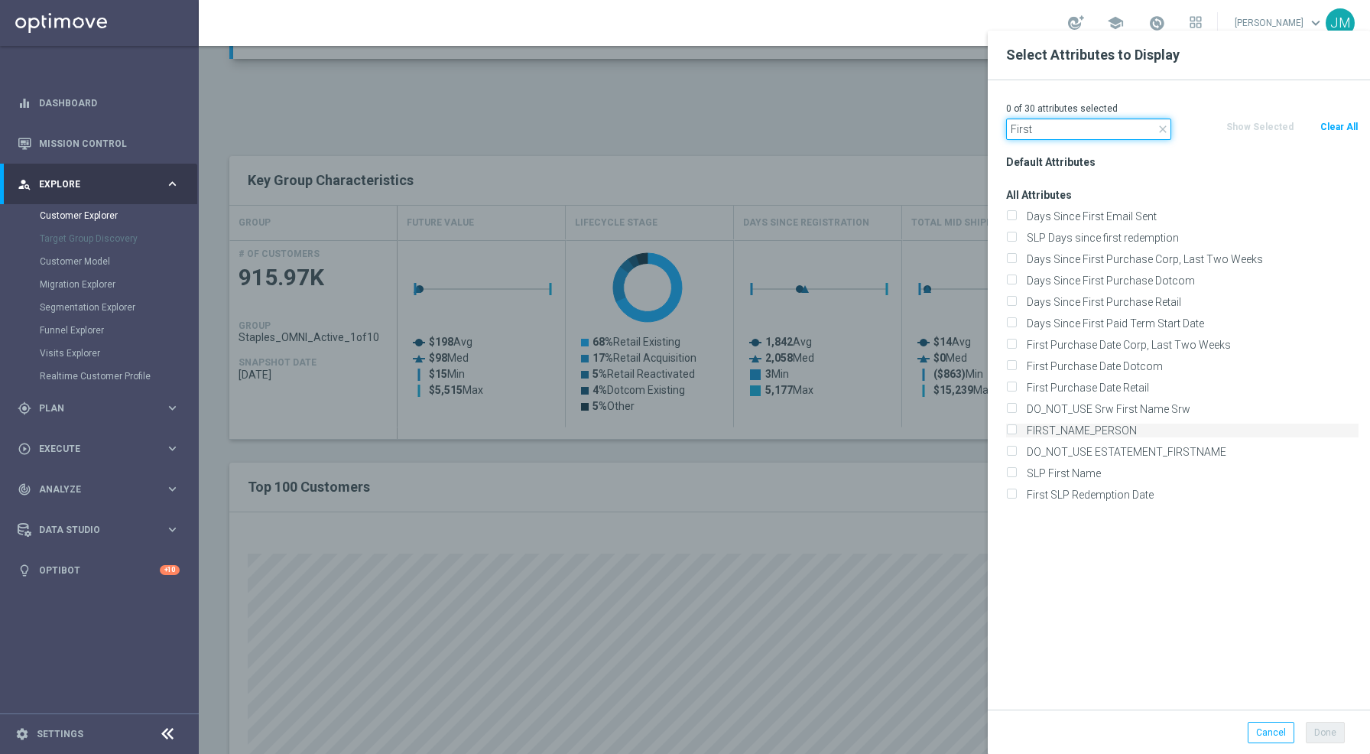
type input "First"
click at [1012, 435] on input "FIRST_NAME_PERSON" at bounding box center [1011, 432] width 10 height 10
checkbox input "true"
drag, startPoint x: 1052, startPoint y: 135, endPoint x: 981, endPoint y: 135, distance: 71.1
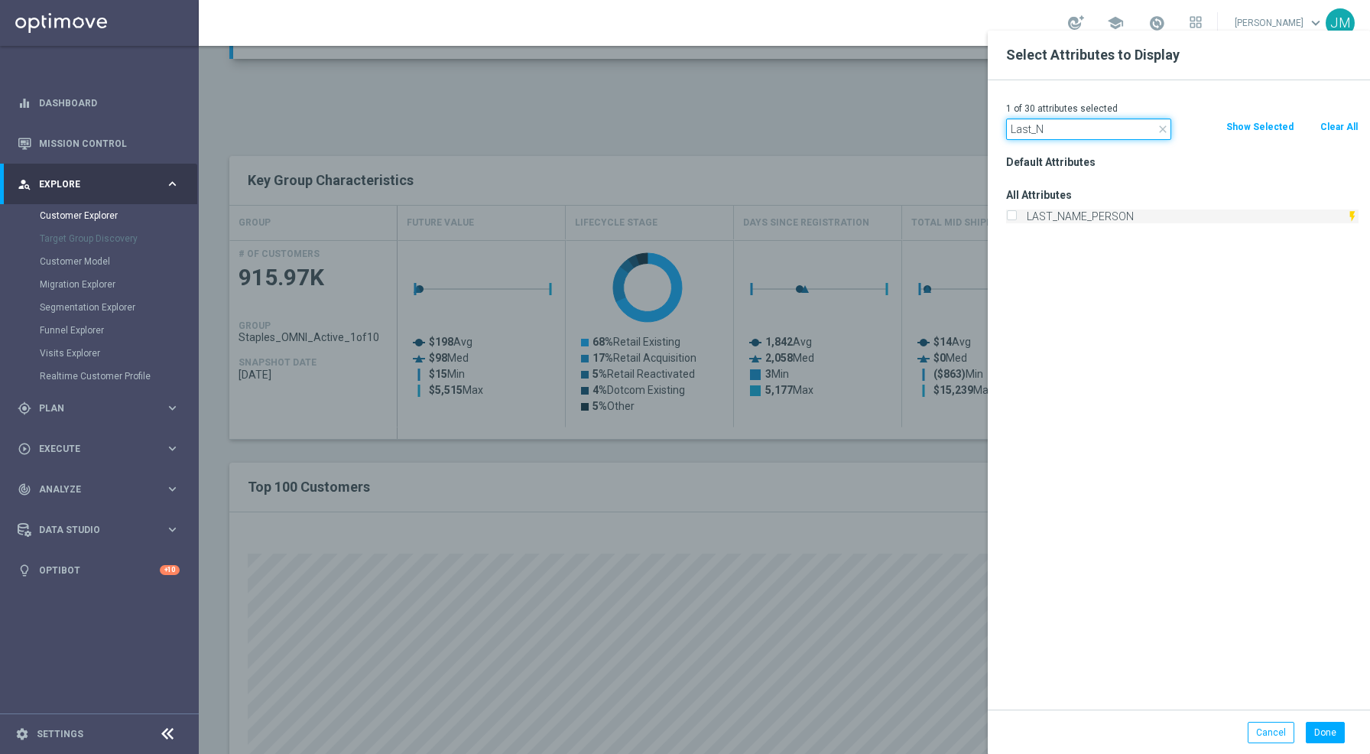
type input "Last_N"
click at [1013, 218] on input "LAST_NAME_PERSON" at bounding box center [1011, 218] width 10 height 10
checkbox input "true"
drag, startPoint x: 1084, startPoint y: 128, endPoint x: 996, endPoint y: 125, distance: 87.9
click at [996, 125] on div "close Last_N" at bounding box center [1088, 128] width 188 height 21
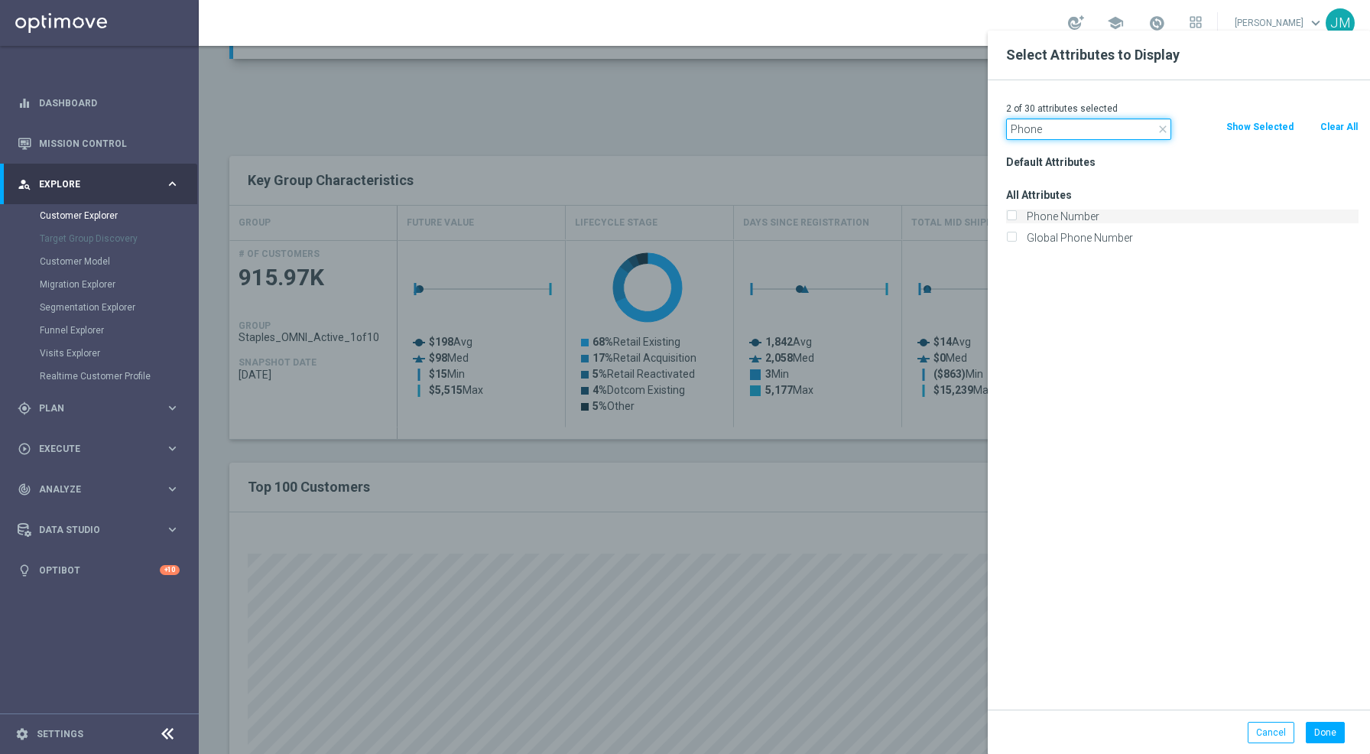
type input "Phone"
click at [1012, 219] on input "Phone Number" at bounding box center [1011, 218] width 10 height 10
checkbox input "true"
drag, startPoint x: 1068, startPoint y: 138, endPoint x: 1002, endPoint y: 143, distance: 66.7
click at [1002, 143] on div "3 of 30 attributes selected close Phone Clear All Show Selected Default Attribu…" at bounding box center [1178, 394] width 382 height 629
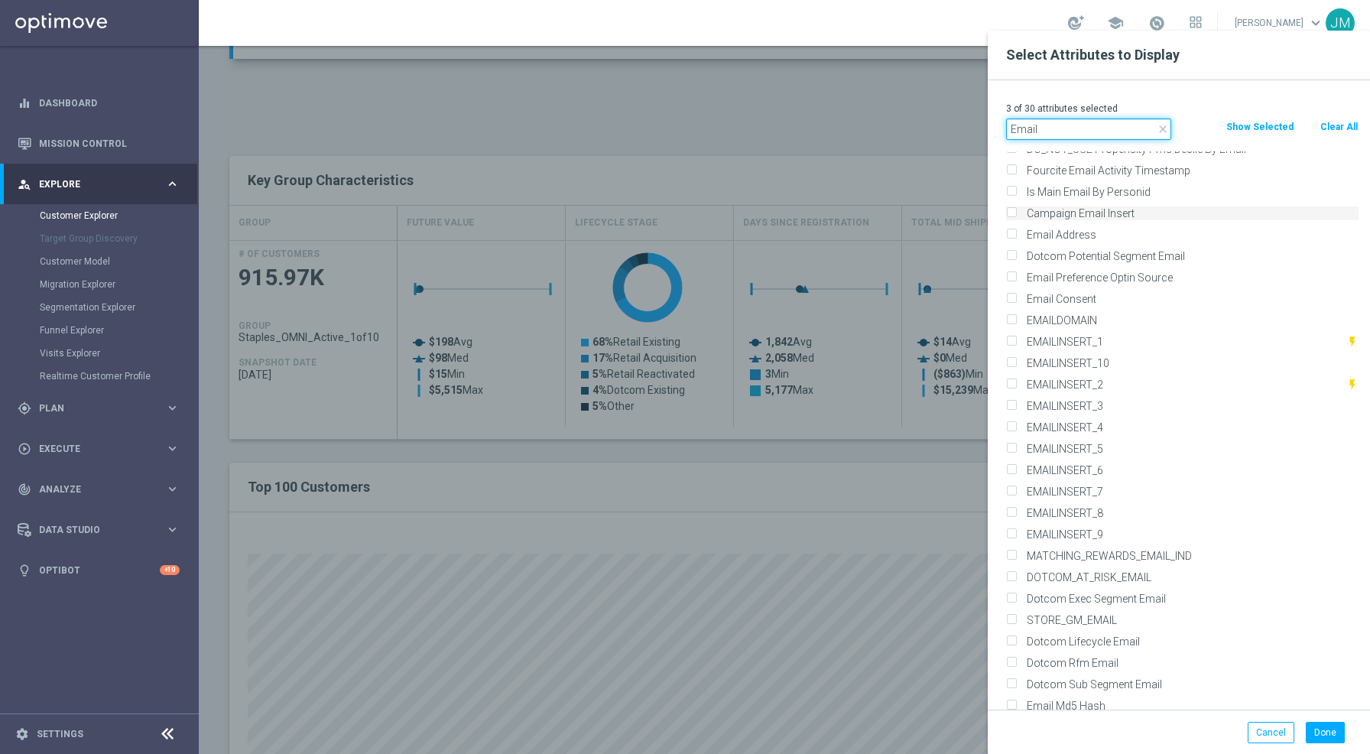
scroll to position [257, 0]
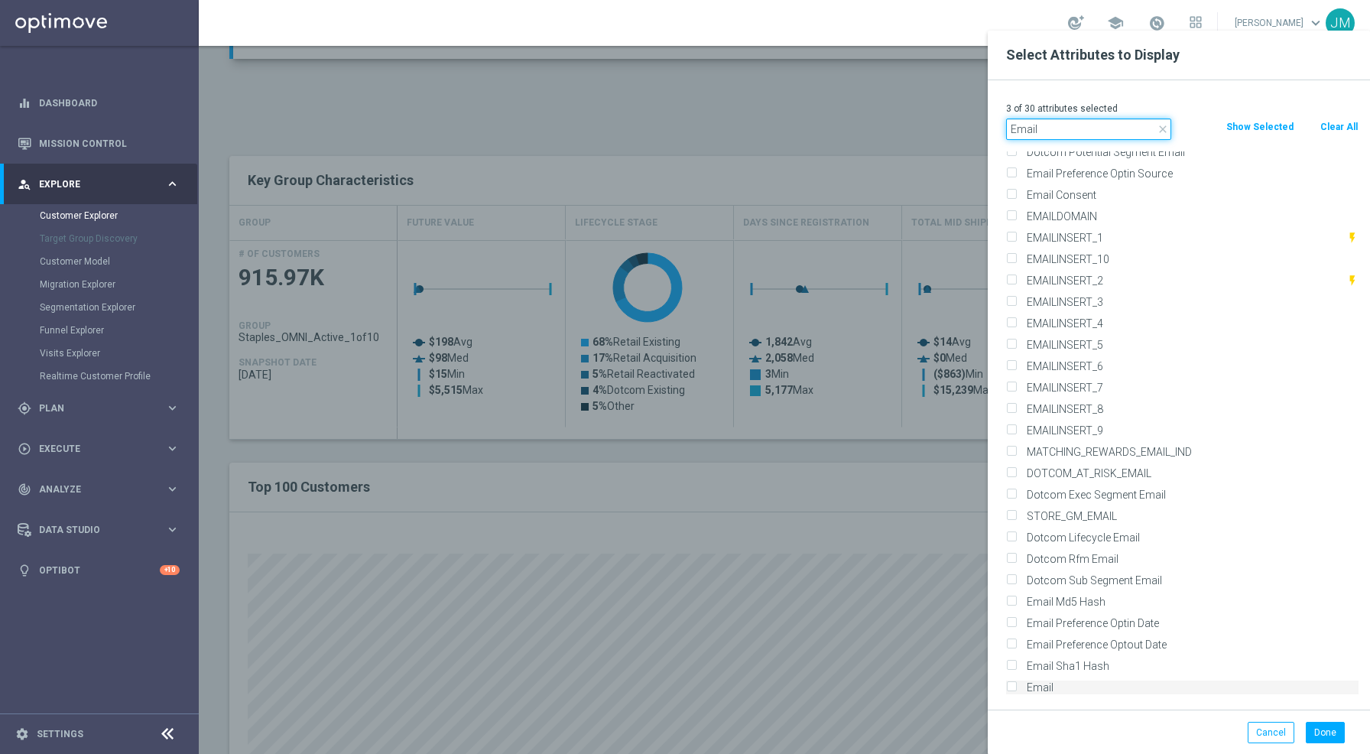
type input "Email"
click at [1010, 688] on input "Email" at bounding box center [1011, 689] width 10 height 10
checkbox input "true"
click at [1331, 737] on button "Done" at bounding box center [1324, 731] width 39 height 21
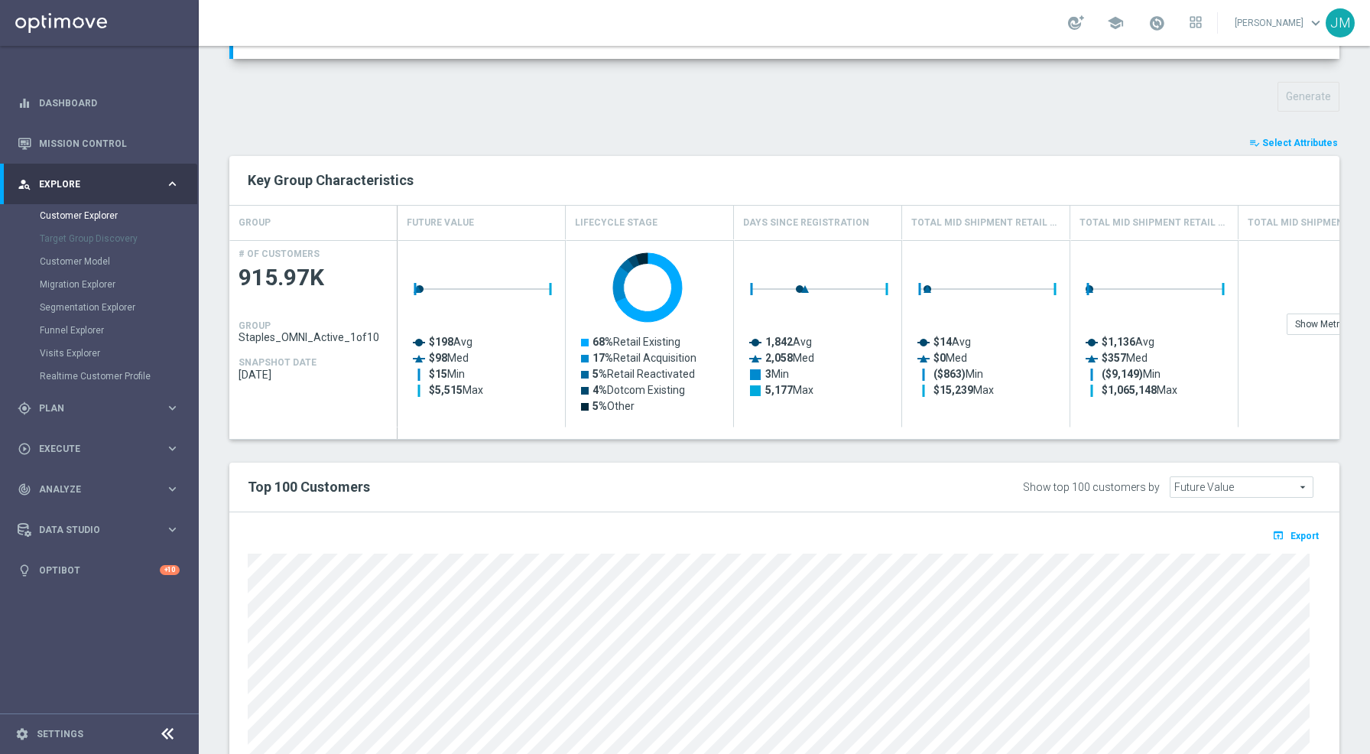
type input "Search"
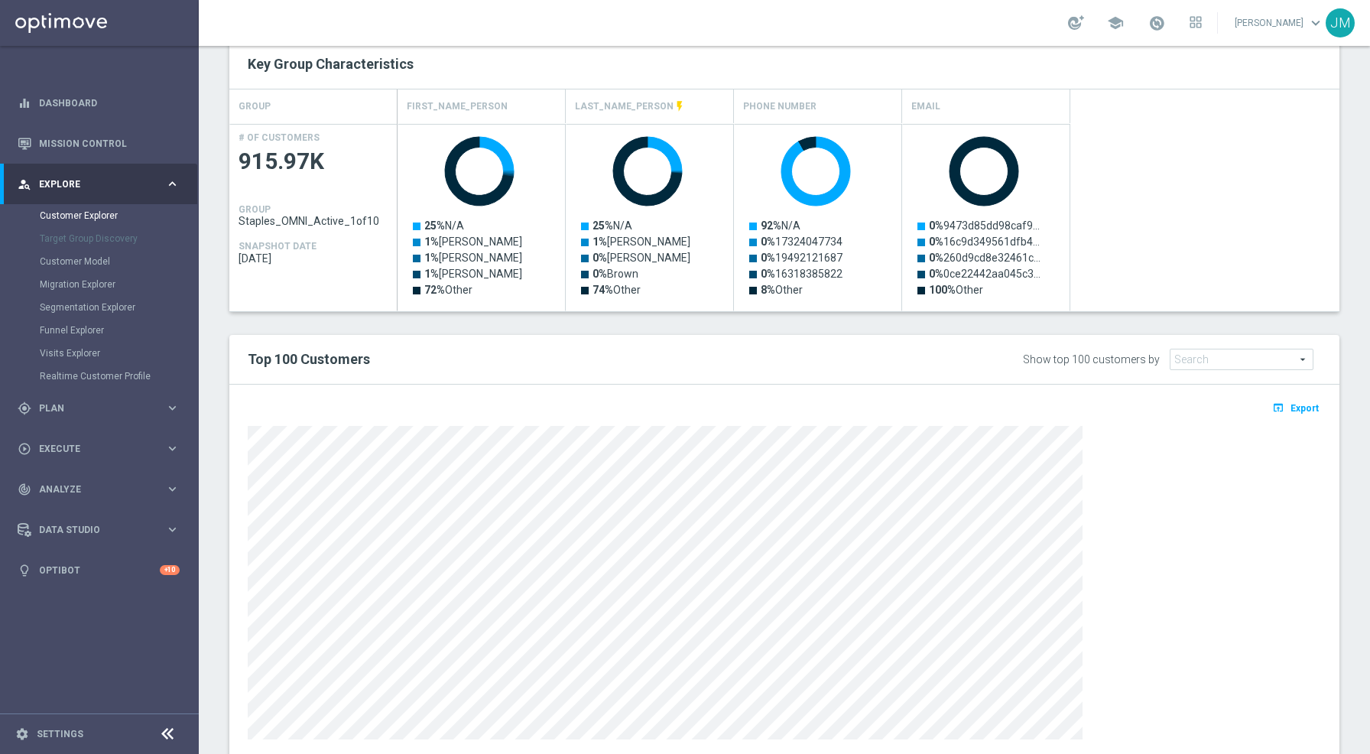
scroll to position [322, 0]
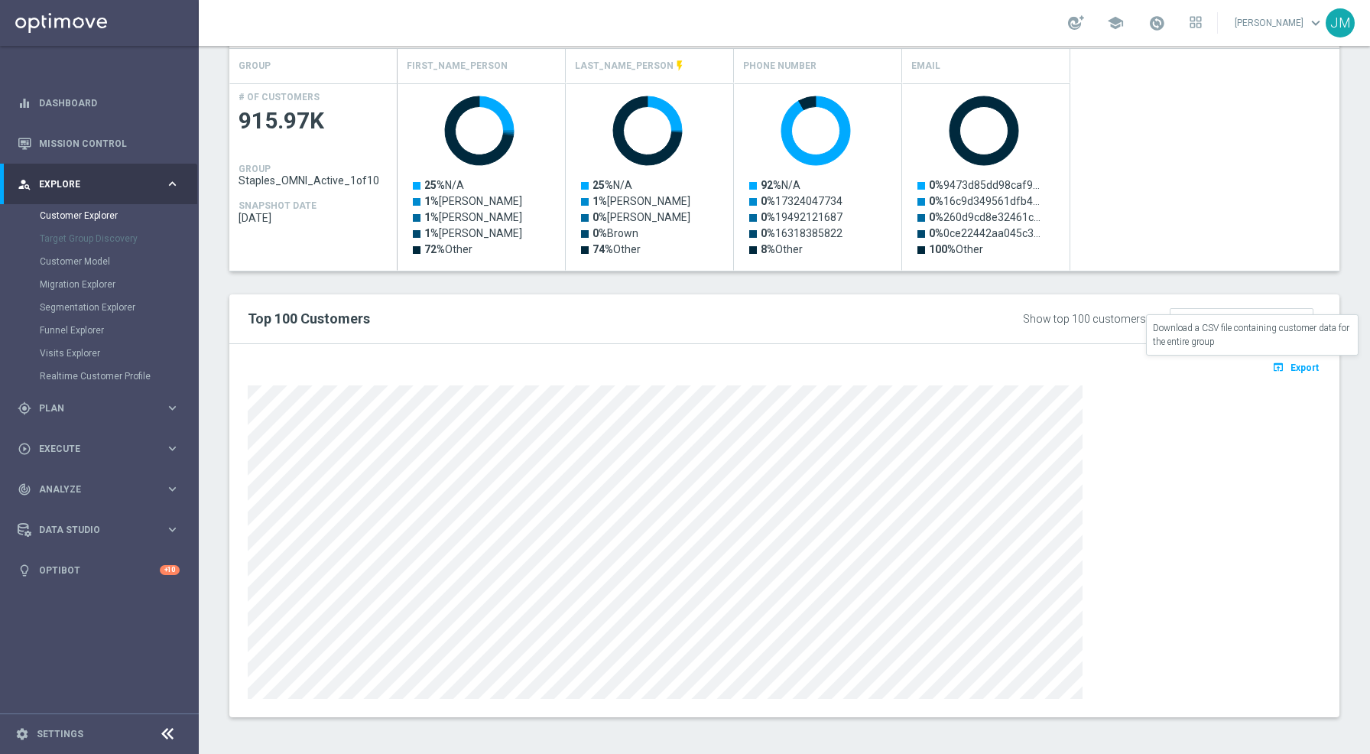
click at [1276, 370] on icon "open_in_browser" at bounding box center [1280, 367] width 16 height 12
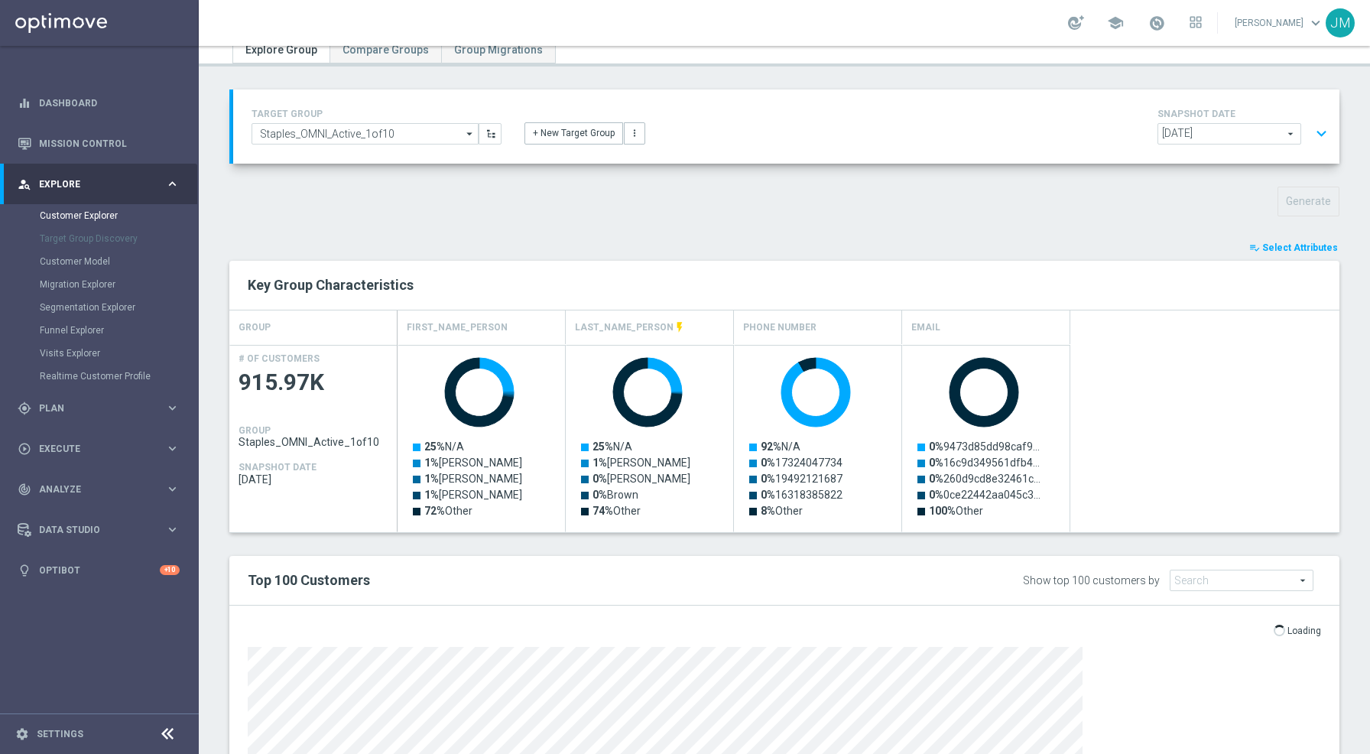
scroll to position [61, 0]
